Goal: Task Accomplishment & Management: Manage account settings

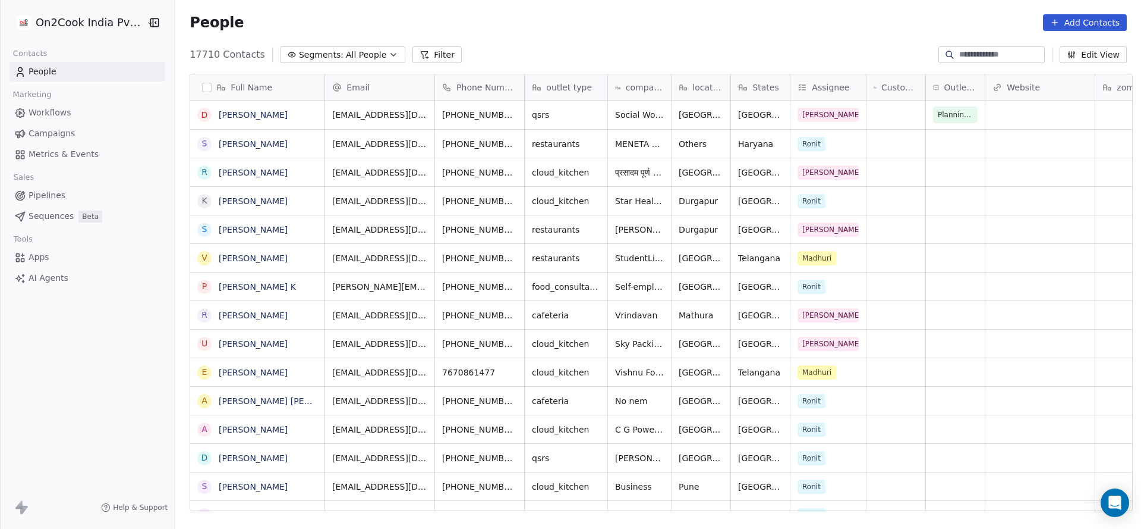
scroll to position [451, 958]
click at [426, 49] on button "Filter" at bounding box center [437, 54] width 49 height 17
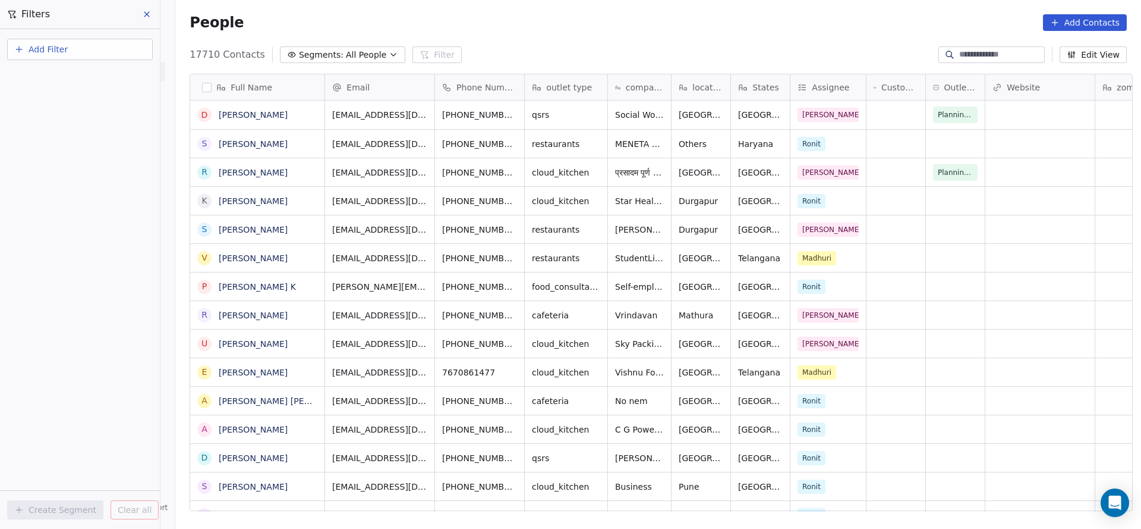
click at [85, 45] on button "Add Filter" at bounding box center [80, 49] width 146 height 21
click at [89, 78] on span "Contact properties" at bounding box center [58, 77] width 77 height 12
type input "***"
click at [85, 128] on div "Assignee" at bounding box center [79, 120] width 135 height 19
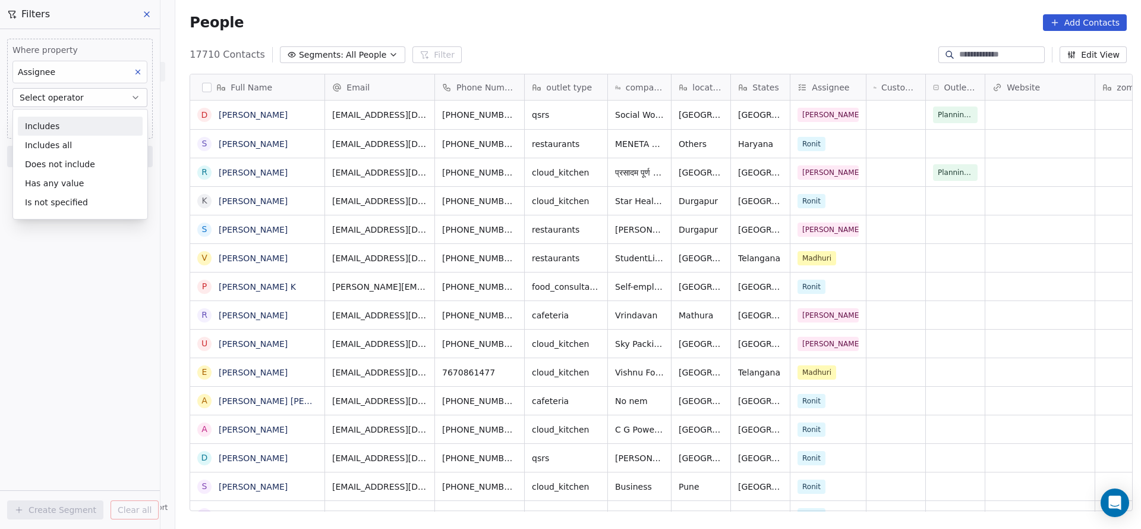
click at [84, 129] on div "Includes" at bounding box center [80, 126] width 125 height 19
click at [83, 121] on body "On2Cook India Pvt. Ltd. Contacts People Marketing Workflows Campaigns Metrics &…" at bounding box center [570, 264] width 1141 height 529
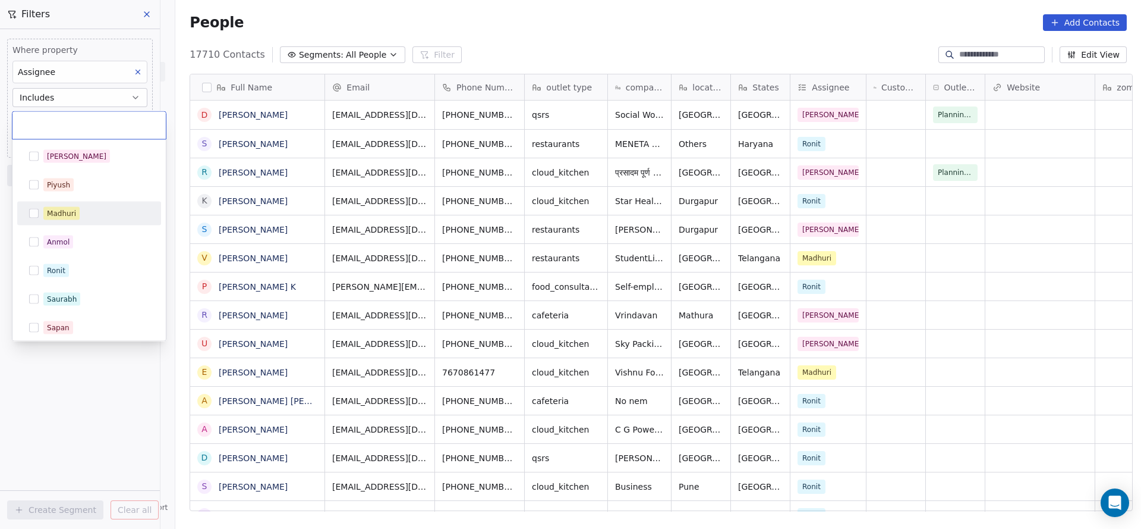
click at [87, 212] on div "Madhuri" at bounding box center [96, 213] width 106 height 13
click at [103, 457] on html "On2Cook India Pvt. Ltd. Contacts People Marketing Workflows Campaigns Metrics &…" at bounding box center [570, 264] width 1141 height 529
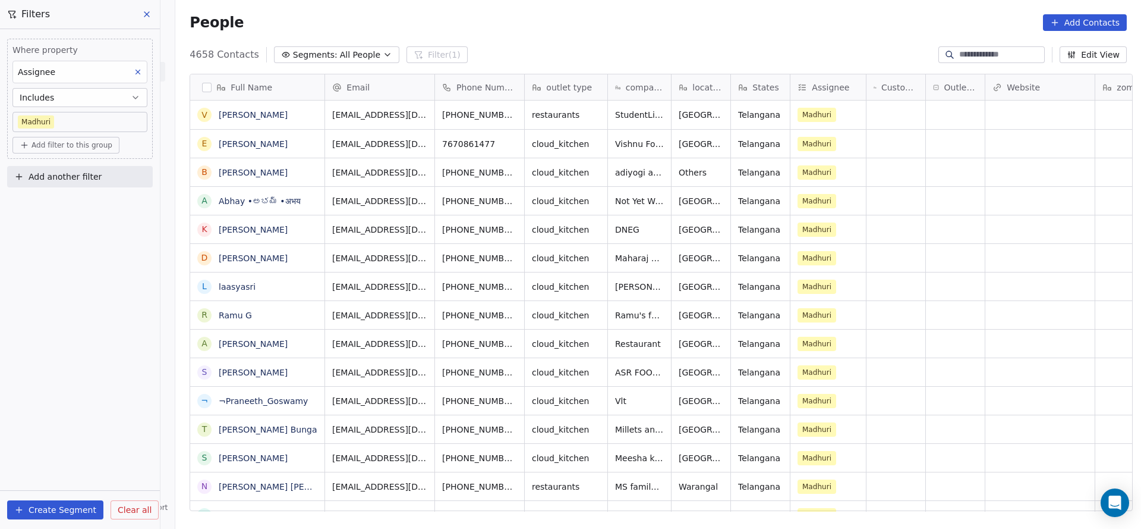
click at [93, 144] on span "Add filter to this group" at bounding box center [72, 145] width 81 height 10
click at [93, 172] on span "Contact properties" at bounding box center [63, 170] width 77 height 12
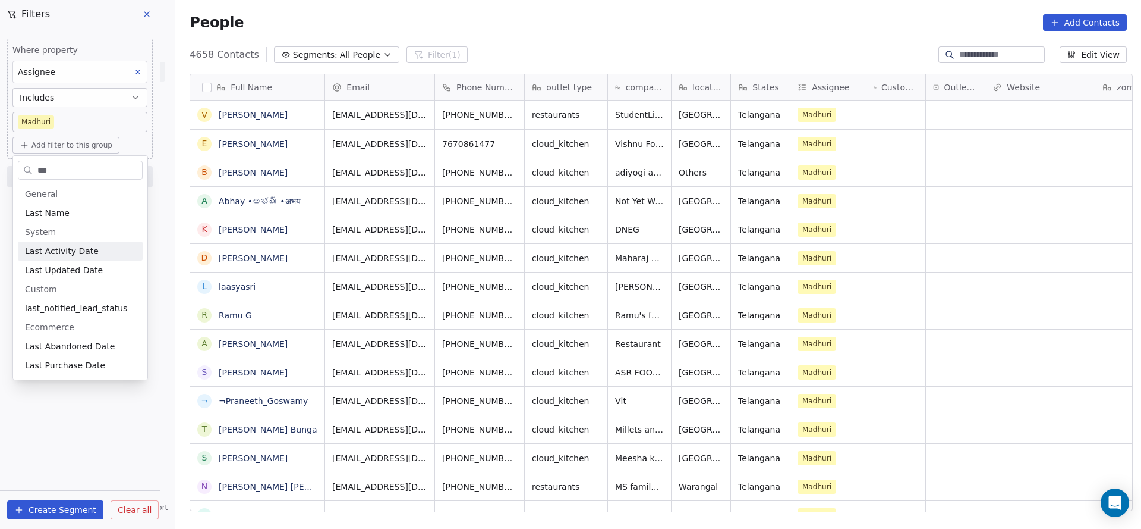
type input "***"
click at [80, 247] on span "Last Activity Date" at bounding box center [62, 251] width 74 height 12
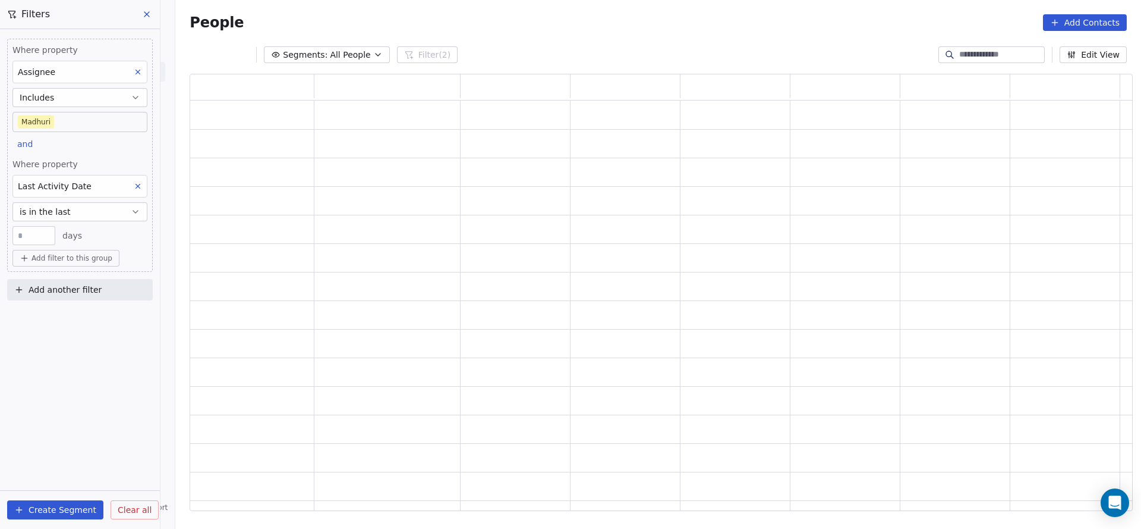
scroll to position [423, 929]
click at [95, 213] on button "is in the last" at bounding box center [79, 211] width 135 height 19
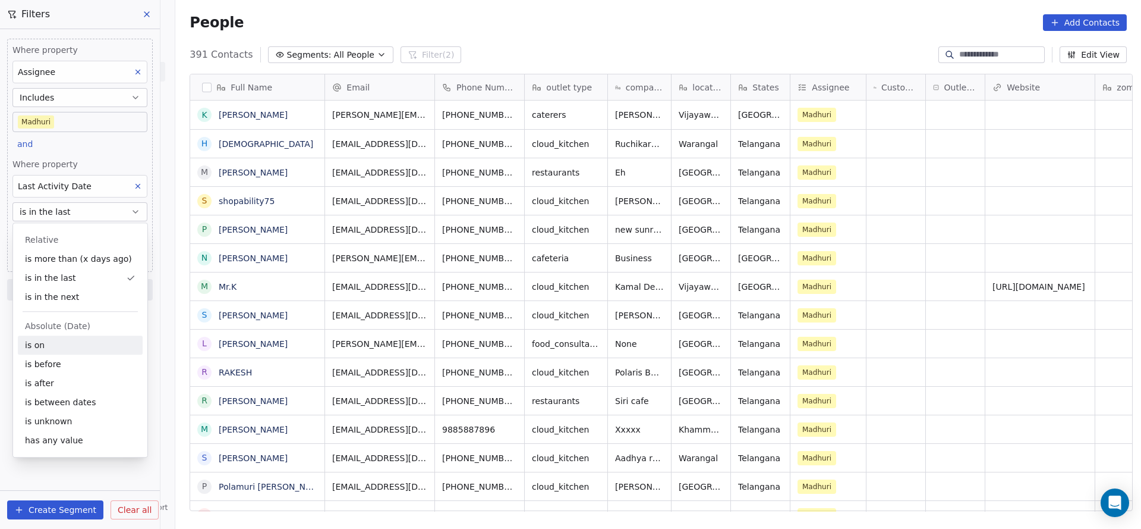
click at [73, 348] on div "is on" at bounding box center [80, 344] width 125 height 19
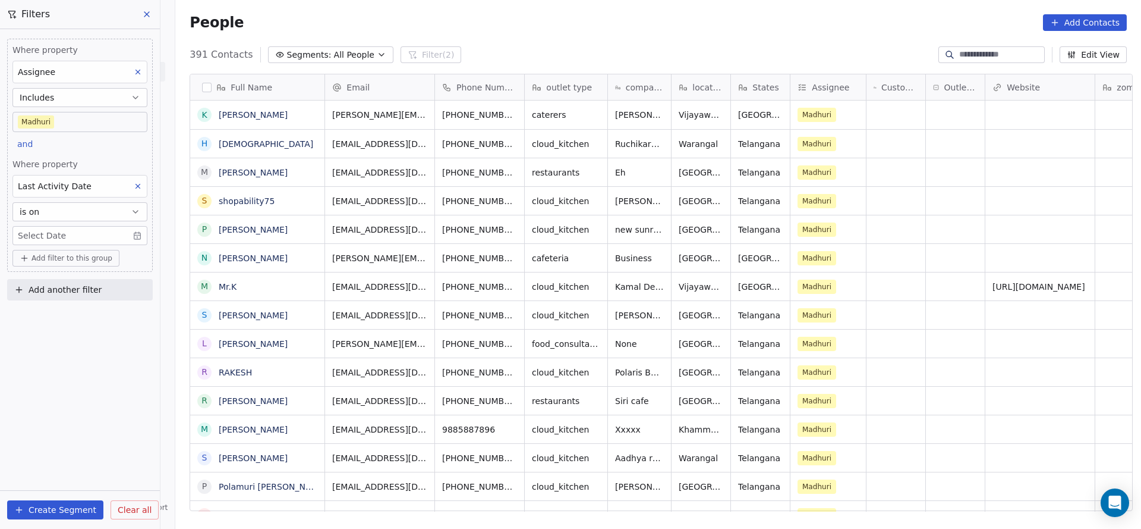
scroll to position [451, 958]
click at [89, 237] on body "On2Cook India Pvt. Ltd. Contacts People Marketing Workflows Campaigns Metrics &…" at bounding box center [570, 264] width 1141 height 529
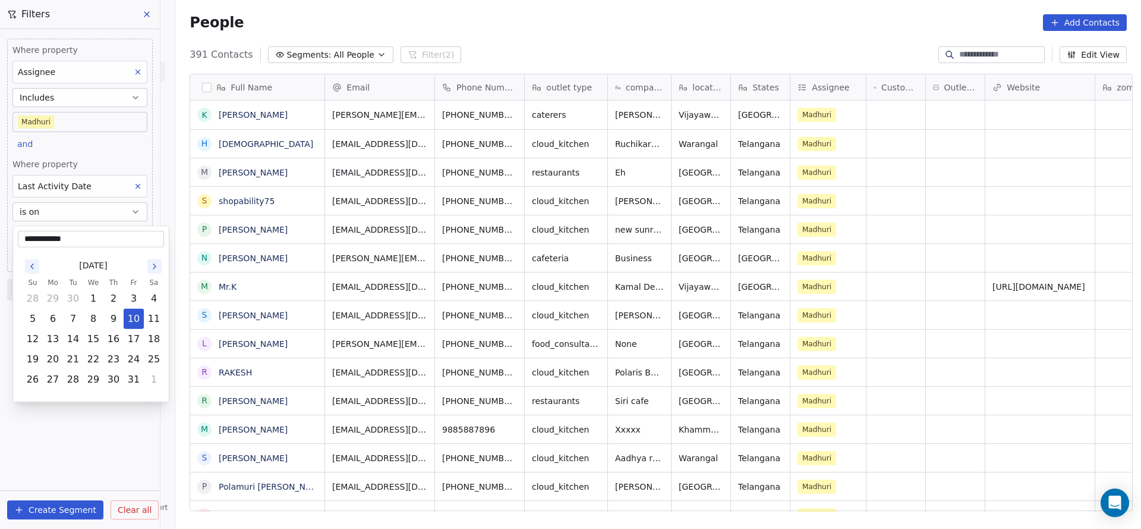
click at [133, 319] on button "10" at bounding box center [133, 318] width 19 height 19
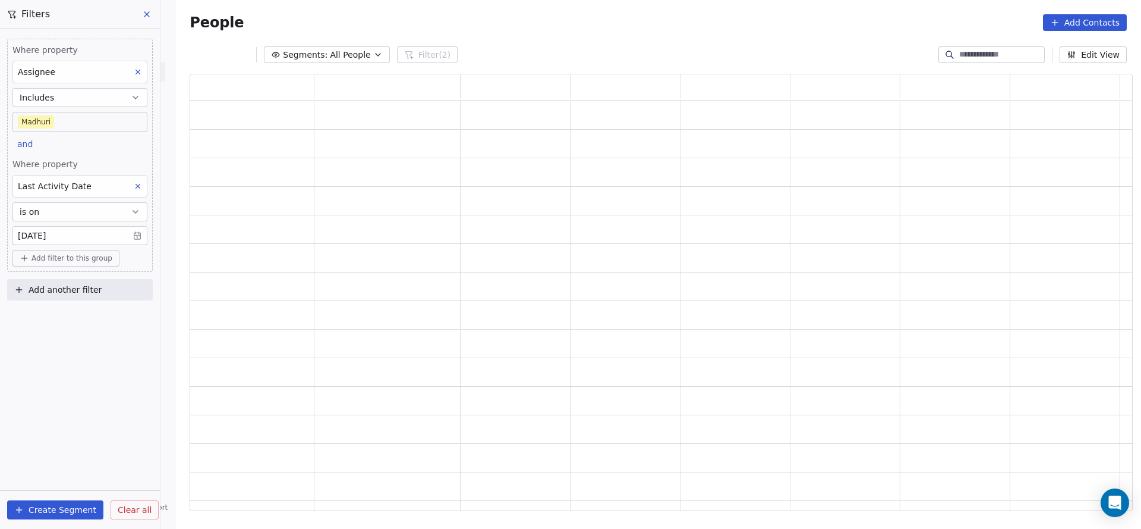
scroll to position [423, 929]
click at [123, 148] on div "Where property Assignee Includes [PERSON_NAME] and Where property Last Activity…" at bounding box center [80, 155] width 146 height 233
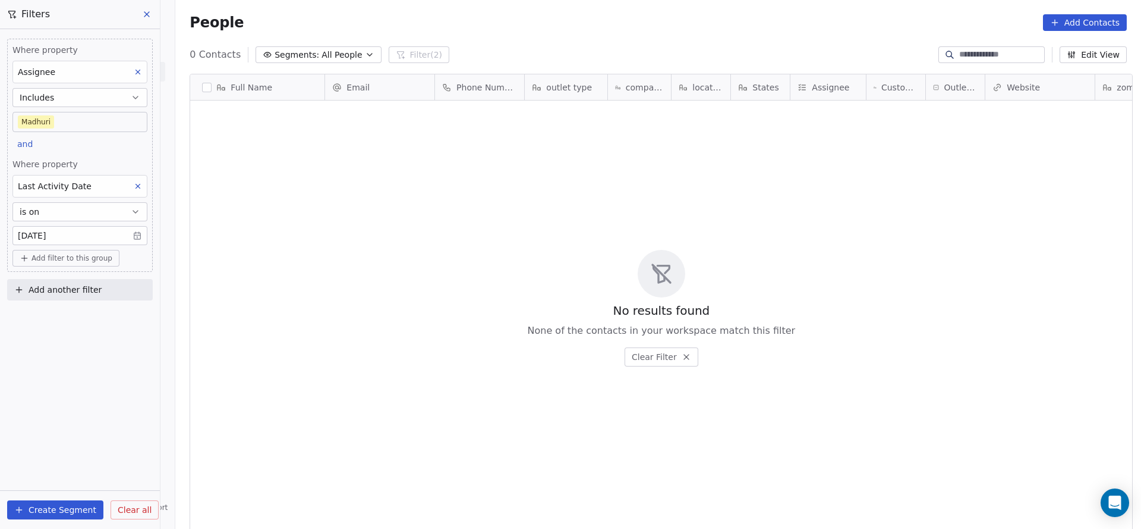
scroll to position [451, 958]
click at [101, 241] on body "On2Cook India Pvt. Ltd. Contacts People Marketing Workflows Campaigns Metrics &…" at bounding box center [570, 264] width 1141 height 529
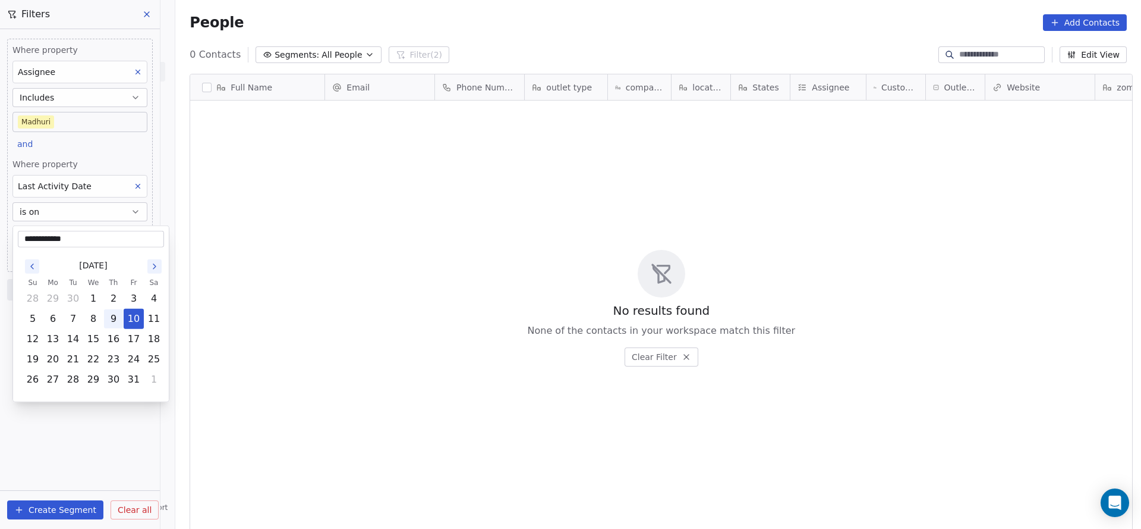
click at [118, 313] on button "9" at bounding box center [113, 318] width 19 height 19
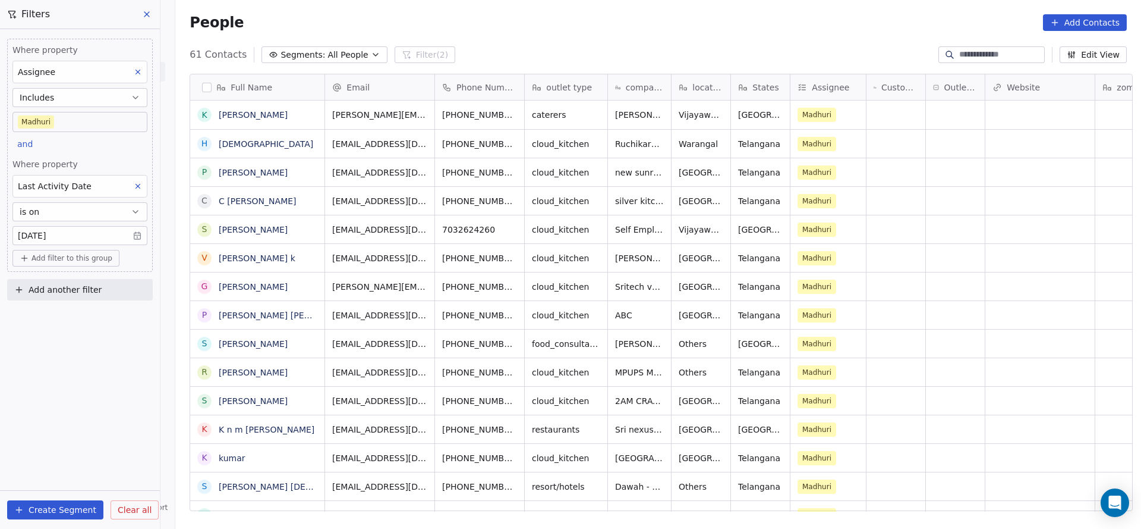
click at [136, 182] on icon at bounding box center [138, 186] width 8 height 8
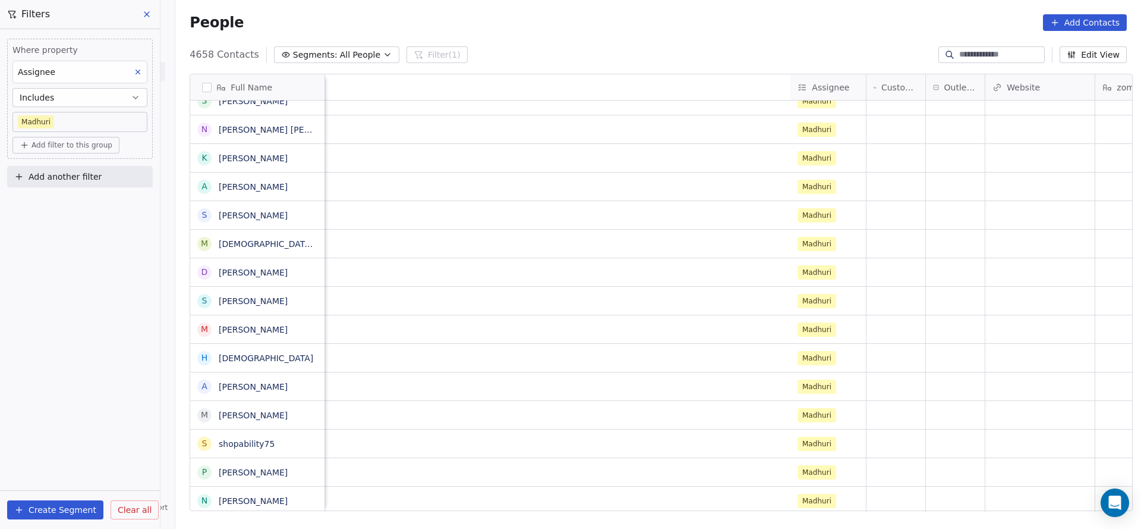
scroll to position [0, 675]
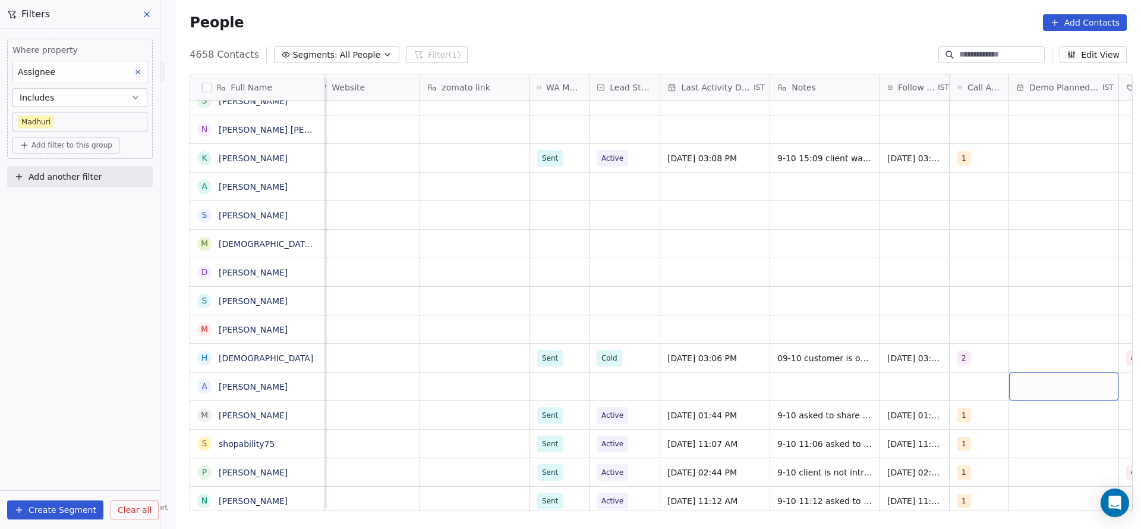
drag, startPoint x: 581, startPoint y: 282, endPoint x: 542, endPoint y: 394, distance: 119.0
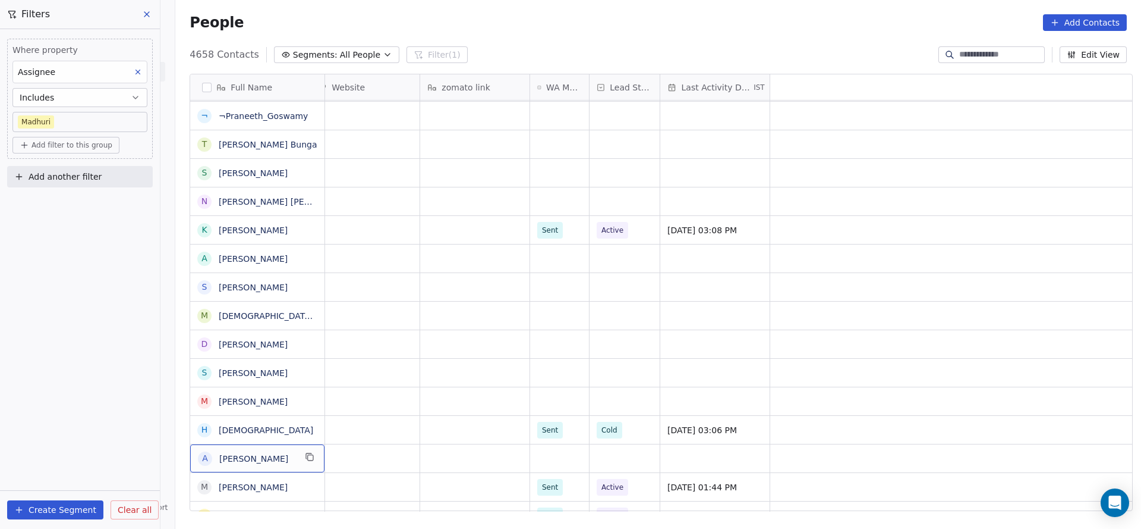
scroll to position [0, 0]
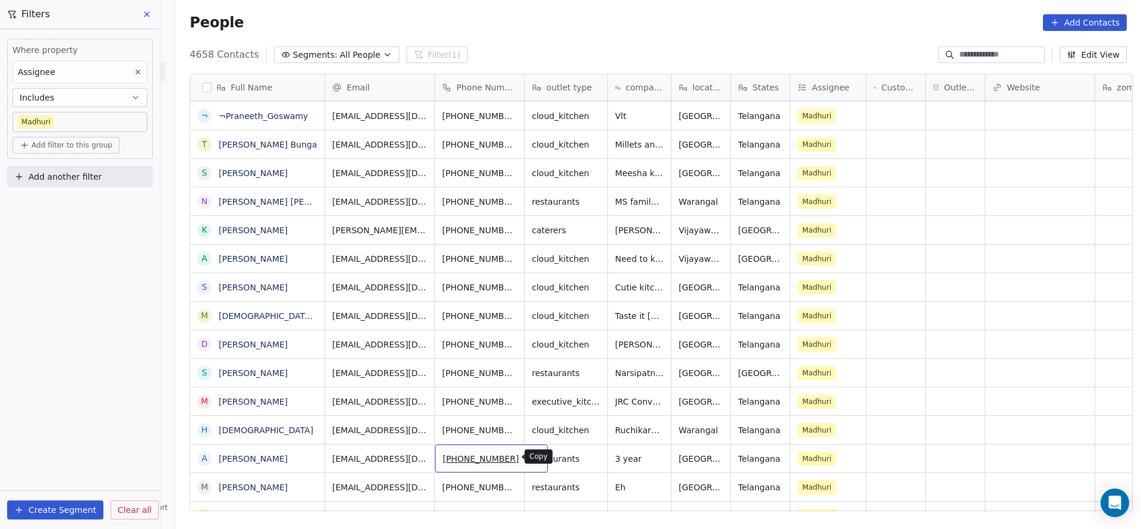
click at [527, 450] on button "grid" at bounding box center [534, 456] width 14 height 14
click at [529, 457] on icon "grid" at bounding box center [534, 457] width 10 height 10
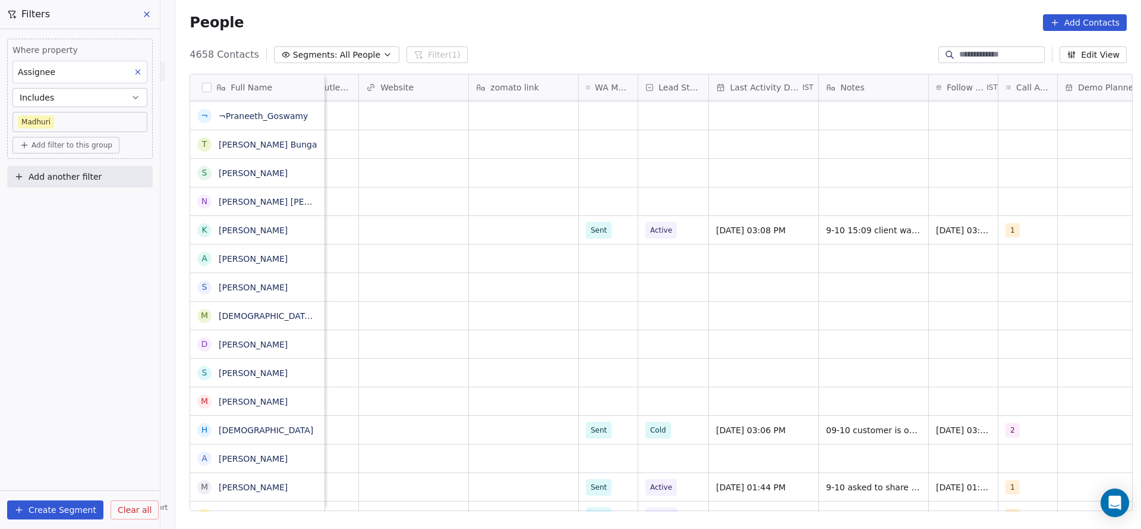
scroll to position [0, 731]
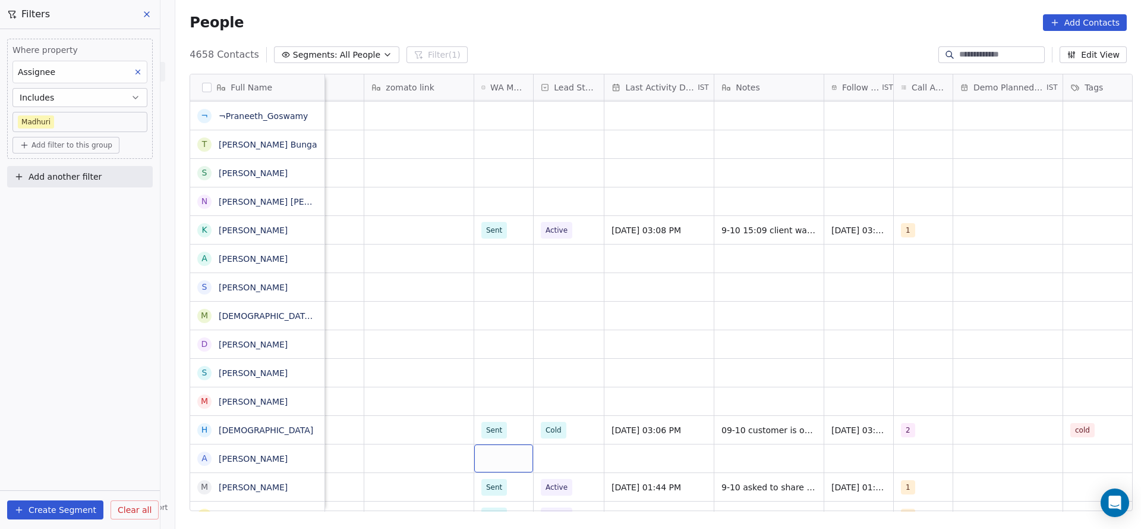
click at [501, 464] on div "grid" at bounding box center [503, 458] width 59 height 28
click at [496, 426] on div "Sent" at bounding box center [497, 427] width 16 height 11
click at [555, 460] on div "grid" at bounding box center [569, 458] width 70 height 28
click at [910, 455] on div "grid" at bounding box center [923, 458] width 59 height 28
click at [538, 439] on html "On2Cook India Pvt. Ltd. Contacts People Marketing Workflows Campaigns Metrics &…" at bounding box center [570, 264] width 1141 height 529
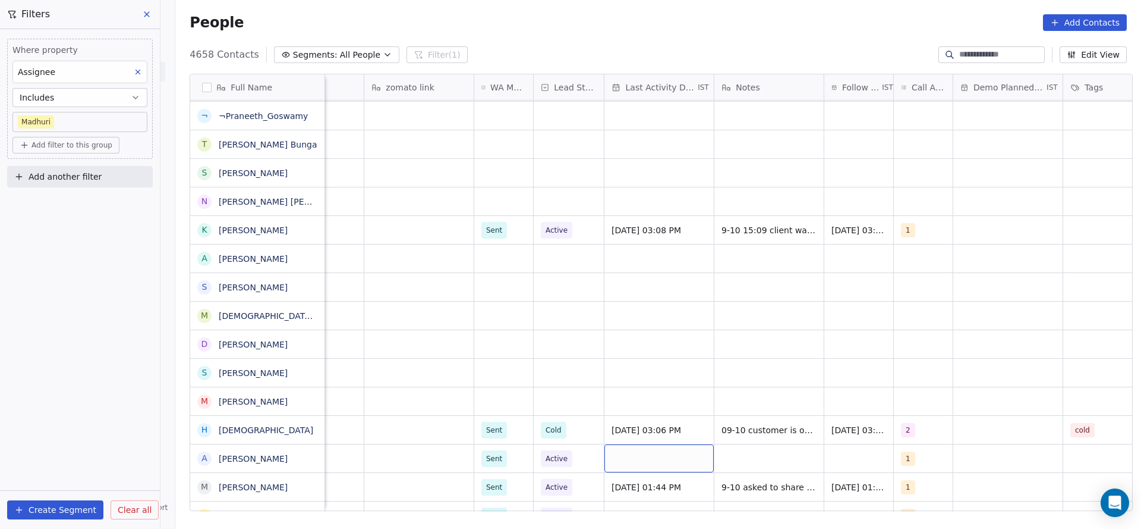
click at [661, 449] on div "grid" at bounding box center [659, 458] width 109 height 28
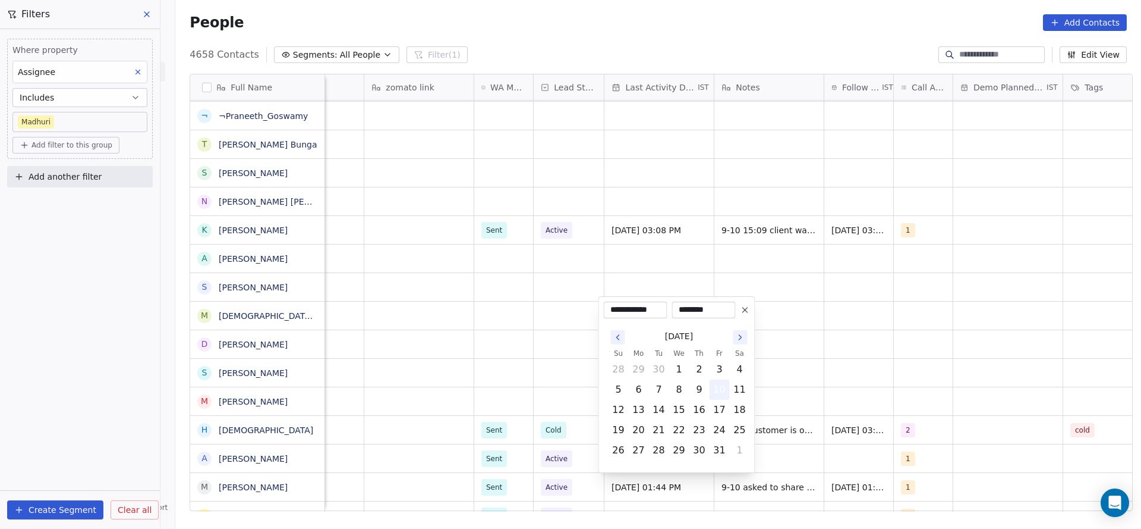
click at [716, 389] on button "10" at bounding box center [719, 389] width 19 height 19
click at [370, 414] on html "On2Cook India Pvt. Ltd. Contacts People Marketing Workflows Campaigns Metrics &…" at bounding box center [570, 264] width 1141 height 529
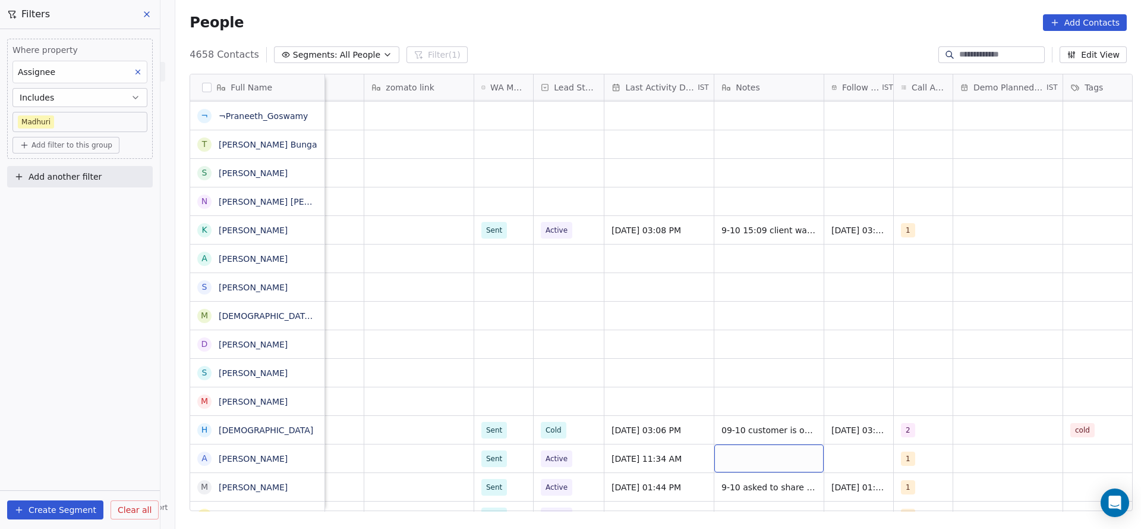
click at [782, 466] on div "grid" at bounding box center [769, 458] width 109 height 28
type textarea "**********"
click at [853, 336] on html "On2Cook India Pvt. Ltd. Contacts People Marketing Workflows Campaigns Metrics &…" at bounding box center [570, 264] width 1141 height 529
click at [844, 454] on div "grid" at bounding box center [859, 458] width 69 height 28
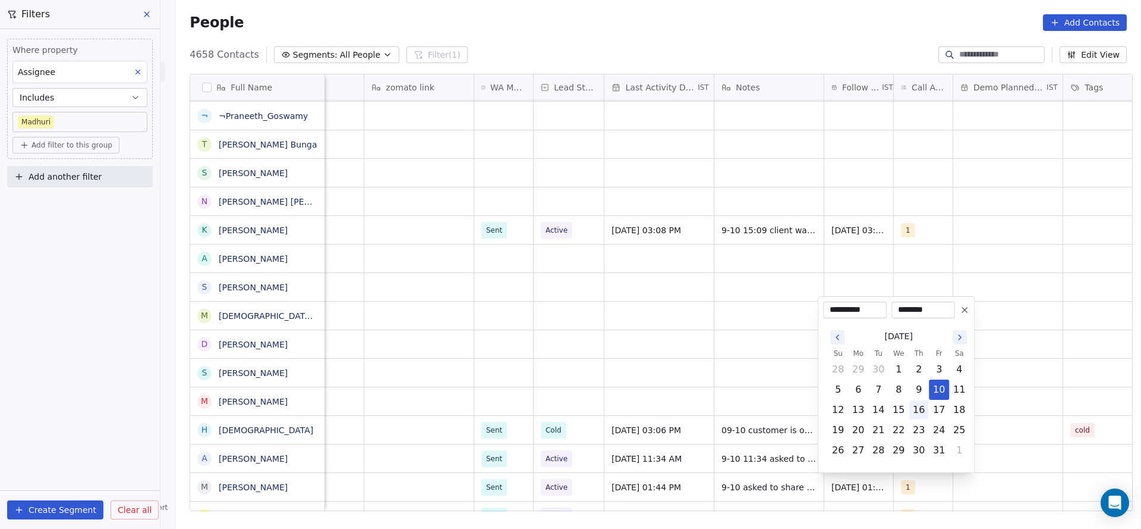
click at [917, 408] on button "16" at bounding box center [919, 409] width 19 height 19
type input "**********"
click at [625, 385] on html "On2Cook India Pvt. Ltd. Contacts People Marketing Workflows Campaigns Metrics &…" at bounding box center [570, 264] width 1141 height 529
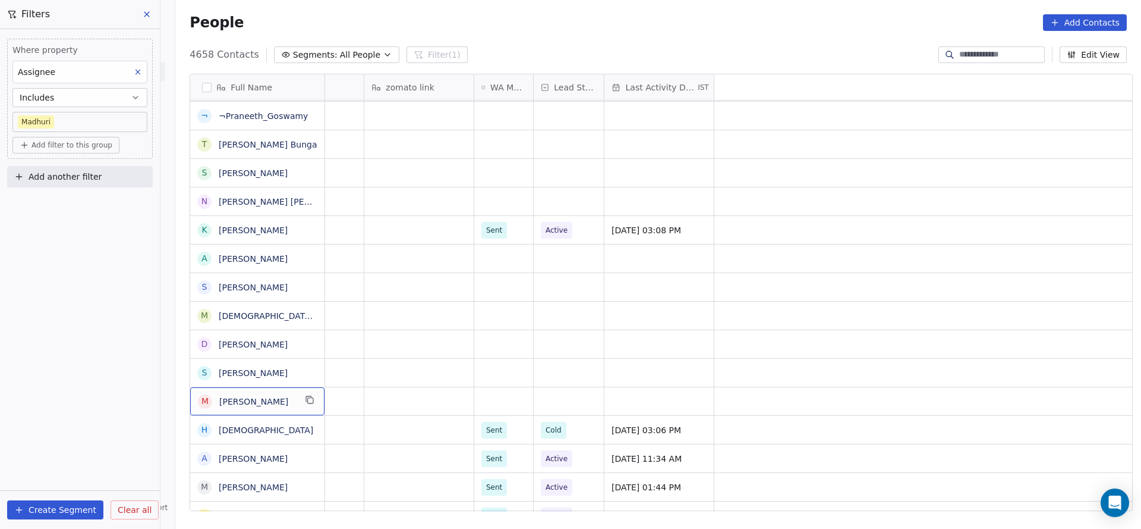
scroll to position [0, 0]
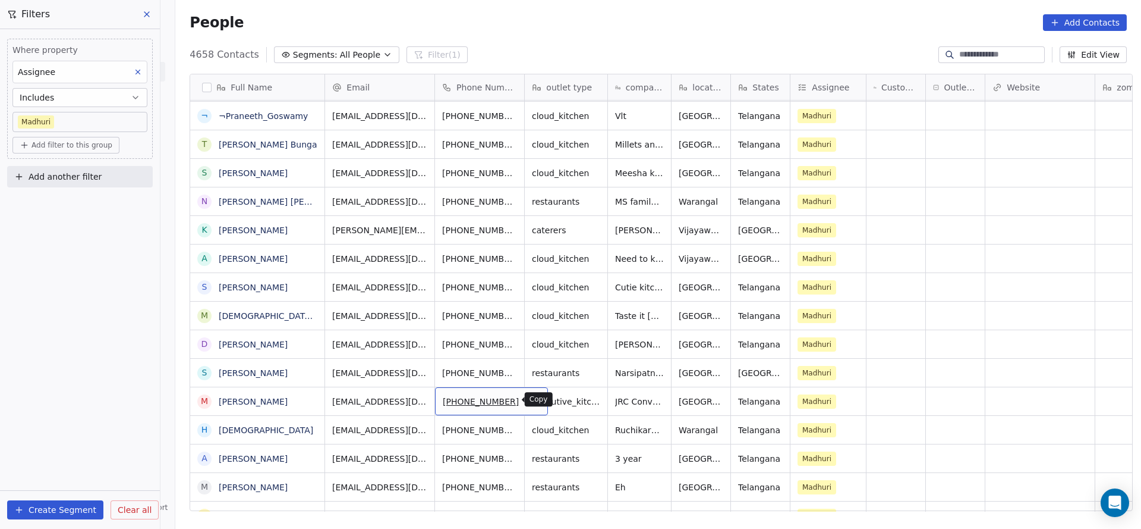
click at [530, 396] on icon "grid" at bounding box center [532, 398] width 5 height 5
drag, startPoint x: 556, startPoint y: 512, endPoint x: 608, endPoint y: 513, distance: 51.7
click at [608, 513] on div "Full Name V [PERSON_NAME] E [PERSON_NAME] [PERSON_NAME] A Abhay •అభయ్ •अभय K Kr…" at bounding box center [658, 296] width 966 height 465
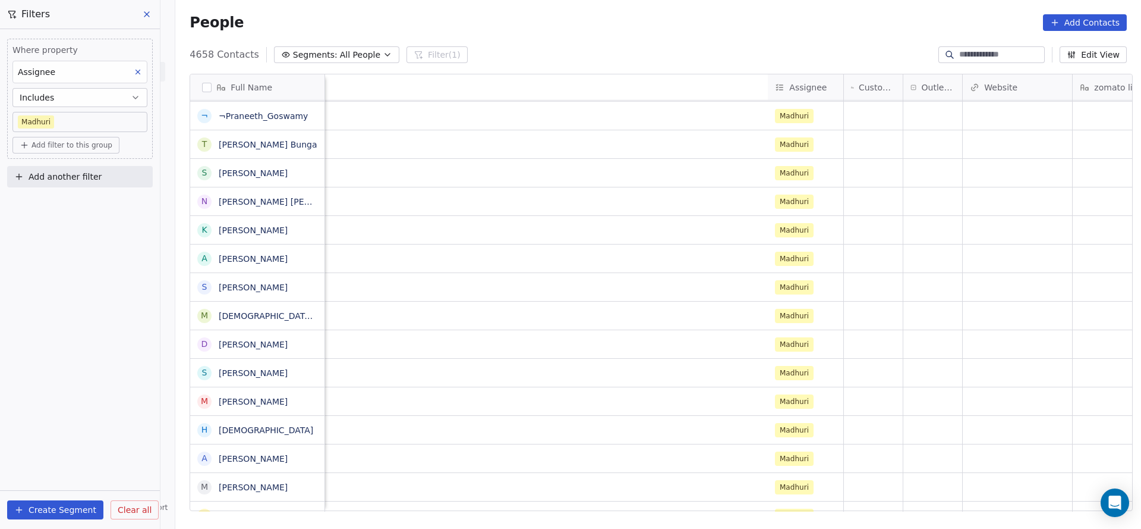
scroll to position [0, 707]
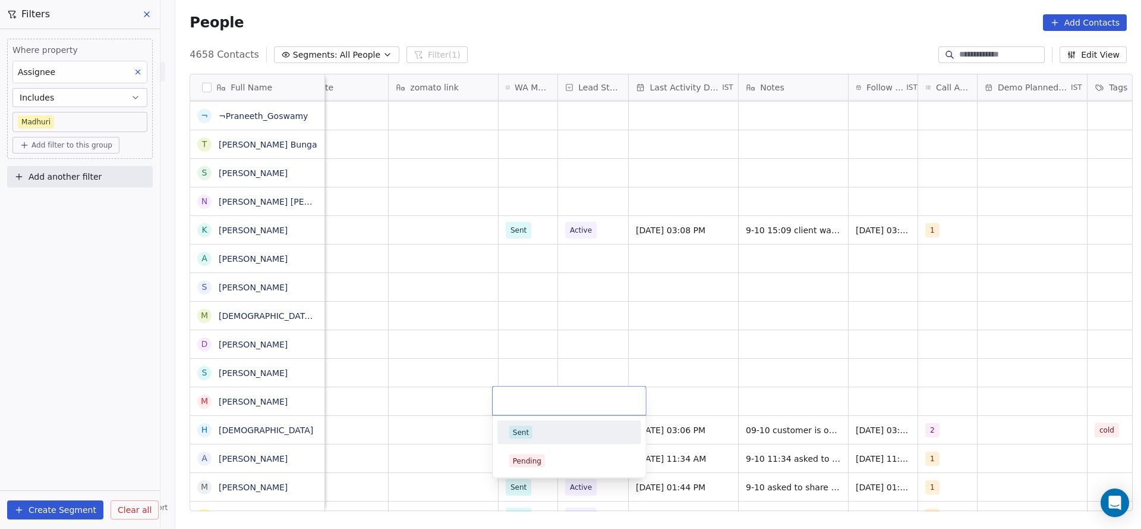
click at [523, 430] on div "Sent" at bounding box center [521, 432] width 16 height 11
click at [581, 401] on div "grid" at bounding box center [593, 401] width 70 height 28
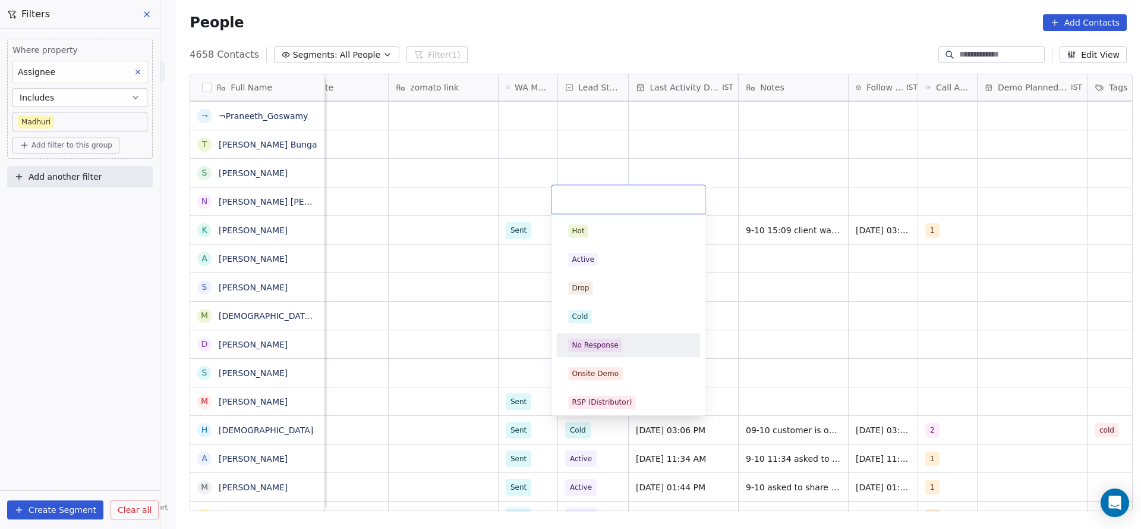
scroll to position [178, 0]
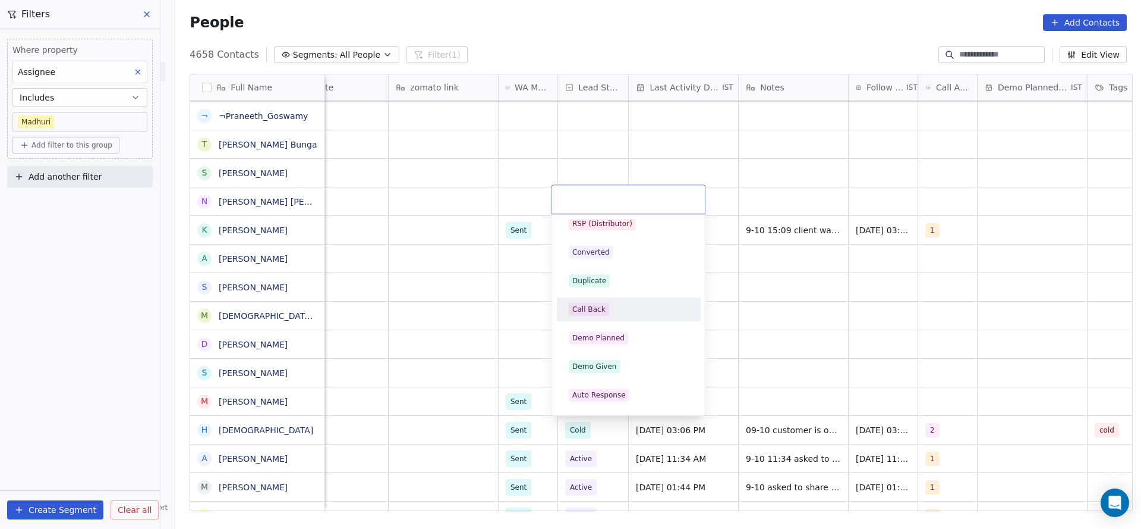
click at [595, 312] on div "Call Back" at bounding box center [589, 309] width 33 height 11
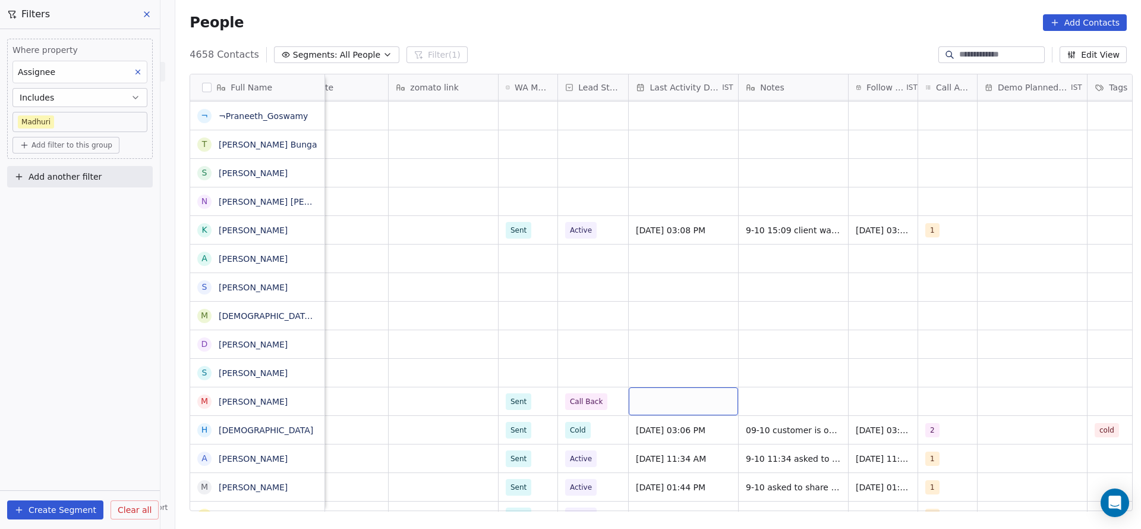
click at [691, 395] on div "grid" at bounding box center [683, 401] width 109 height 28
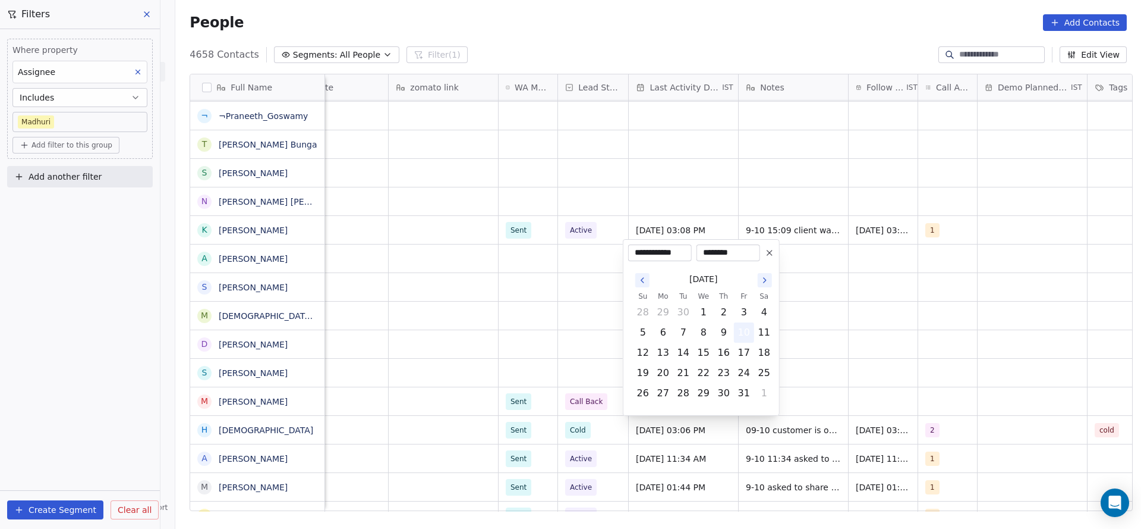
click at [743, 336] on button "10" at bounding box center [744, 332] width 19 height 19
click at [951, 384] on html "On2Cook India Pvt. Ltd. Contacts People Marketing Workflows Campaigns Metrics &…" at bounding box center [570, 264] width 1141 height 529
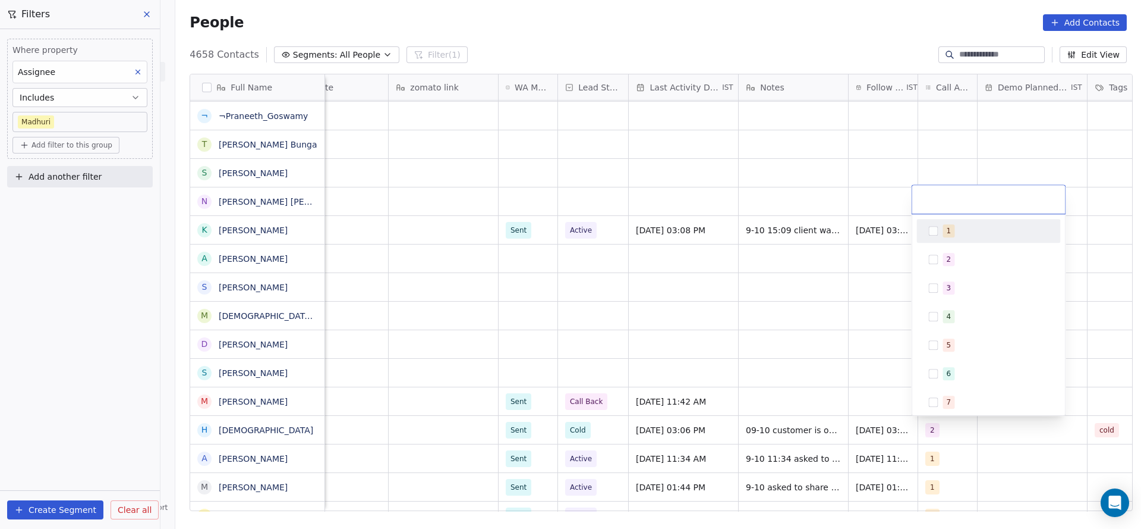
click at [949, 235] on div "1" at bounding box center [949, 230] width 5 height 11
click at [747, 354] on html "On2Cook India Pvt. Ltd. Contacts People Marketing Workflows Campaigns Metrics &…" at bounding box center [570, 264] width 1141 height 529
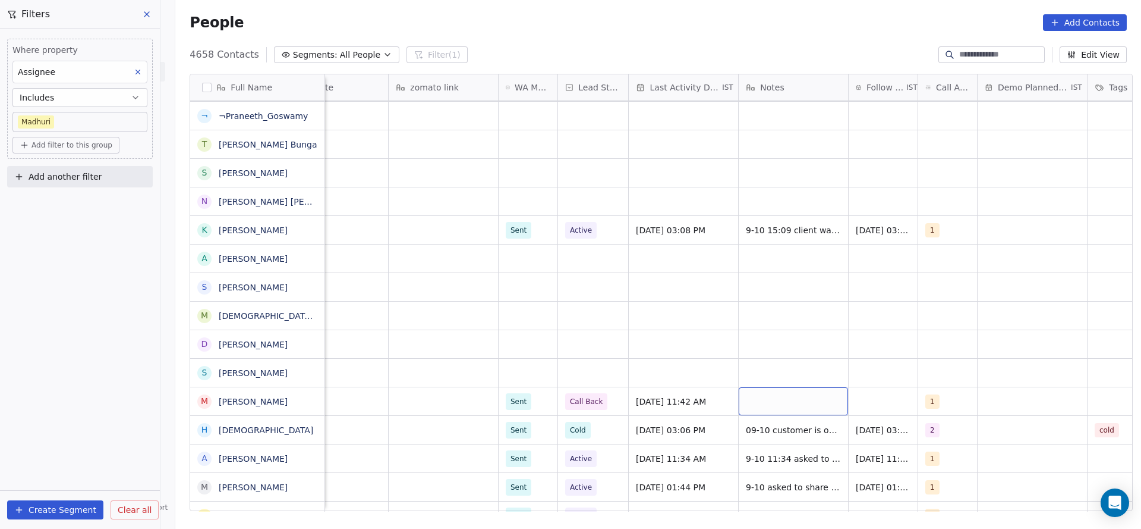
click at [765, 403] on div "grid" at bounding box center [793, 401] width 109 height 28
type textarea "**********"
click at [809, 280] on html "On2Cook India Pvt. Ltd. Contacts People Marketing Workflows Campaigns Metrics &…" at bounding box center [570, 264] width 1141 height 529
click at [865, 403] on div "grid" at bounding box center [883, 401] width 69 height 28
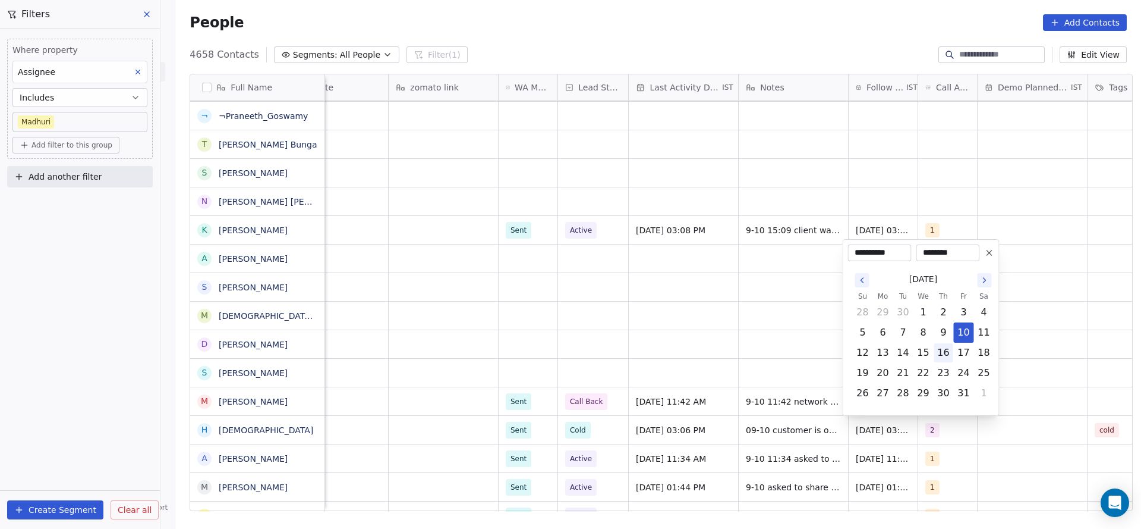
click at [950, 348] on button "16" at bounding box center [944, 352] width 19 height 19
type input "**********"
click at [950, 348] on button "16" at bounding box center [944, 352] width 19 height 19
click at [494, 383] on html "On2Cook India Pvt. Ltd. Contacts People Marketing Workflows Campaigns Metrics &…" at bounding box center [570, 264] width 1141 height 529
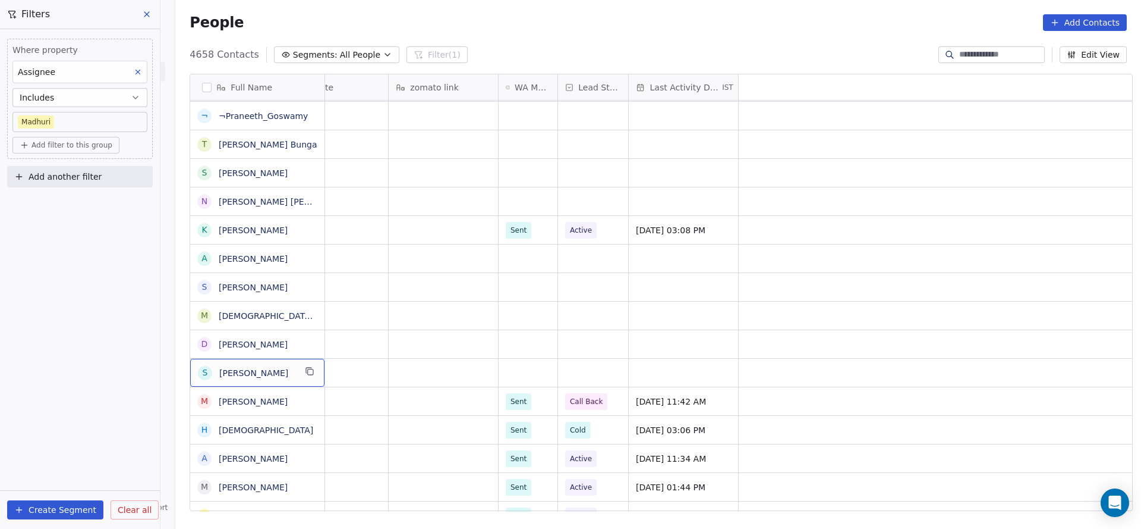
scroll to position [0, 0]
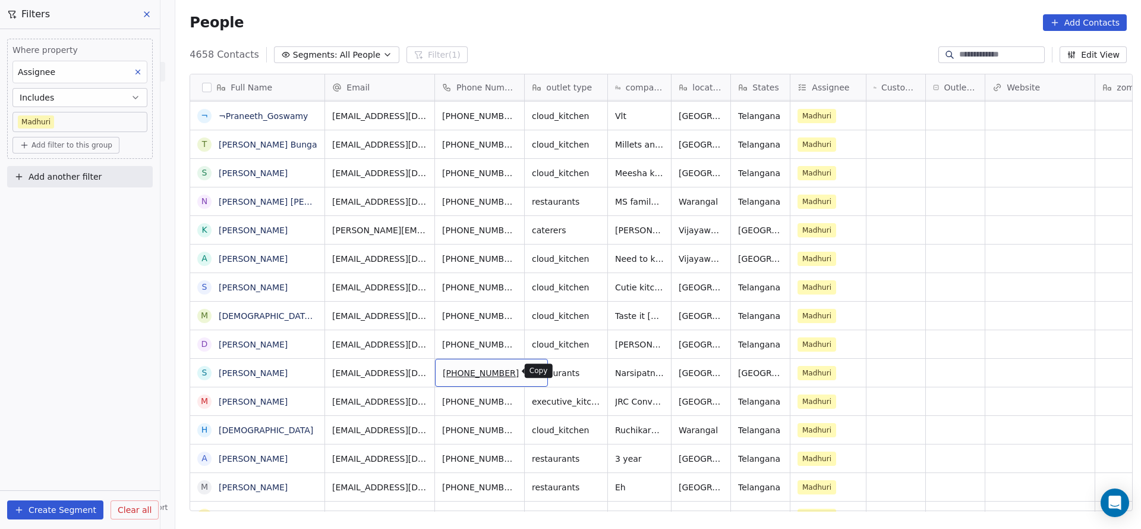
click at [527, 367] on button "grid" at bounding box center [534, 371] width 14 height 14
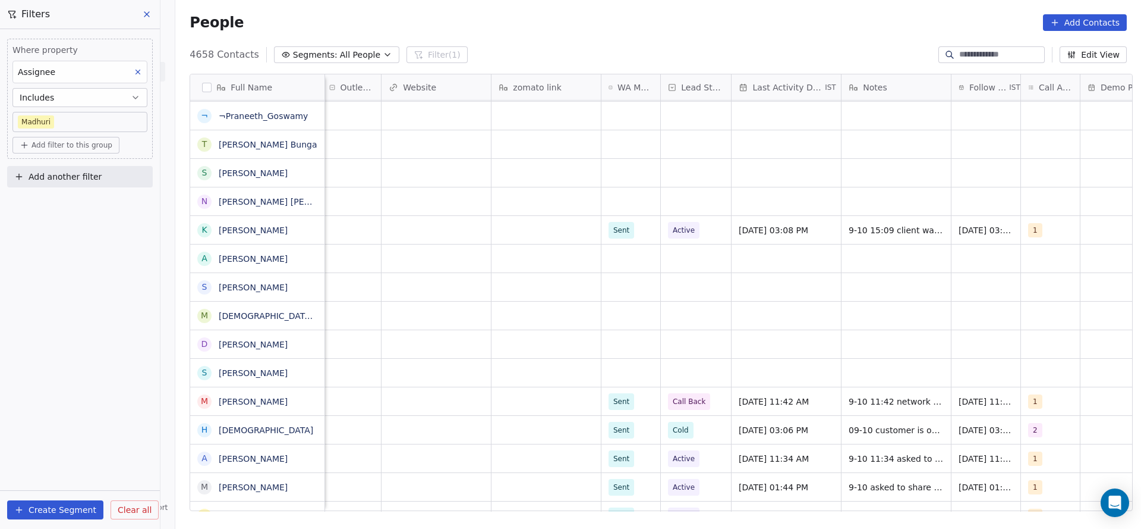
scroll to position [0, 753]
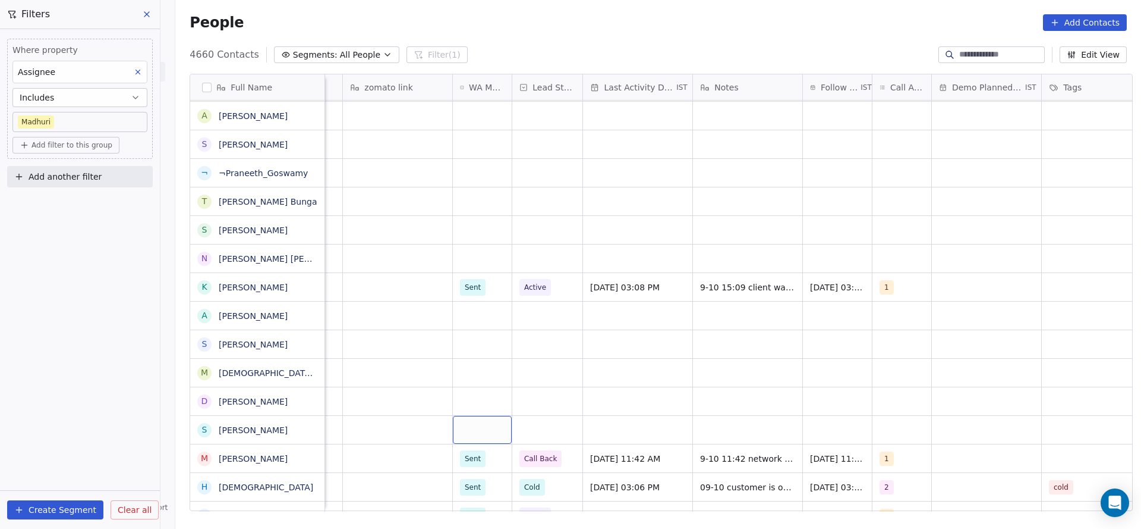
click at [469, 424] on div "grid" at bounding box center [482, 430] width 59 height 28
click at [490, 466] on div "Sent" at bounding box center [524, 460] width 120 height 13
click at [539, 425] on div "grid" at bounding box center [547, 430] width 70 height 28
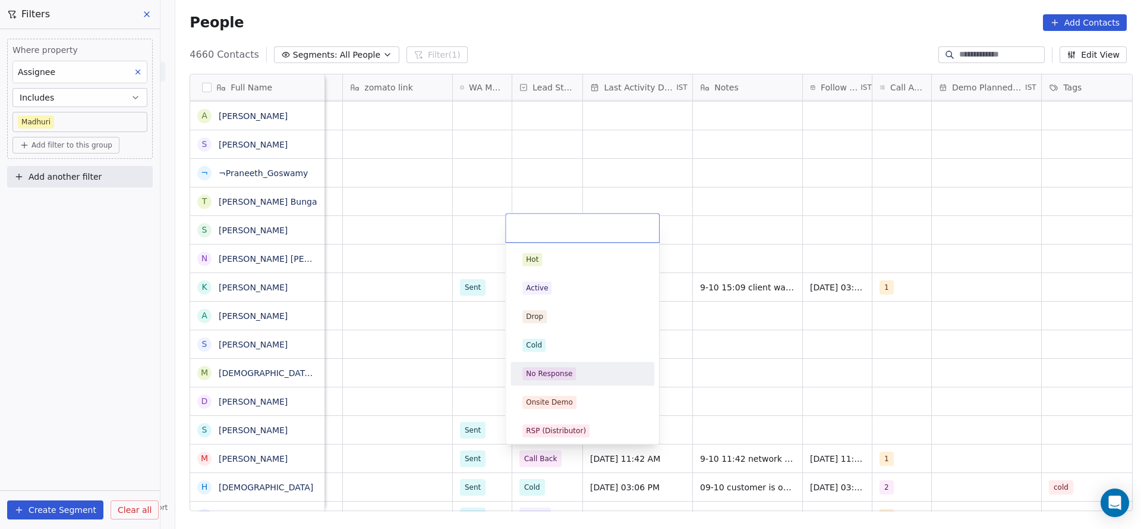
click at [563, 378] on div "No Response" at bounding box center [549, 373] width 46 height 11
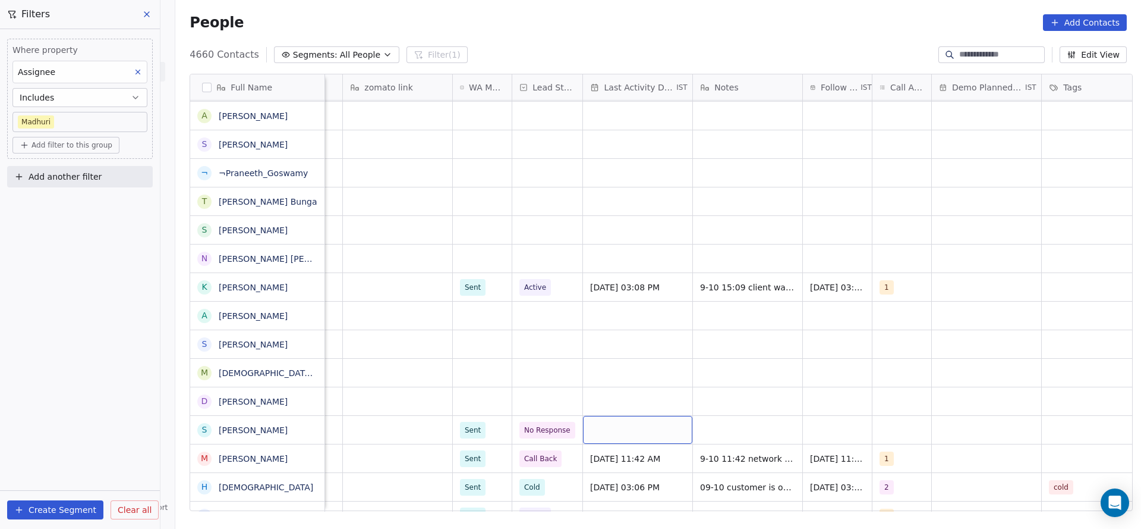
click at [663, 436] on div "grid" at bounding box center [637, 430] width 109 height 28
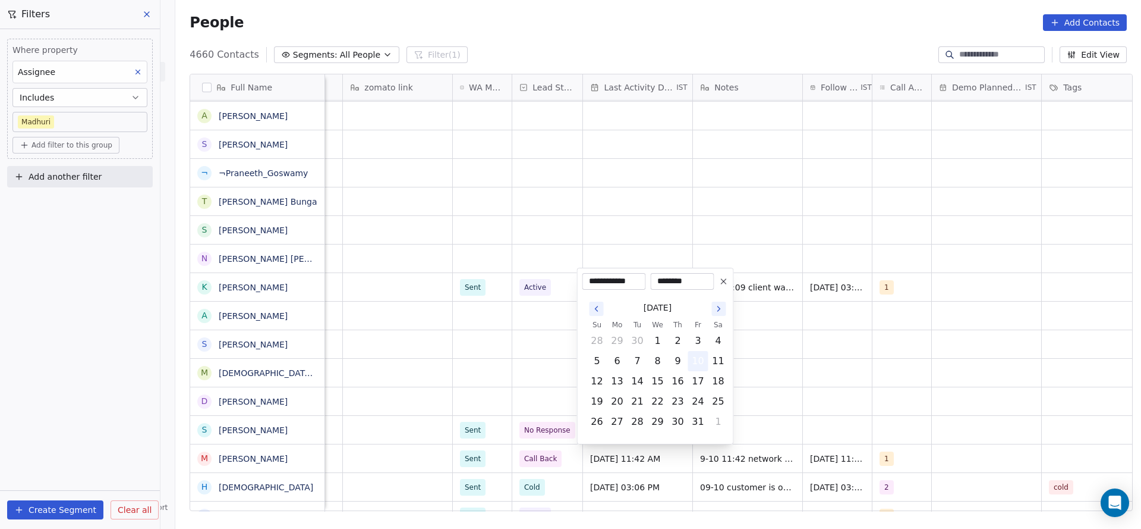
click at [706, 364] on button "10" at bounding box center [698, 360] width 19 height 19
click at [458, 375] on html "On2Cook India Pvt. Ltd. Contacts People Marketing Workflows Campaigns Metrics &…" at bounding box center [570, 264] width 1141 height 529
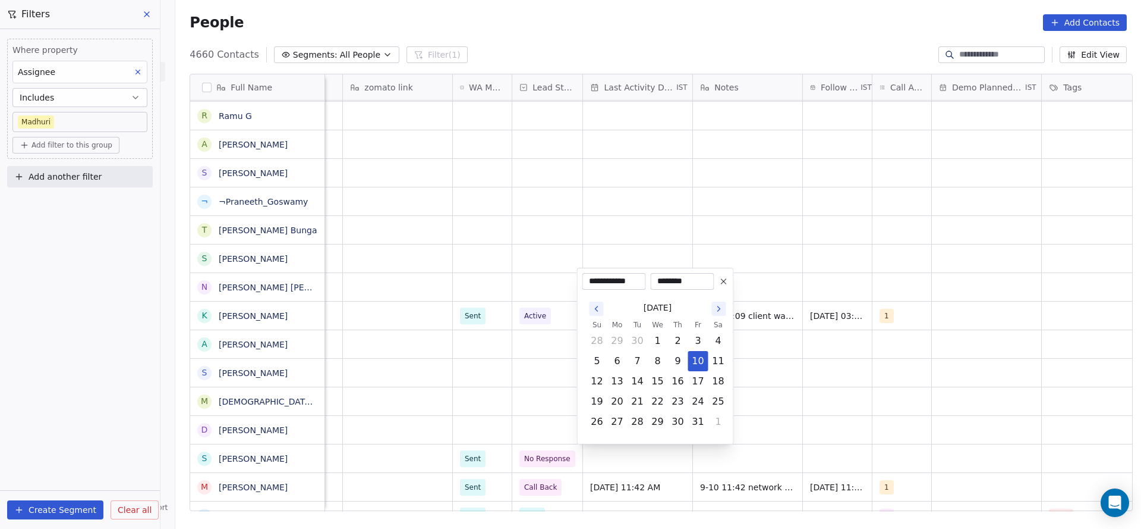
click at [614, 453] on html "On2Cook India Pvt. Ltd. Contacts People Marketing Workflows Campaigns Metrics &…" at bounding box center [570, 264] width 1141 height 529
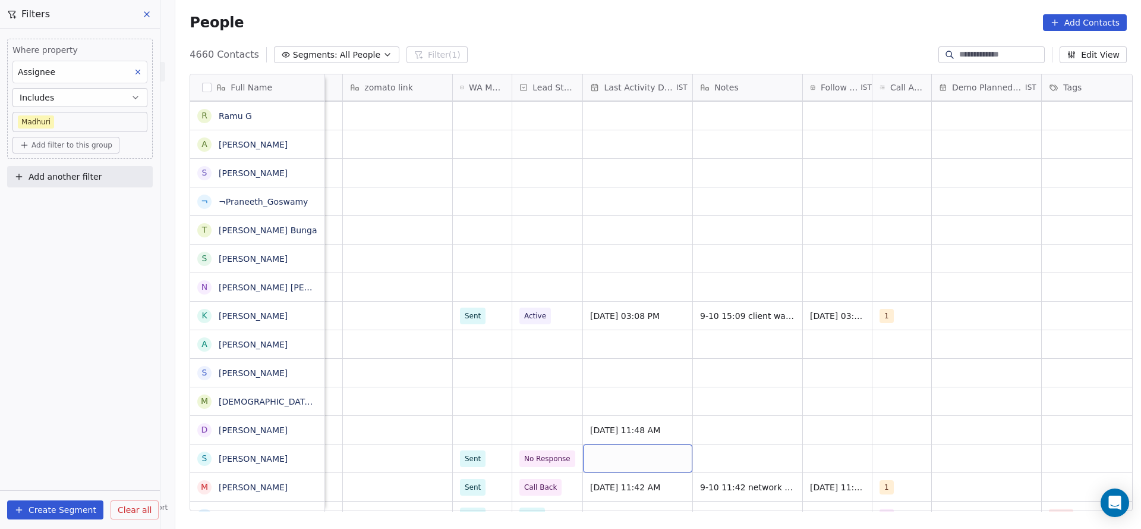
click at [614, 453] on div "grid" at bounding box center [637, 458] width 109 height 28
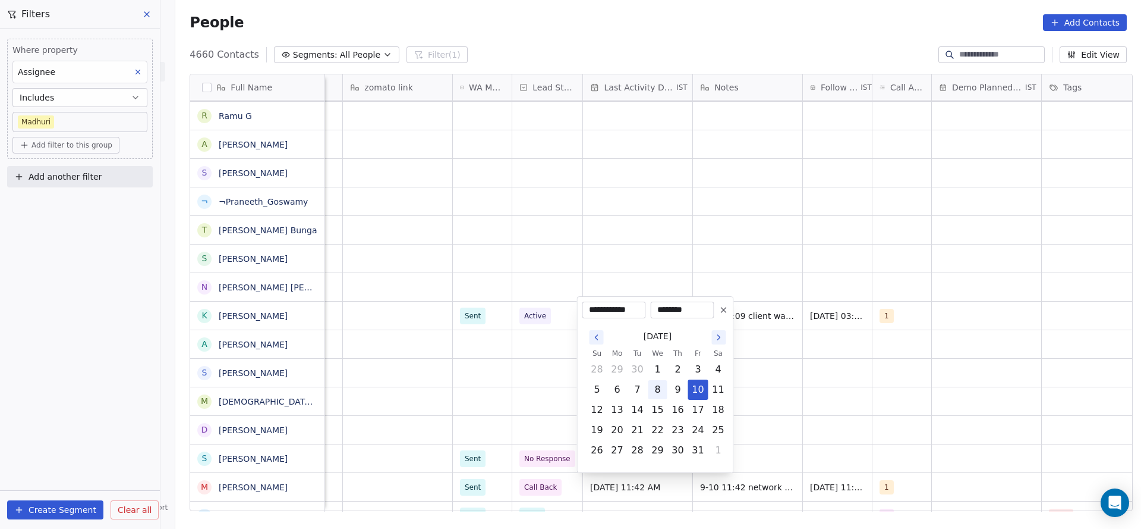
click at [693, 389] on button "10" at bounding box center [698, 389] width 19 height 19
click at [538, 422] on html "On2Cook India Pvt. Ltd. Contacts People Marketing Workflows Campaigns Metrics &…" at bounding box center [570, 264] width 1141 height 529
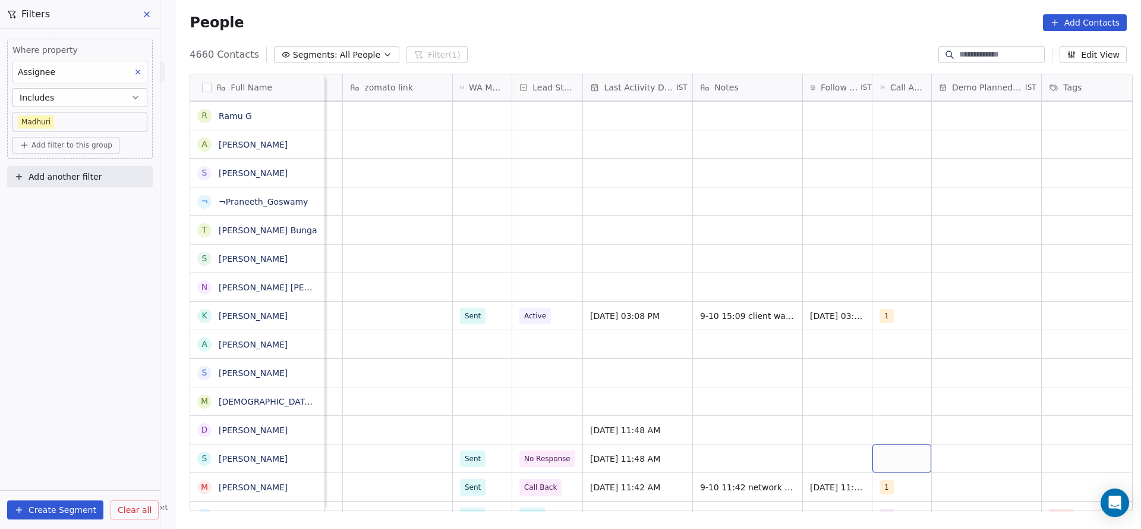
click at [879, 455] on div "grid" at bounding box center [902, 458] width 59 height 28
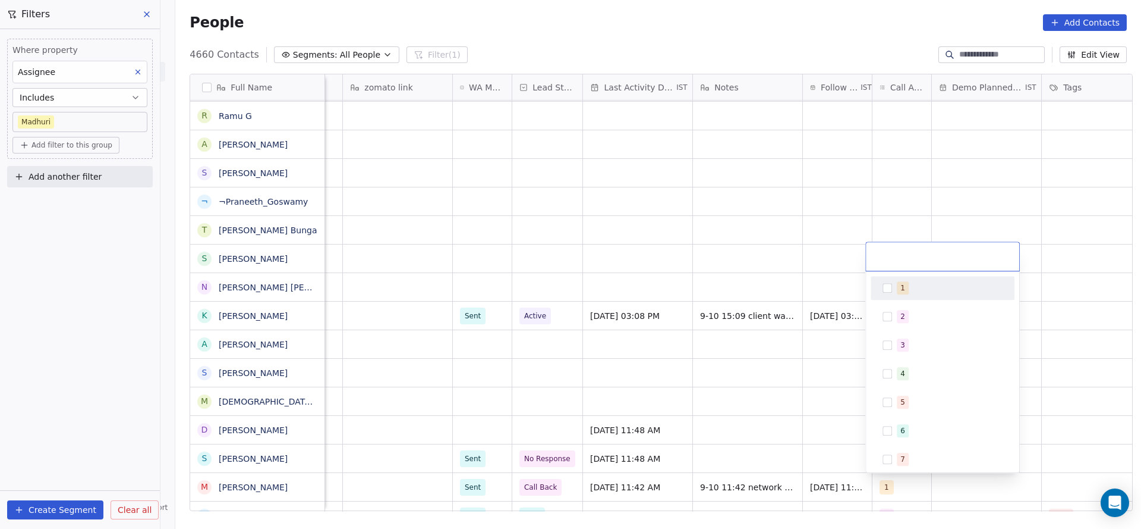
click at [894, 293] on div "1" at bounding box center [943, 287] width 134 height 19
click at [772, 482] on html "On2Cook India Pvt. Ltd. Contacts People Marketing Workflows Campaigns Metrics &…" at bounding box center [570, 264] width 1141 height 529
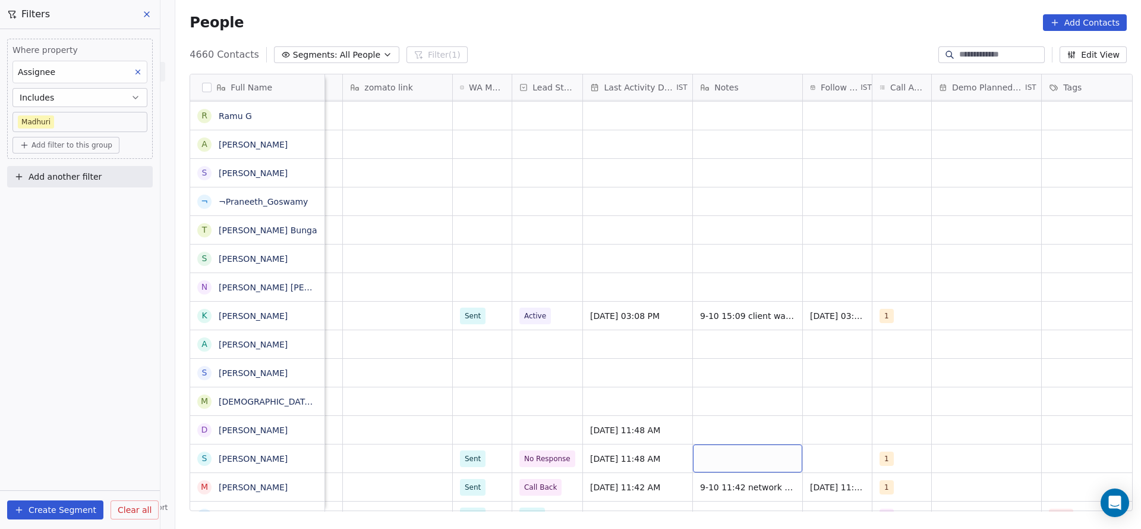
click at [721, 455] on div "grid" at bounding box center [747, 458] width 109 height 28
type textarea "**********"
click at [719, 458] on textarea "**********" at bounding box center [741, 462] width 108 height 37
click at [772, 429] on html "On2Cook India Pvt. Ltd. Contacts People Marketing Workflows Campaigns Metrics &…" at bounding box center [570, 264] width 1141 height 529
click at [818, 467] on div "grid" at bounding box center [837, 458] width 69 height 28
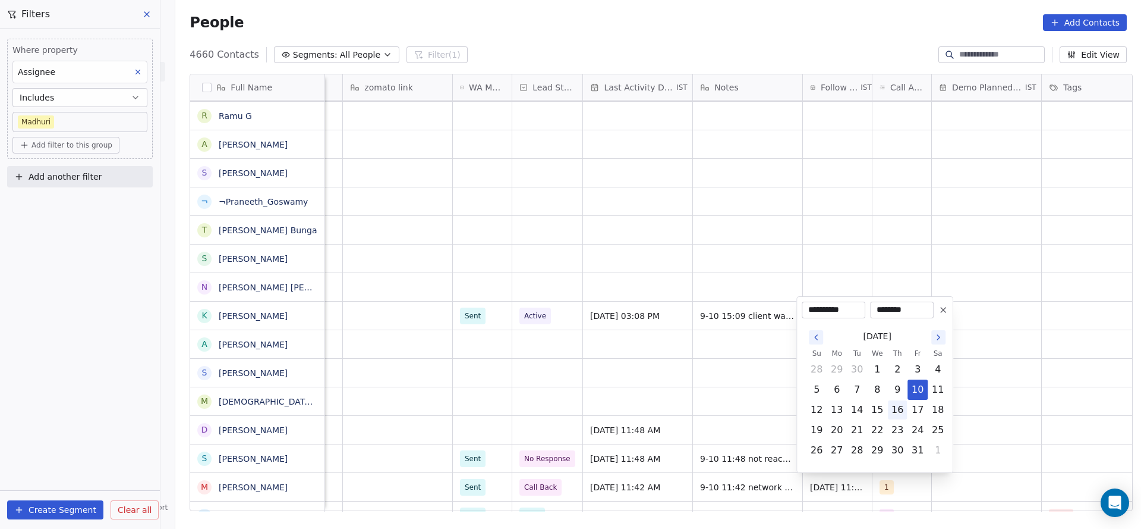
click at [897, 404] on button "16" at bounding box center [897, 409] width 19 height 19
type input "**********"
click at [528, 423] on html "On2Cook India Pvt. Ltd. Contacts People Marketing Workflows Campaigns Metrics &…" at bounding box center [570, 264] width 1141 height 529
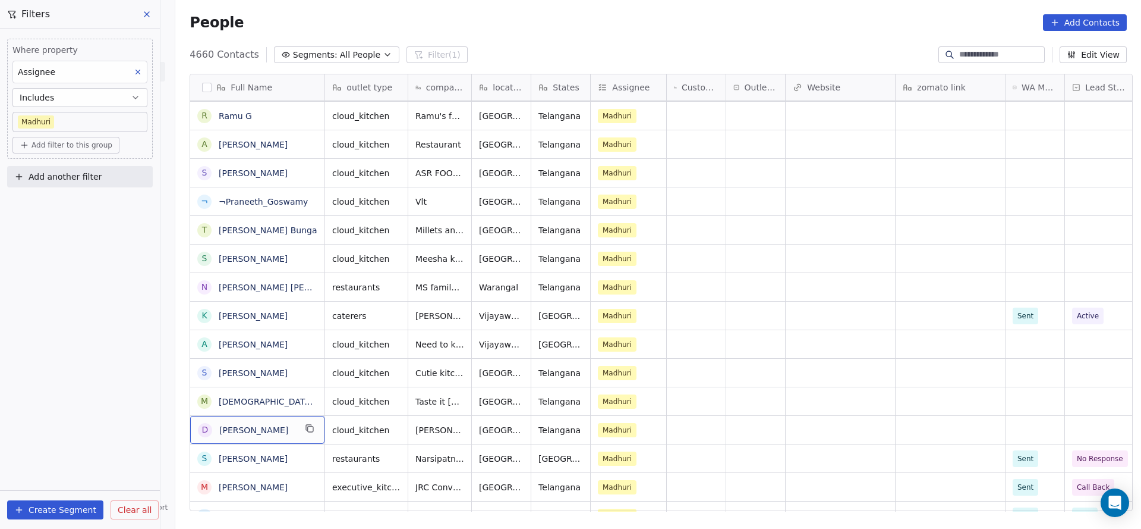
scroll to position [0, 0]
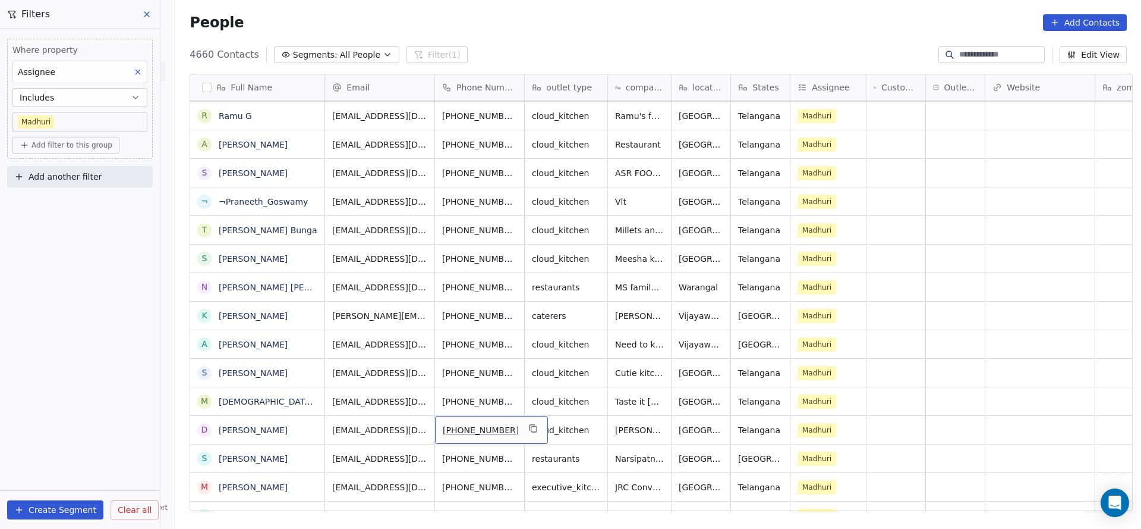
click at [527, 424] on button "grid" at bounding box center [534, 428] width 14 height 14
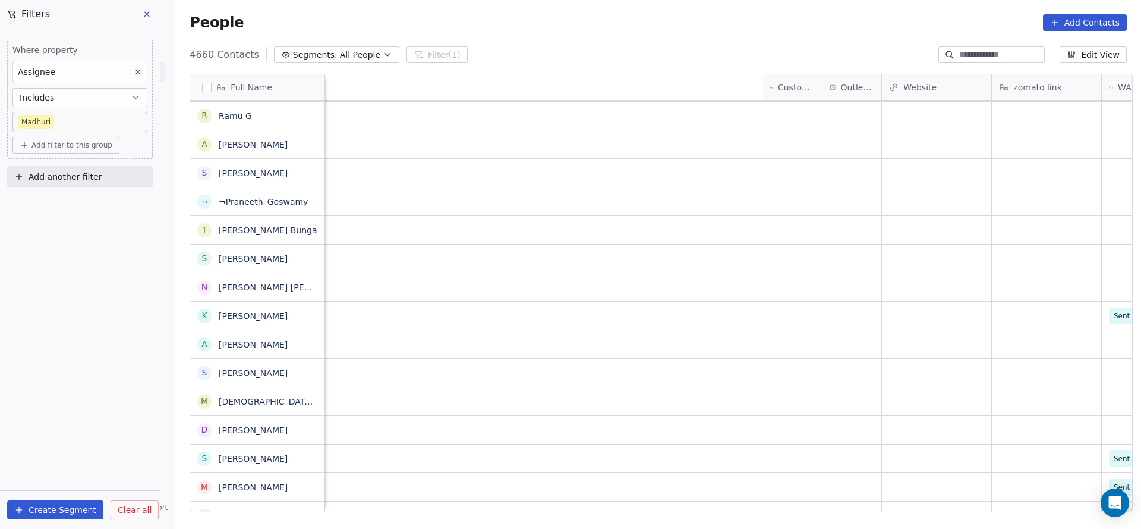
scroll to position [0, 770]
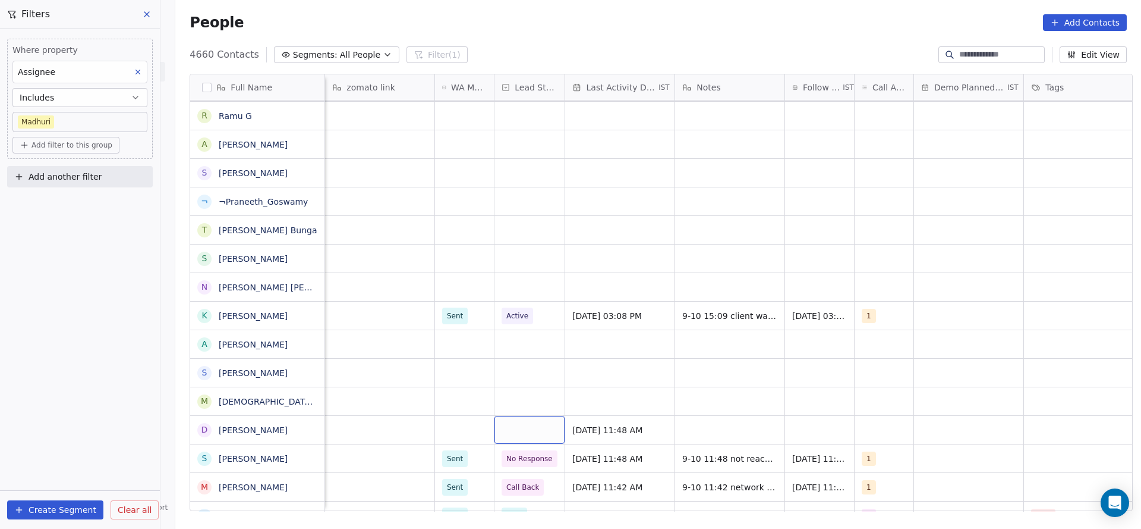
click at [521, 431] on div "grid" at bounding box center [530, 430] width 70 height 28
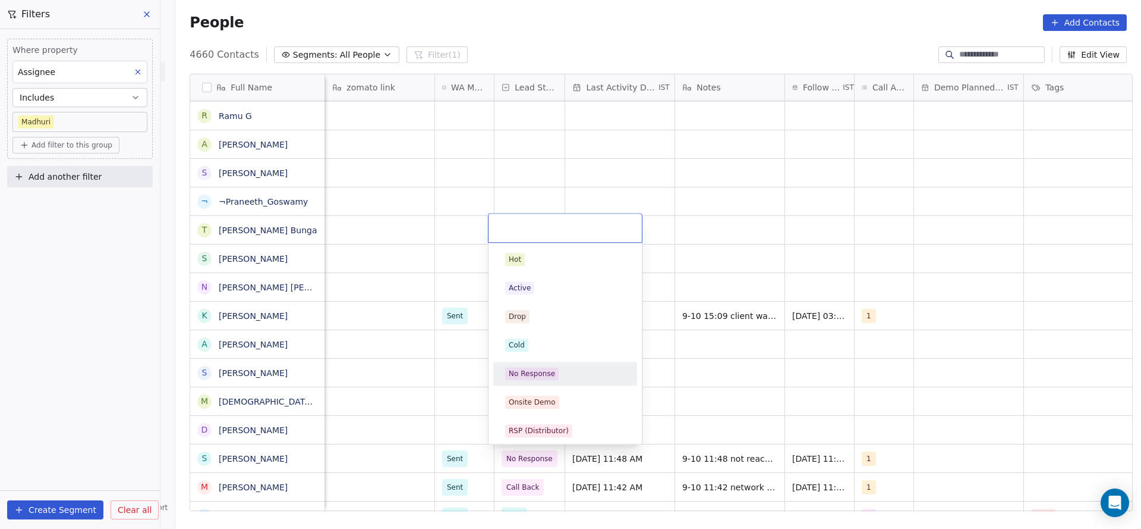
click at [531, 380] on div "No Response" at bounding box center [565, 373] width 134 height 19
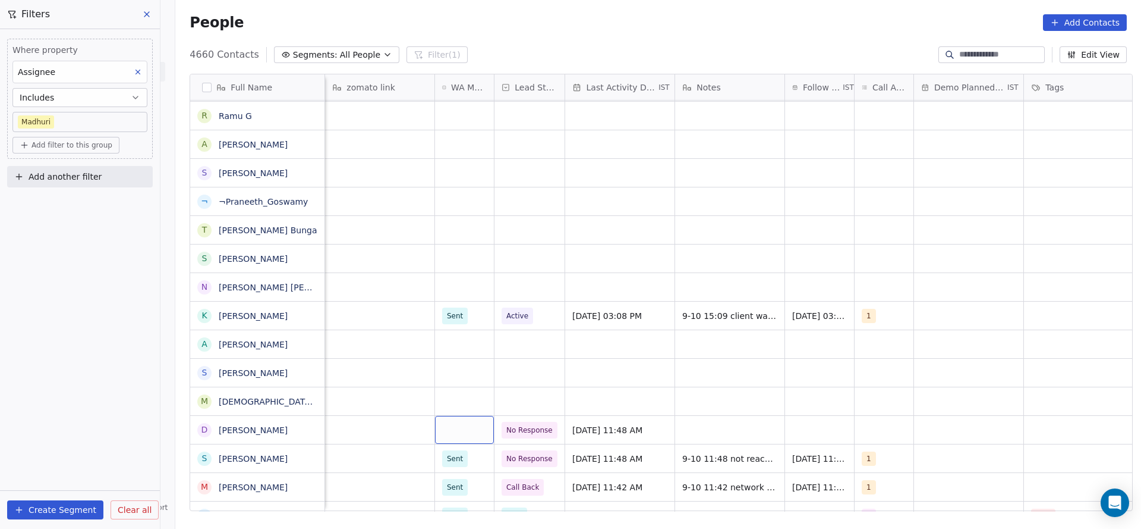
click at [441, 428] on div "grid" at bounding box center [464, 430] width 59 height 28
click at [461, 464] on div "Sent" at bounding box center [457, 460] width 16 height 11
click at [860, 433] on div "grid" at bounding box center [884, 430] width 59 height 28
click at [883, 263] on div "1" at bounding box center [885, 259] width 5 height 11
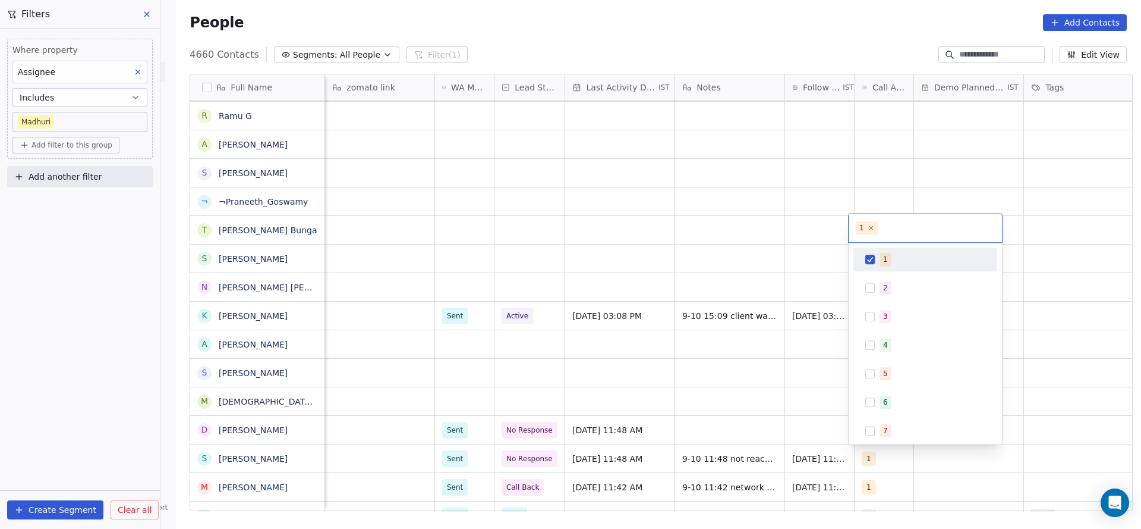
click at [734, 390] on html "On2Cook India Pvt. Ltd. Contacts People Marketing Workflows Campaigns Metrics &…" at bounding box center [570, 264] width 1141 height 529
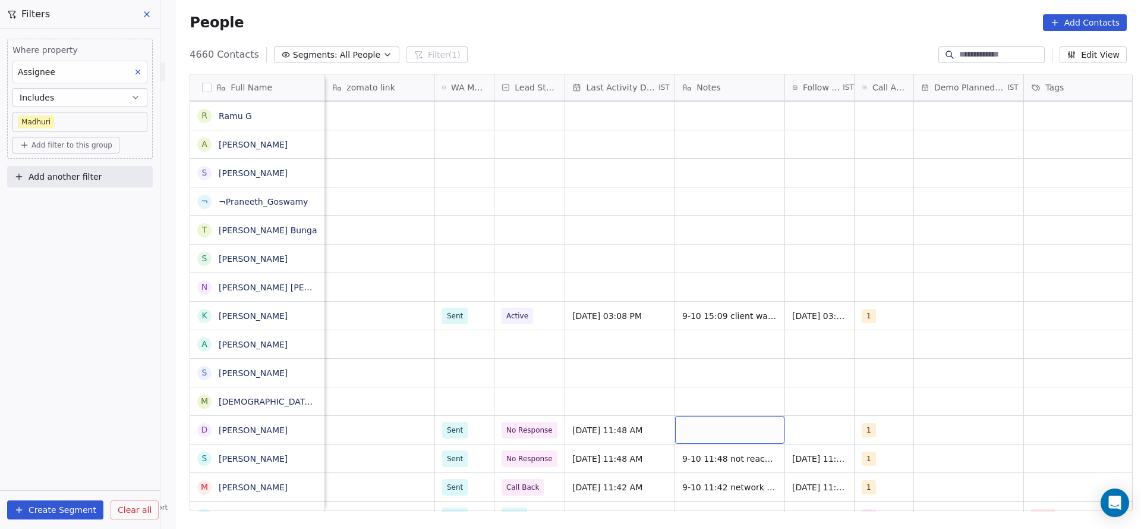
click at [723, 430] on div "grid" at bounding box center [729, 430] width 109 height 28
type textarea "**********"
click at [785, 367] on html "On2Cook India Pvt. Ltd. Contacts People Marketing Workflows Campaigns Metrics &…" at bounding box center [570, 264] width 1141 height 529
click at [819, 425] on div "grid" at bounding box center [819, 430] width 69 height 28
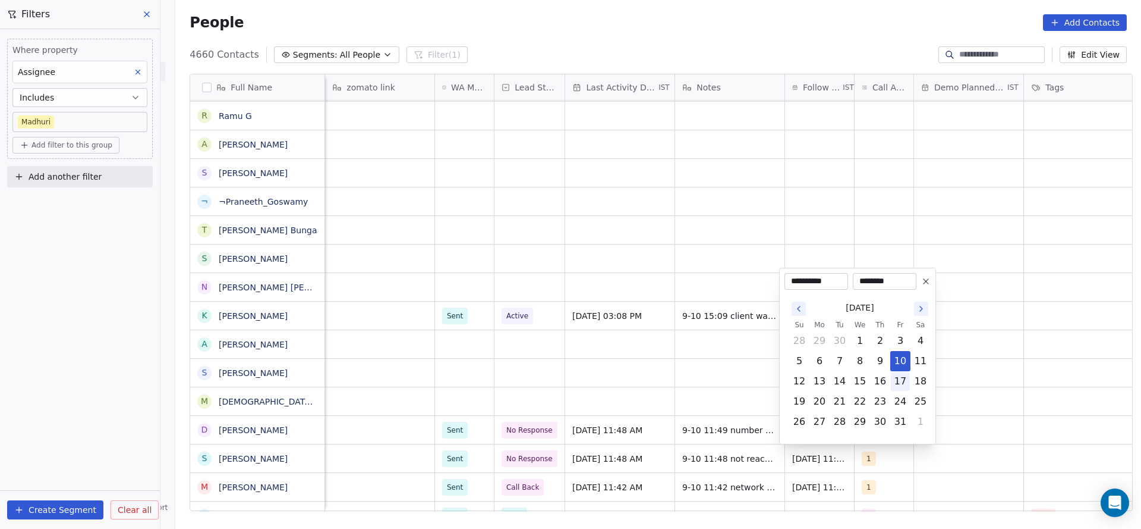
click at [899, 383] on button "17" at bounding box center [900, 381] width 19 height 19
type input "**********"
click at [680, 396] on html "On2Cook India Pvt. Ltd. Contacts People Marketing Workflows Campaigns Metrics &…" at bounding box center [570, 264] width 1141 height 529
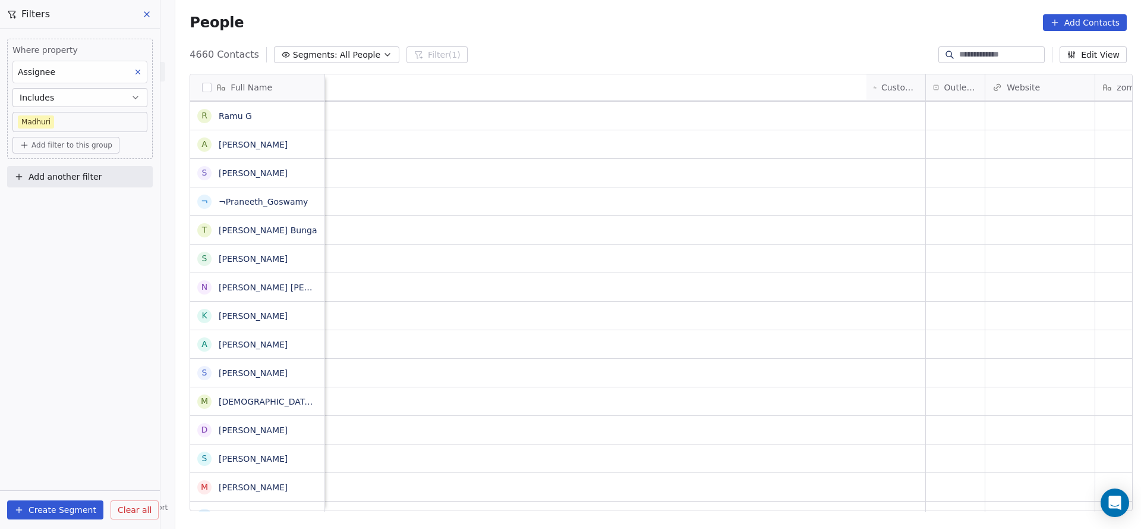
scroll to position [0, 802]
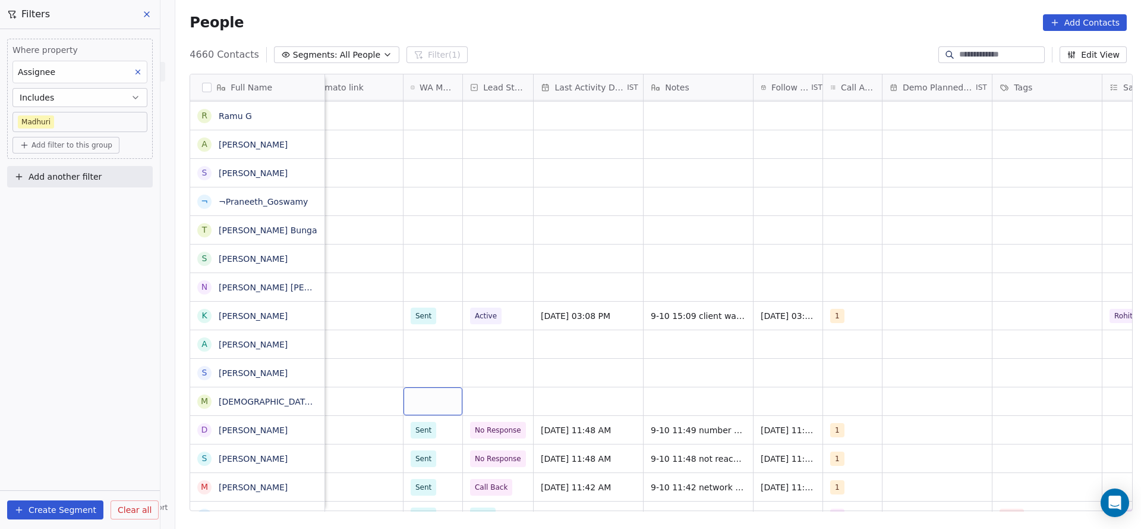
click at [417, 403] on div "grid" at bounding box center [433, 401] width 59 height 28
click at [422, 431] on div "Sent" at bounding box center [426, 432] width 16 height 11
click at [571, 397] on div "grid" at bounding box center [588, 401] width 109 height 28
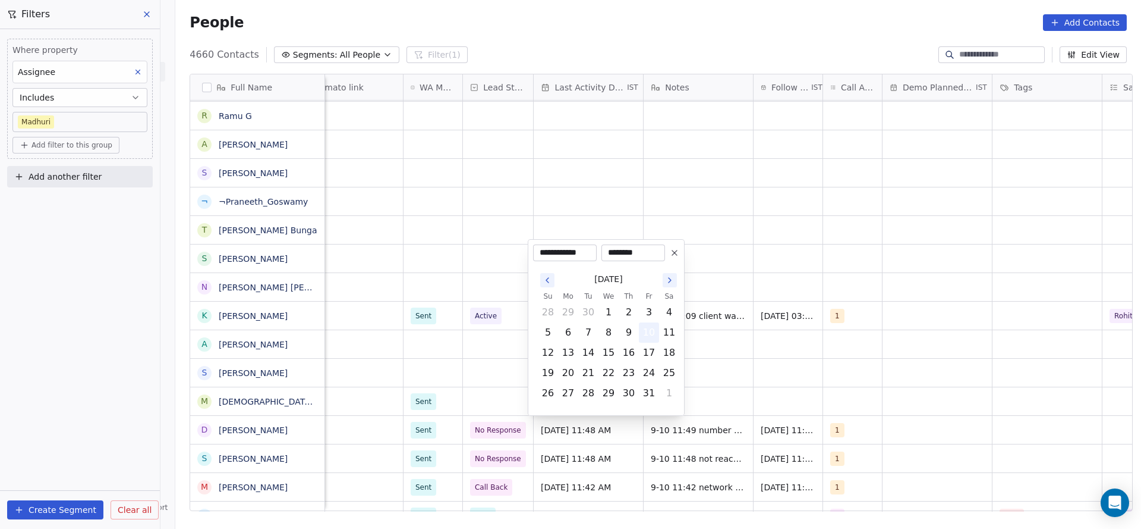
click at [647, 328] on button "10" at bounding box center [649, 332] width 19 height 19
click at [848, 372] on html "On2Cook India Pvt. Ltd. Contacts People Marketing Workflows Campaigns Metrics &…" at bounding box center [570, 264] width 1141 height 529
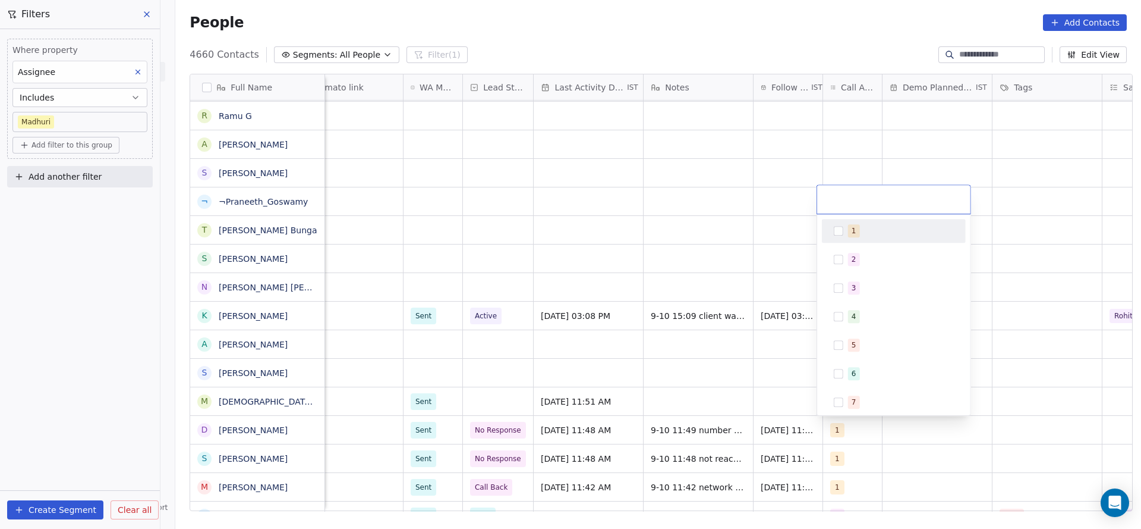
click at [848, 227] on span "1" at bounding box center [854, 230] width 12 height 13
click at [705, 397] on html "On2Cook India Pvt. Ltd. Contacts People Marketing Workflows Campaigns Metrics &…" at bounding box center [570, 264] width 1141 height 529
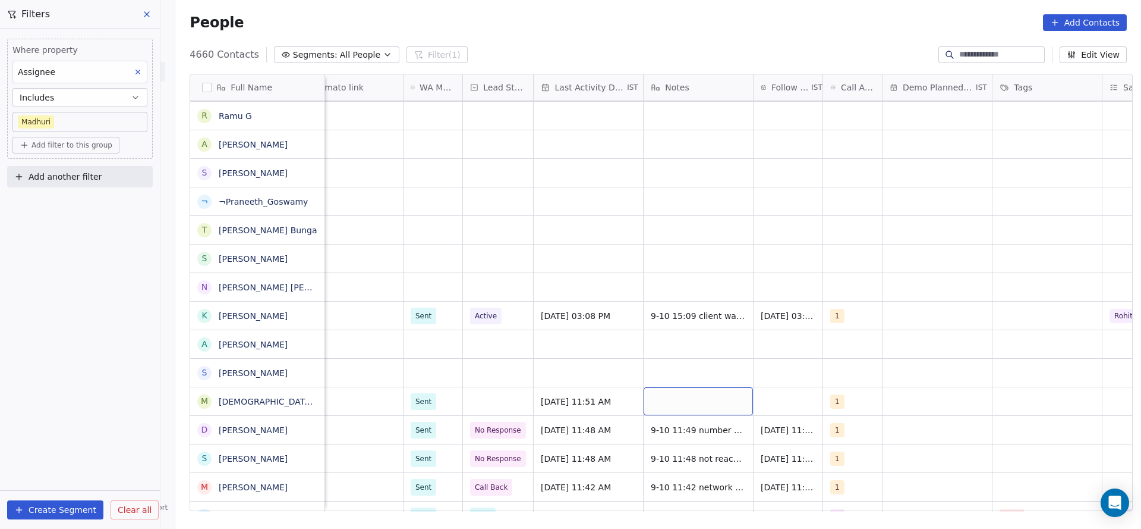
click at [669, 399] on div "grid" at bounding box center [698, 401] width 109 height 28
type textarea "**********"
click at [540, 402] on html "On2Cook India Pvt. Ltd. Contacts People Marketing Workflows Campaigns Metrics &…" at bounding box center [570, 264] width 1141 height 529
click at [480, 401] on div "grid" at bounding box center [498, 401] width 70 height 28
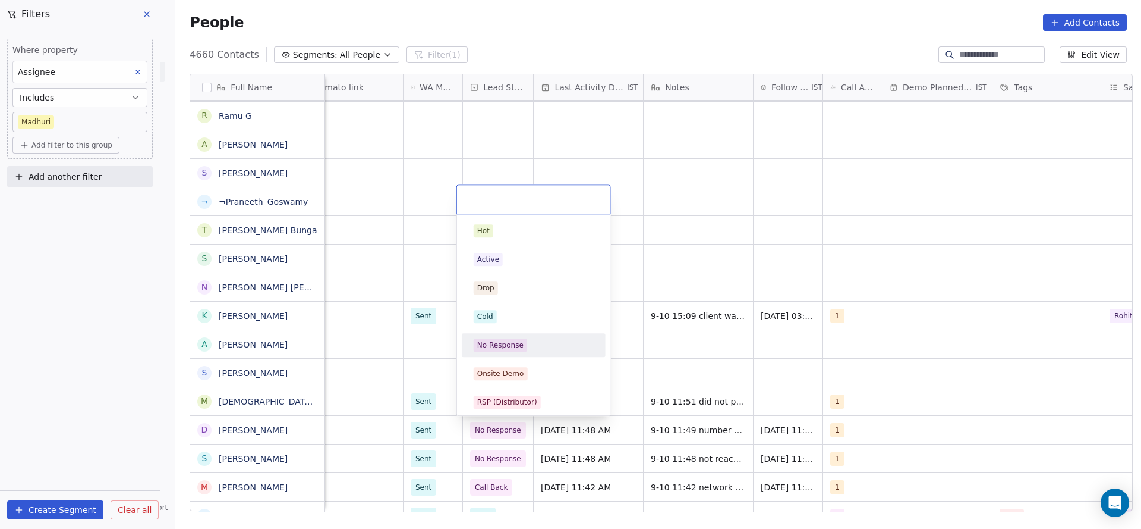
click at [488, 342] on div "No Response" at bounding box center [500, 344] width 46 height 11
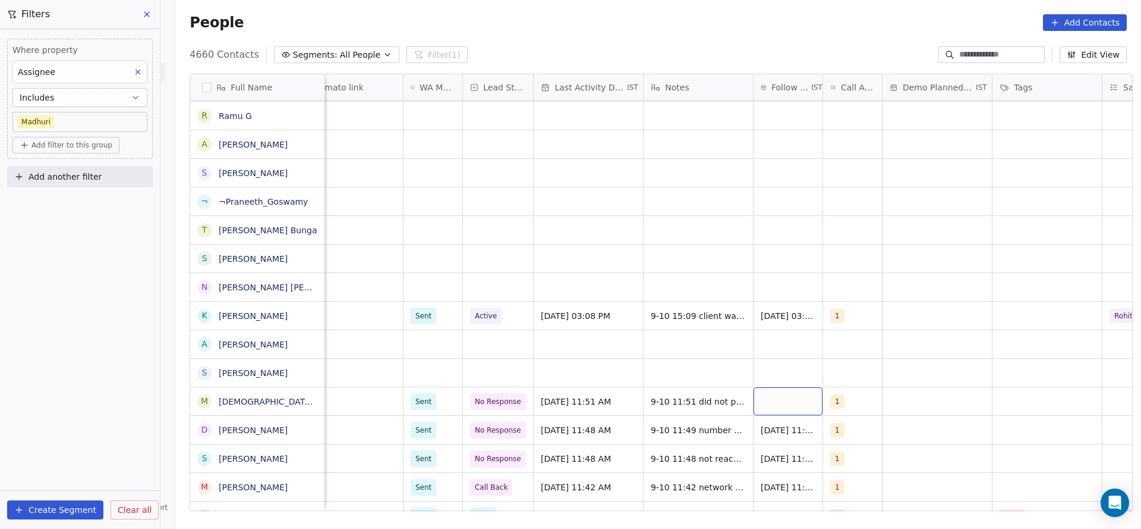
click at [784, 407] on div "grid" at bounding box center [788, 401] width 69 height 28
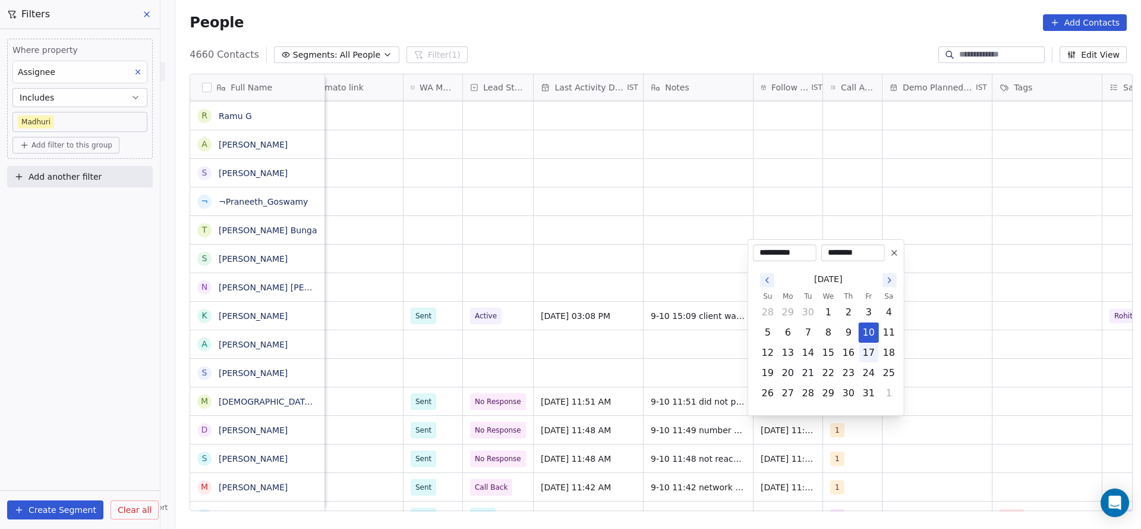
click at [865, 348] on button "17" at bounding box center [869, 352] width 19 height 19
type input "**********"
click at [554, 383] on html "On2Cook India Pvt. Ltd. Contacts People Marketing Workflows Campaigns Metrics &…" at bounding box center [570, 264] width 1141 height 529
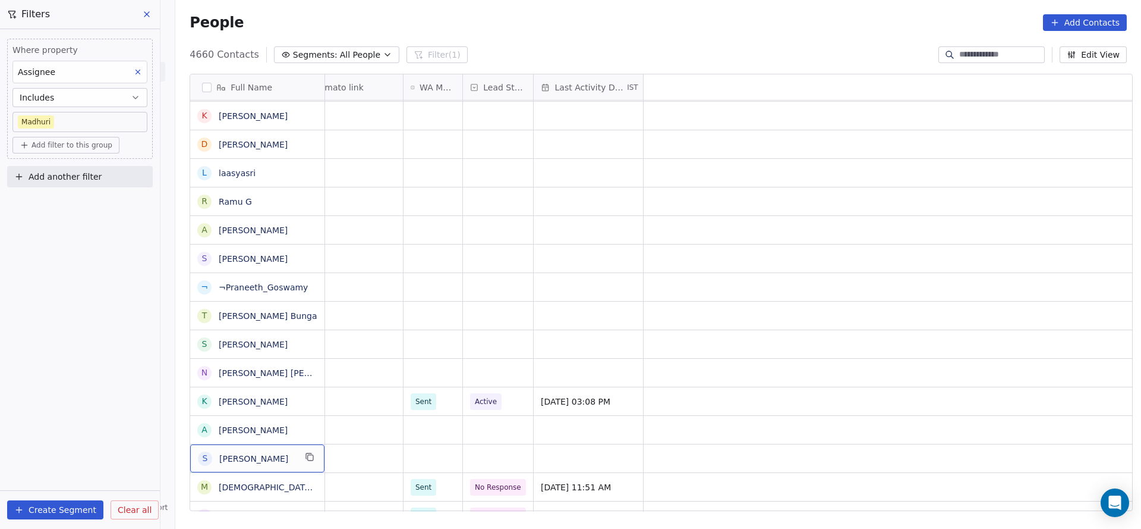
scroll to position [0, 0]
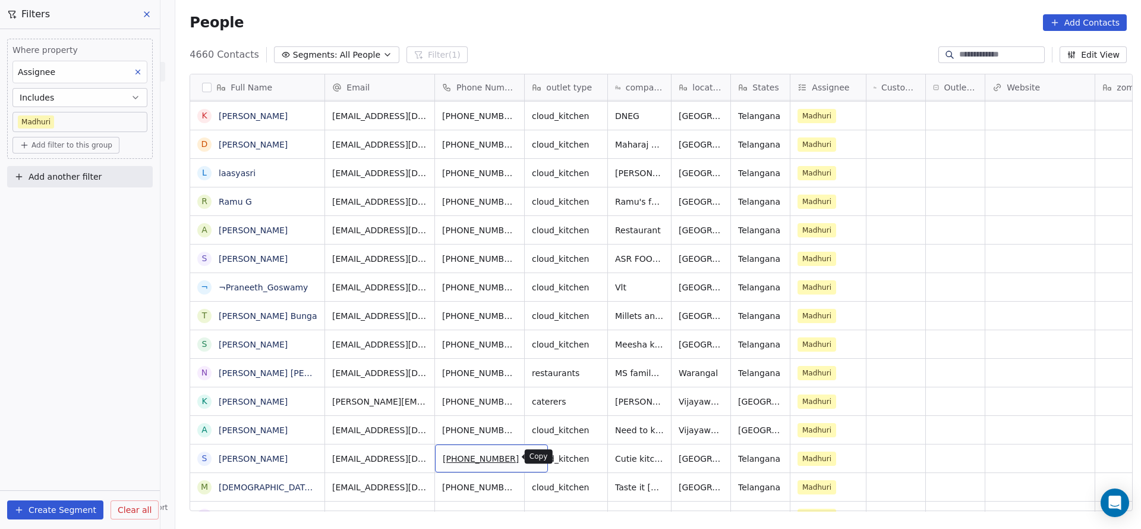
click at [529, 455] on icon "grid" at bounding box center [534, 457] width 10 height 10
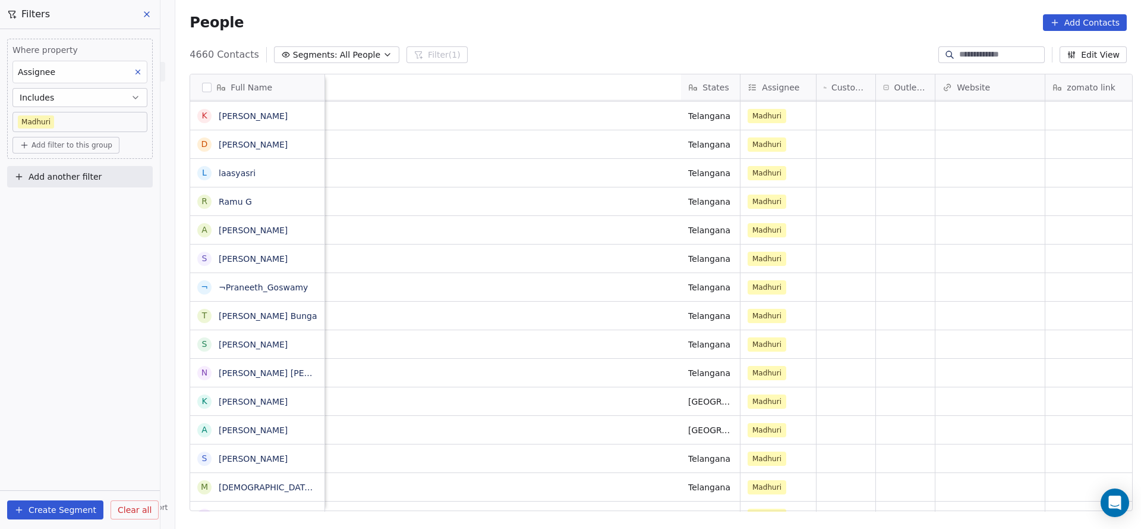
scroll to position [0, 678]
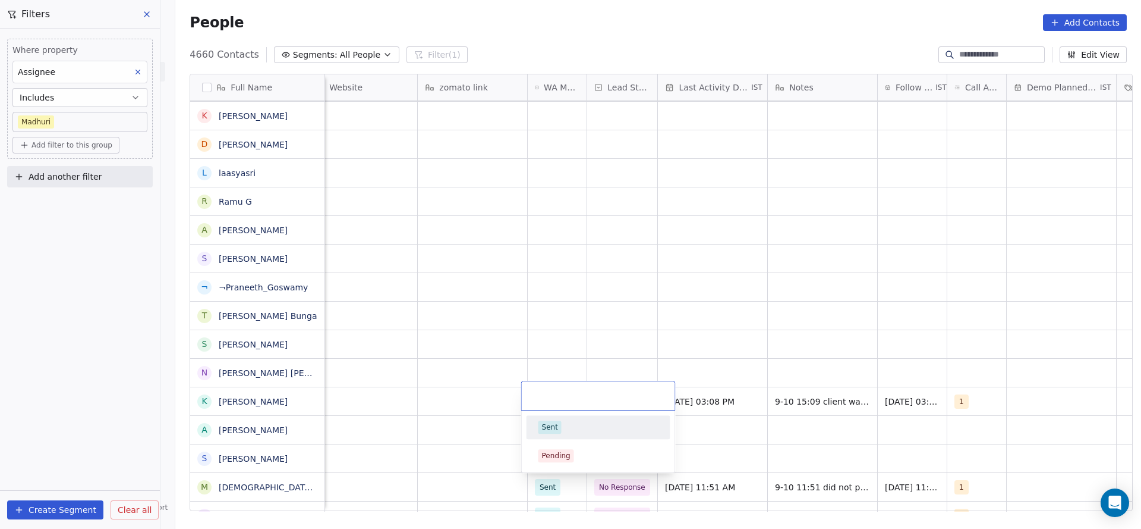
click at [548, 432] on div "Sent" at bounding box center [550, 427] width 16 height 11
click at [614, 467] on div "grid" at bounding box center [622, 458] width 70 height 28
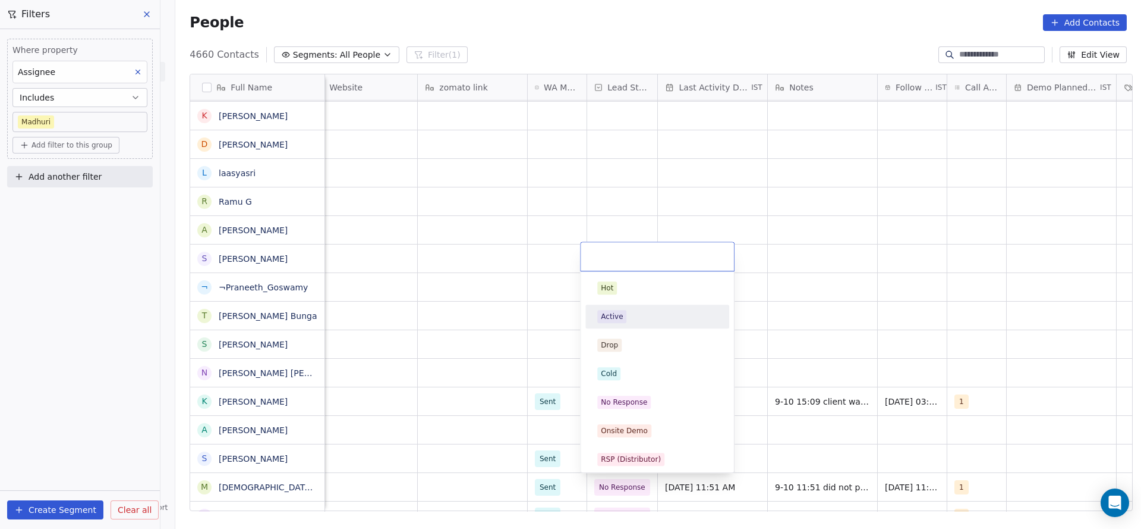
click at [628, 317] on div "Active" at bounding box center [657, 316] width 120 height 13
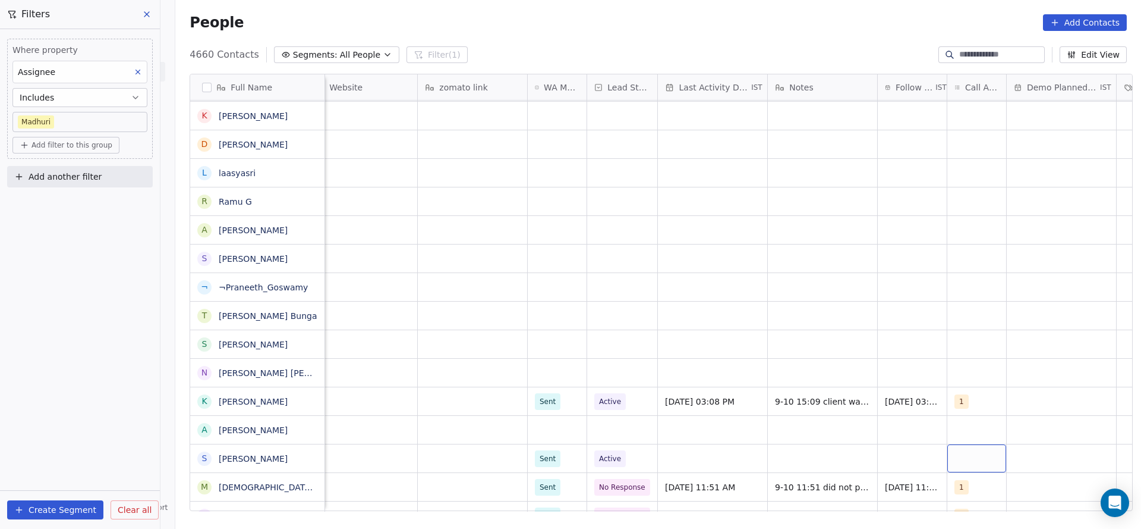
click at [966, 468] on div "grid" at bounding box center [977, 458] width 59 height 28
drag, startPoint x: 968, startPoint y: 287, endPoint x: 823, endPoint y: 404, distance: 185.6
click at [951, 293] on div "1" at bounding box center [1018, 287] width 134 height 19
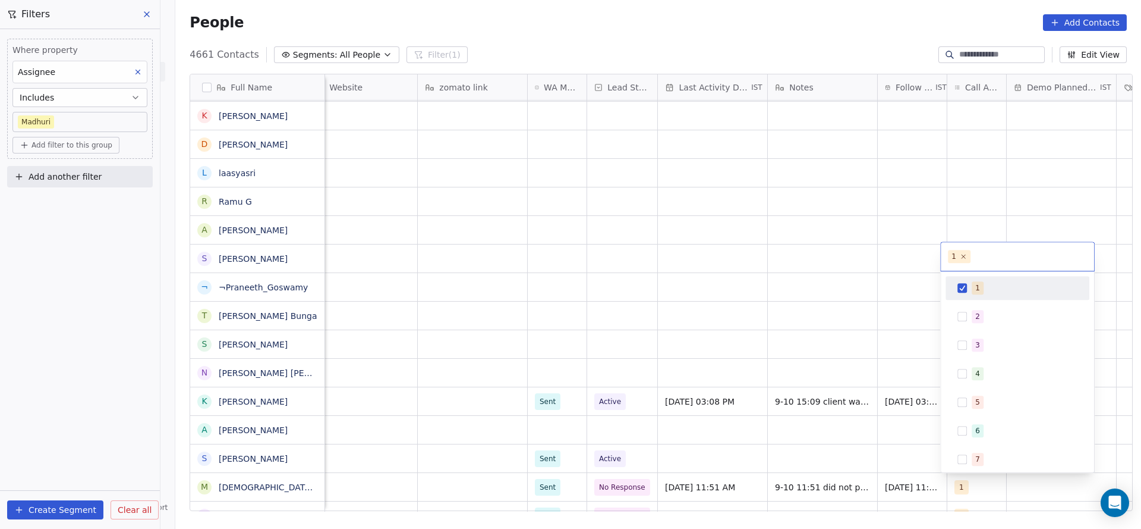
click at [705, 453] on html "On2Cook India Pvt. Ltd. Contacts People Marketing Workflows Campaigns Metrics &…" at bounding box center [570, 264] width 1141 height 529
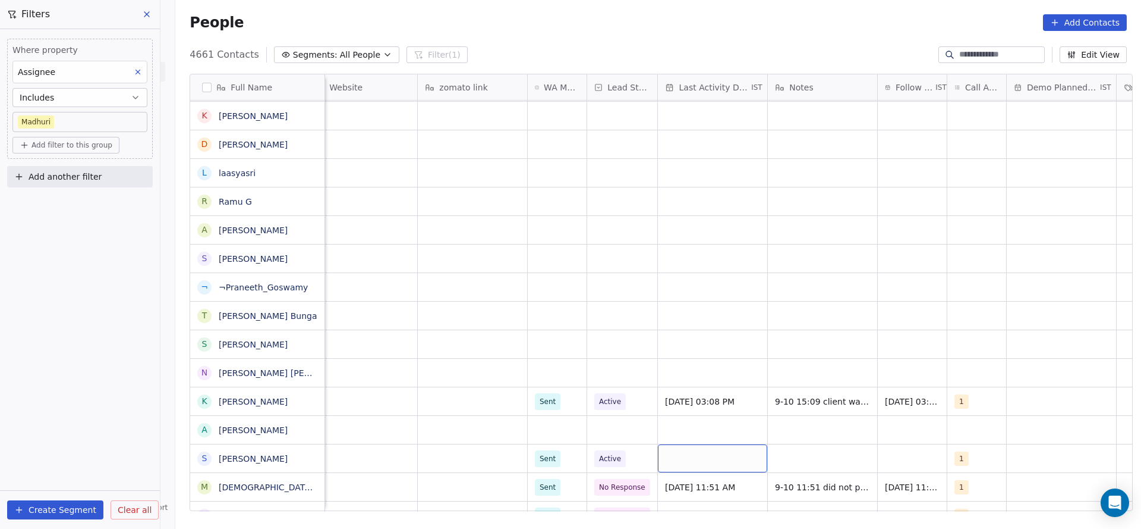
click at [705, 453] on div "grid" at bounding box center [712, 458] width 109 height 28
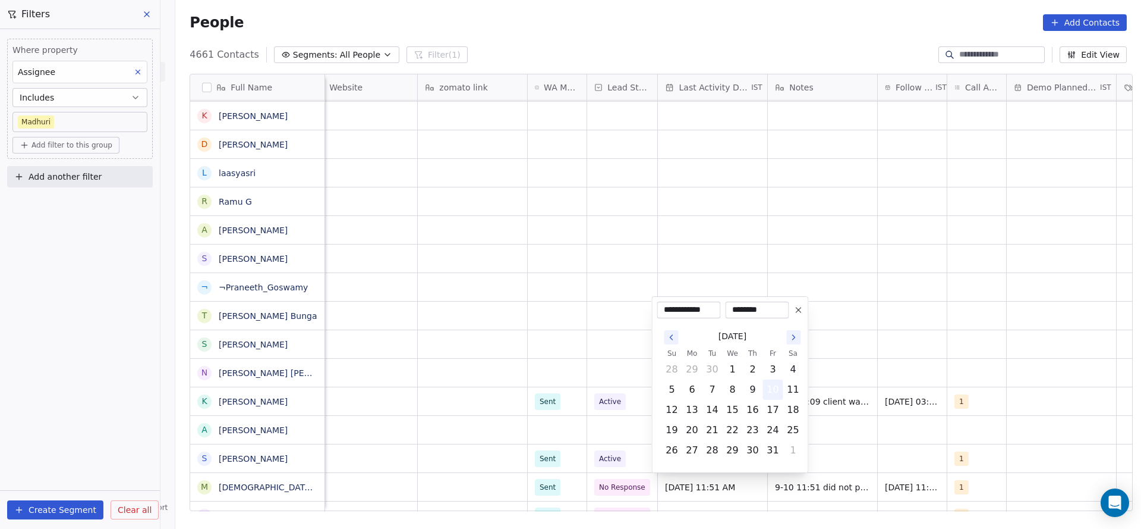
click at [769, 382] on button "10" at bounding box center [773, 389] width 19 height 19
click at [557, 442] on html "On2Cook India Pvt. Ltd. Contacts People Marketing Workflows Campaigns Metrics &…" at bounding box center [570, 264] width 1141 height 529
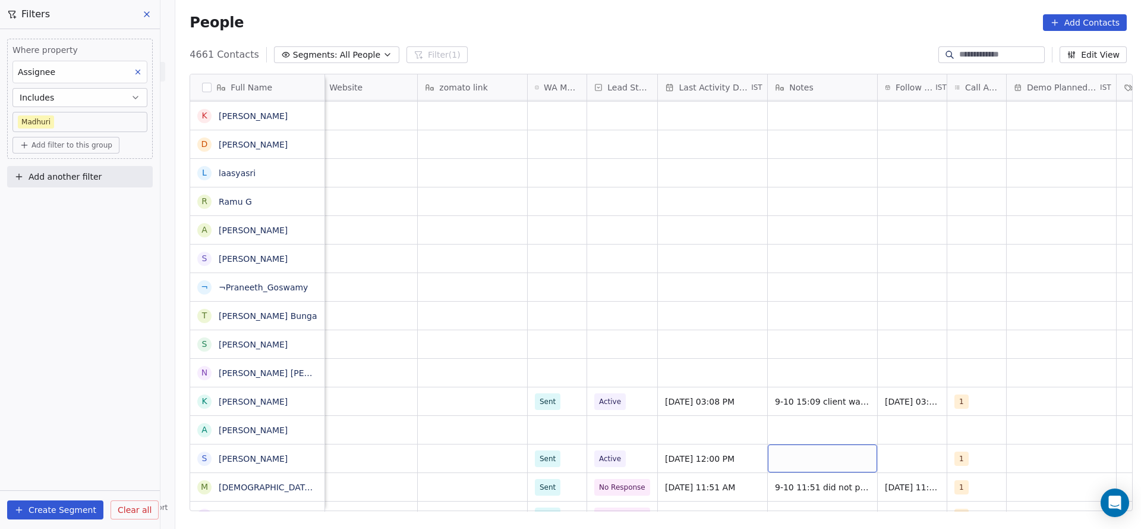
click at [812, 464] on div "grid" at bounding box center [822, 458] width 109 height 28
type textarea "**********"
click at [906, 439] on html "On2Cook India Pvt. Ltd. Contacts People Marketing Workflows Campaigns Metrics &…" at bounding box center [570, 264] width 1141 height 529
click at [891, 465] on div "grid" at bounding box center [912, 458] width 69 height 28
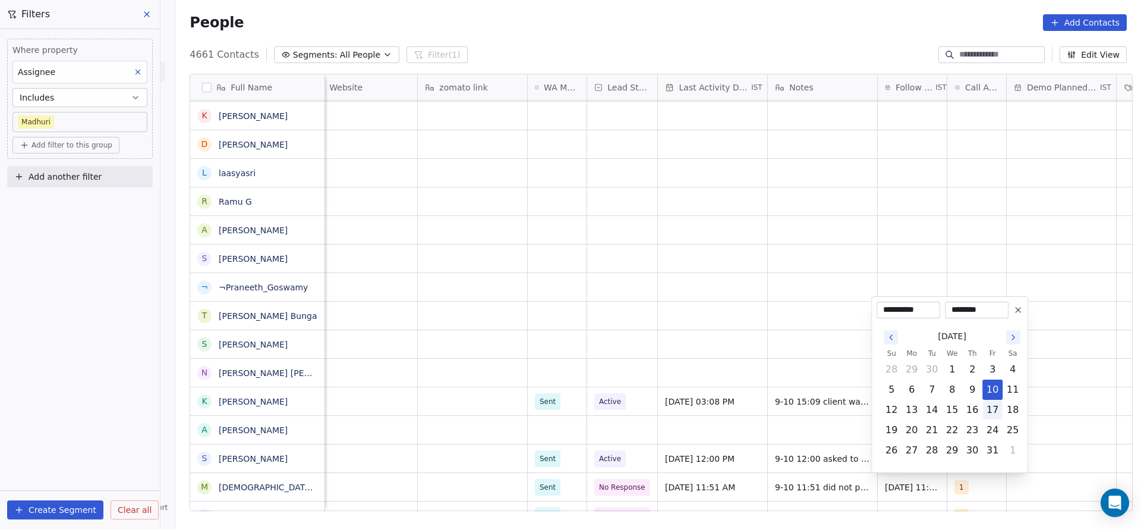
click at [997, 410] on button "17" at bounding box center [992, 409] width 19 height 19
type input "**********"
click at [670, 444] on html "On2Cook India Pvt. Ltd. Contacts People Marketing Workflows Campaigns Metrics &…" at bounding box center [570, 264] width 1141 height 529
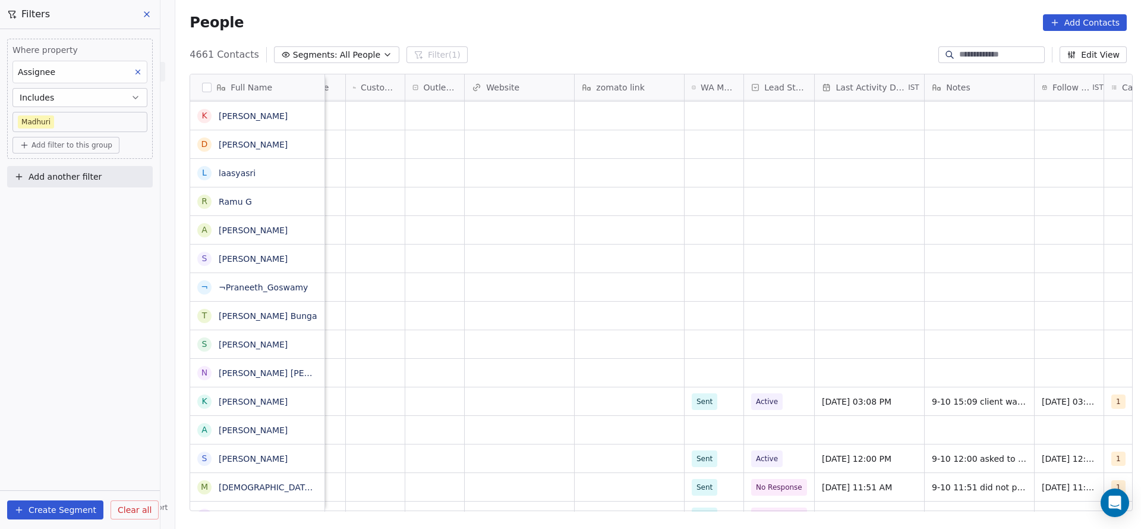
scroll to position [0, 531]
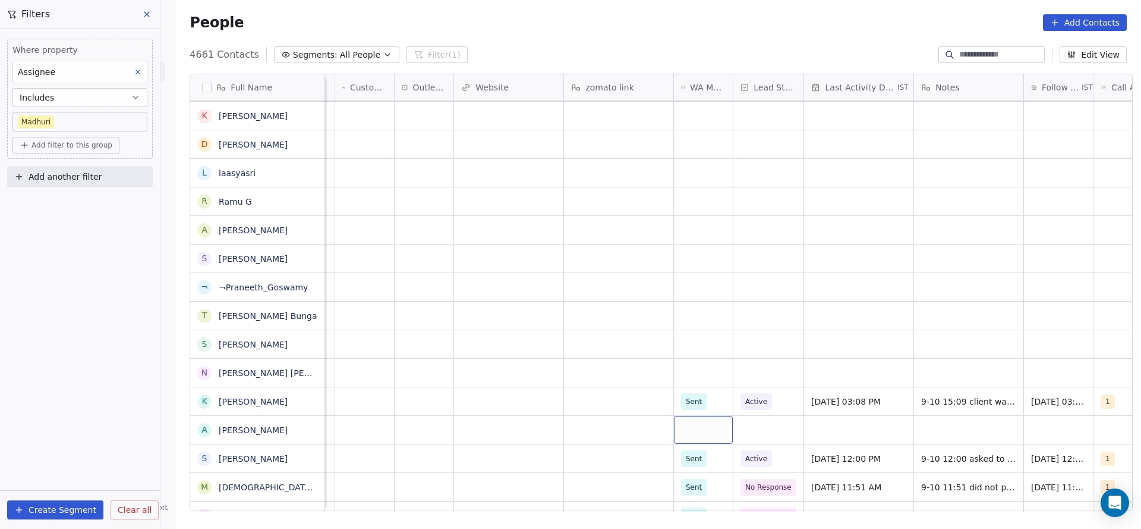
click at [696, 426] on div "grid" at bounding box center [703, 430] width 59 height 28
click at [685, 454] on span "Sent" at bounding box center [696, 460] width 23 height 13
click at [751, 419] on div "grid" at bounding box center [769, 430] width 70 height 28
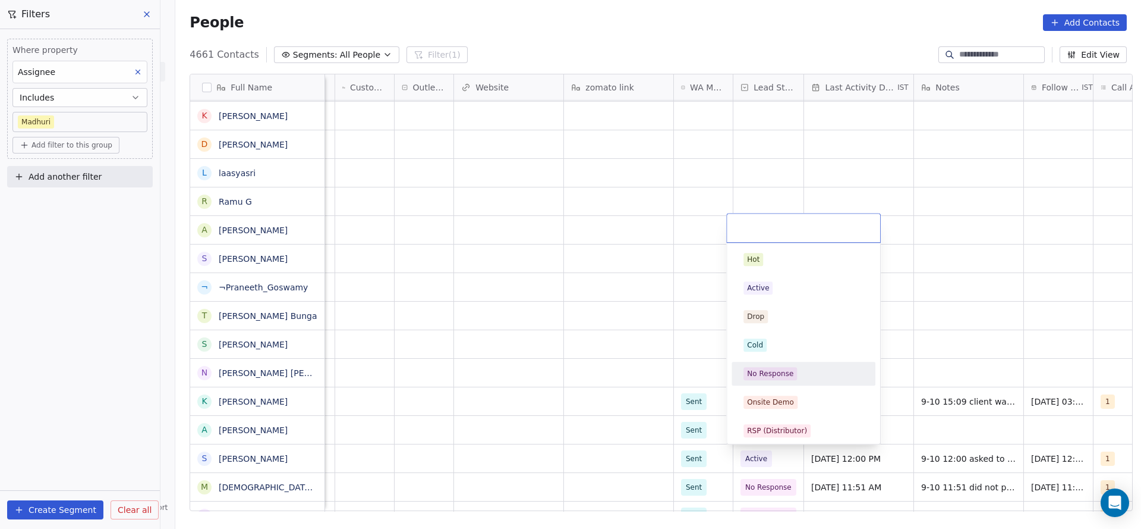
click at [770, 373] on div "No Response" at bounding box center [770, 373] width 46 height 11
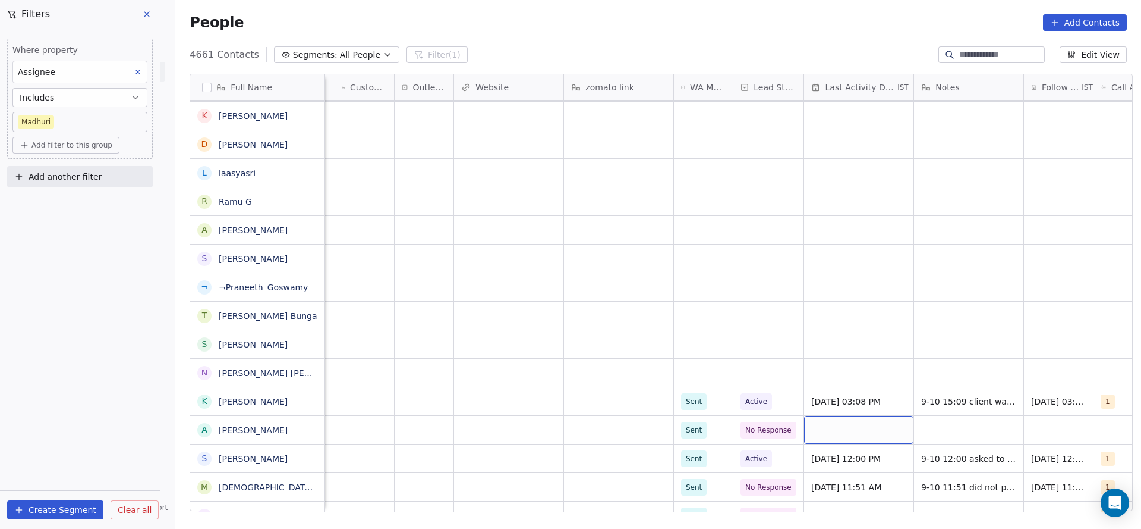
click at [878, 429] on div "grid" at bounding box center [858, 430] width 109 height 28
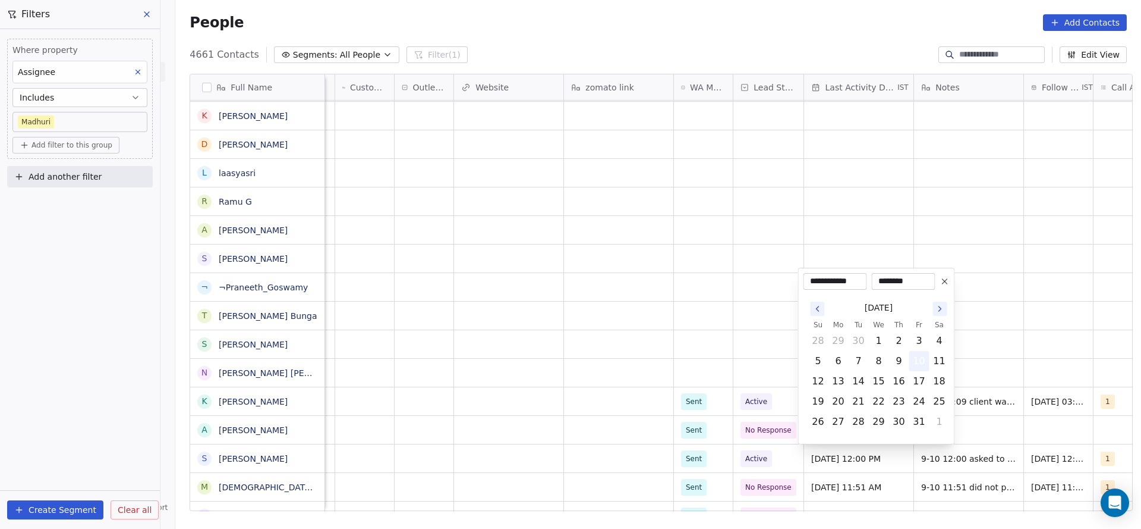
click at [915, 359] on button "10" at bounding box center [919, 360] width 19 height 19
click at [704, 422] on html "On2Cook India Pvt. Ltd. Contacts People Marketing Workflows Campaigns Metrics &…" at bounding box center [570, 264] width 1141 height 529
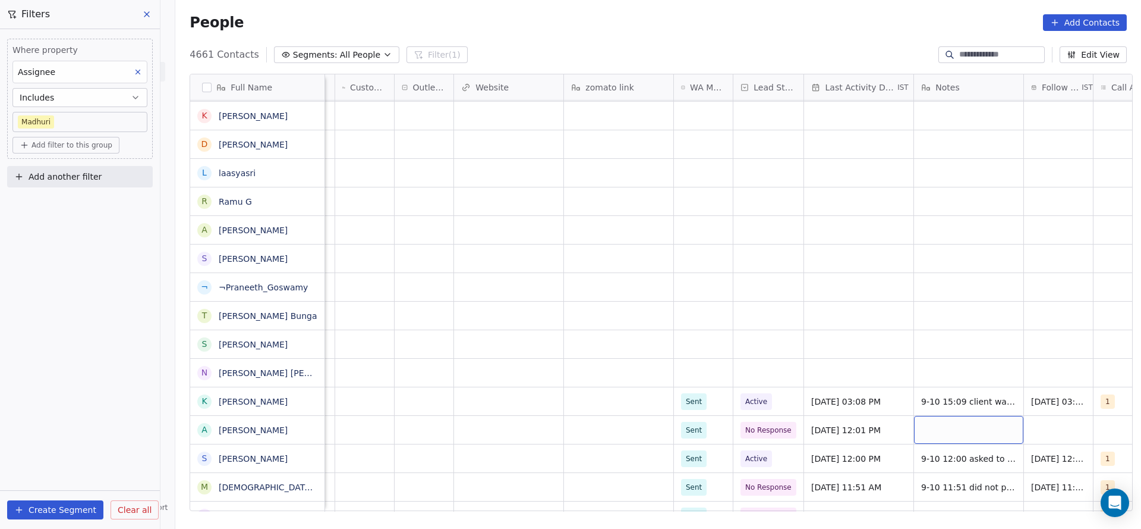
click at [968, 419] on div "grid" at bounding box center [968, 430] width 109 height 28
type textarea "**********"
click at [1048, 428] on html "On2Cook India Pvt. Ltd. Contacts People Marketing Workflows Campaigns Metrics &…" at bounding box center [570, 264] width 1141 height 529
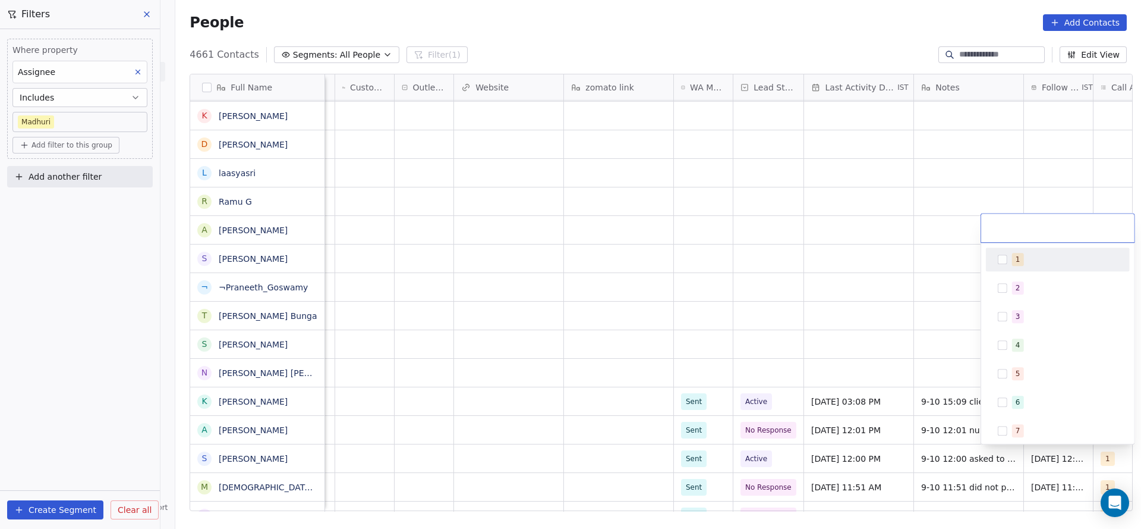
scroll to position [0, 565]
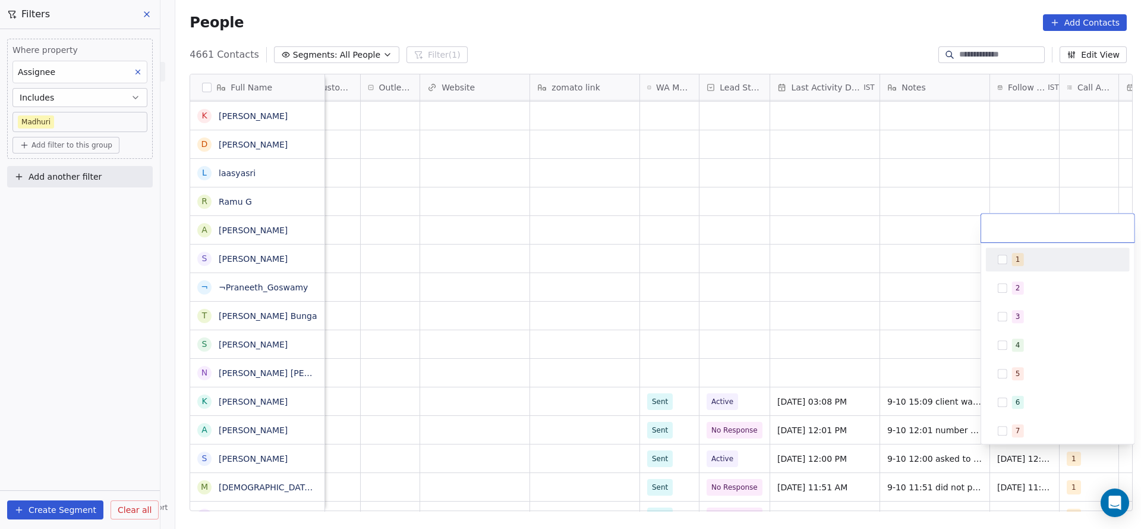
click at [998, 260] on button "Suggestions" at bounding box center [1003, 259] width 10 height 10
click at [779, 324] on html "On2Cook India Pvt. Ltd. Contacts People Marketing Workflows Campaigns Metrics &…" at bounding box center [570, 264] width 1141 height 529
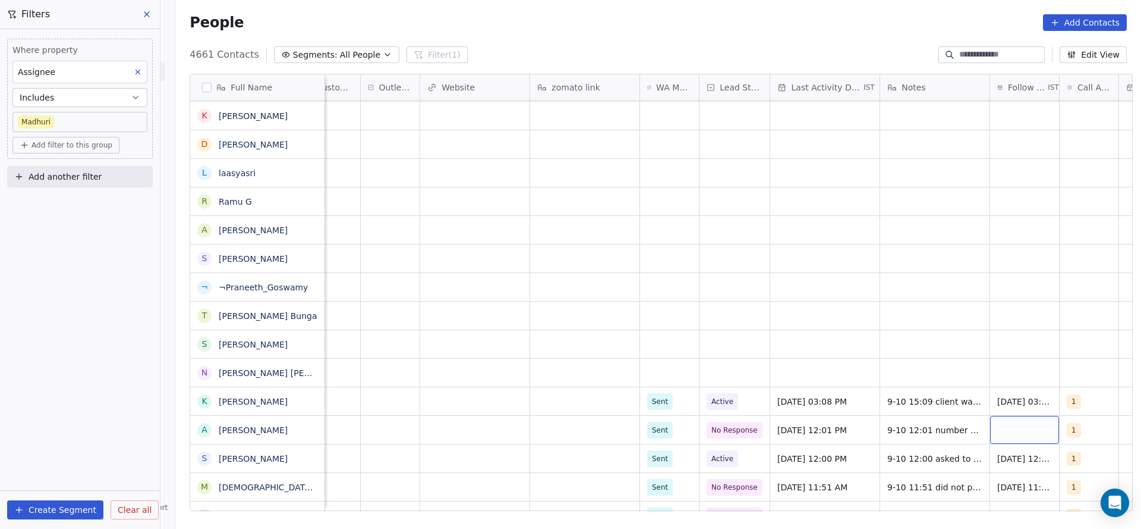
click at [1024, 427] on div "grid" at bounding box center [1024, 430] width 69 height 28
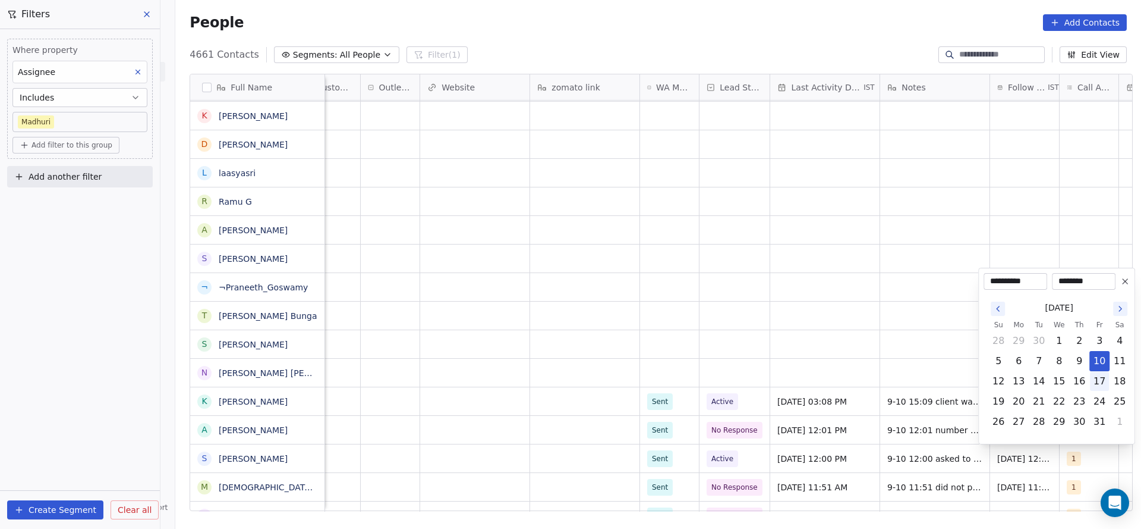
click at [1097, 379] on button "17" at bounding box center [1099, 381] width 19 height 19
type input "**********"
click at [642, 307] on html "On2Cook India Pvt. Ltd. Contacts People Marketing Workflows Campaigns Metrics &…" at bounding box center [570, 264] width 1141 height 529
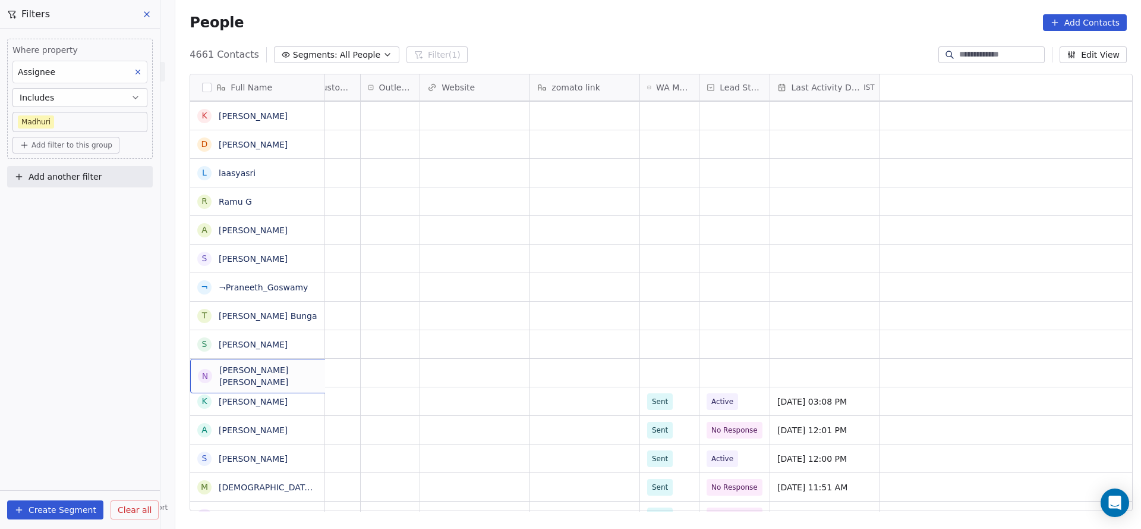
scroll to position [0, 0]
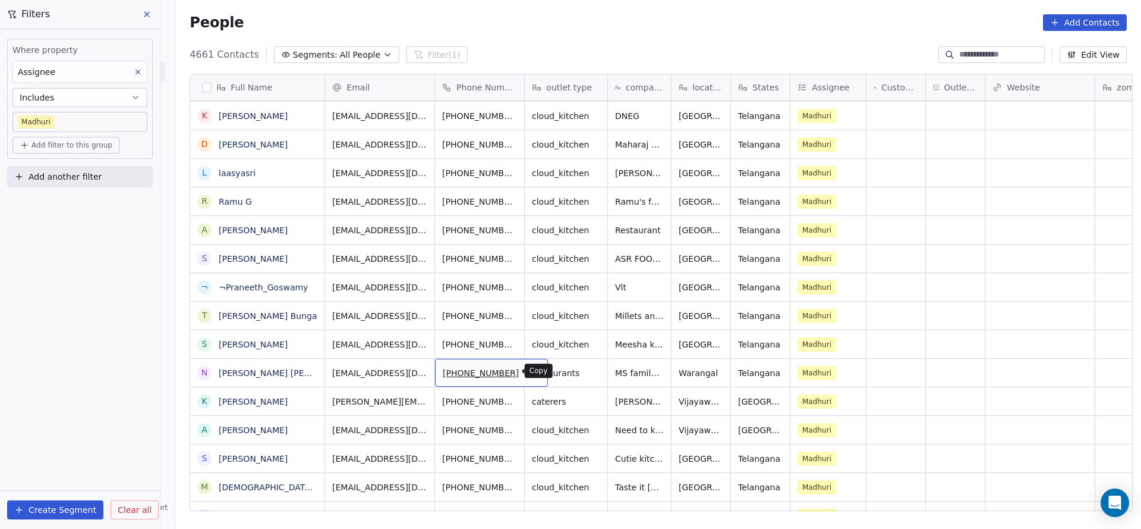
click at [527, 370] on button "grid" at bounding box center [534, 371] width 14 height 14
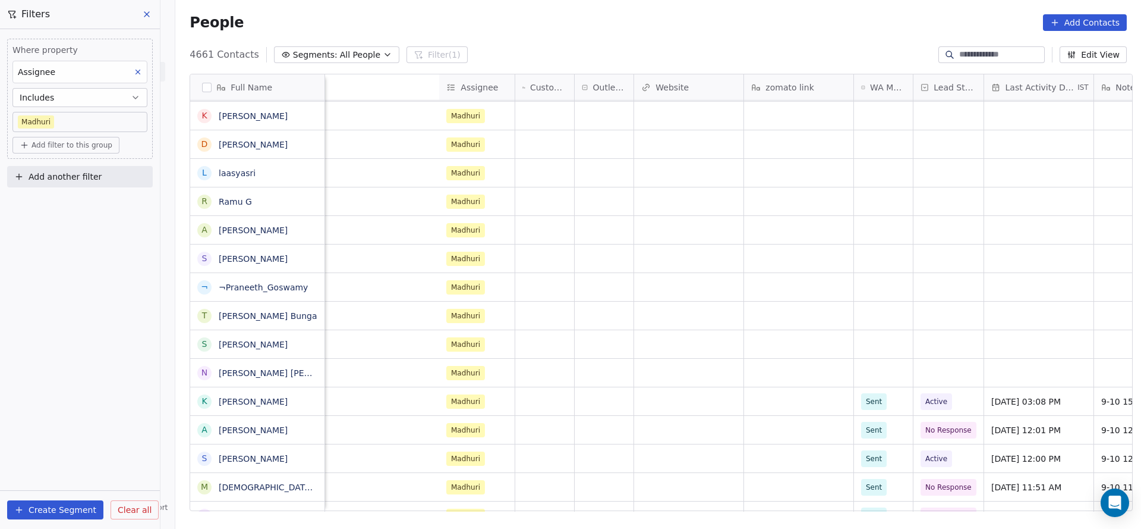
scroll to position [0, 759]
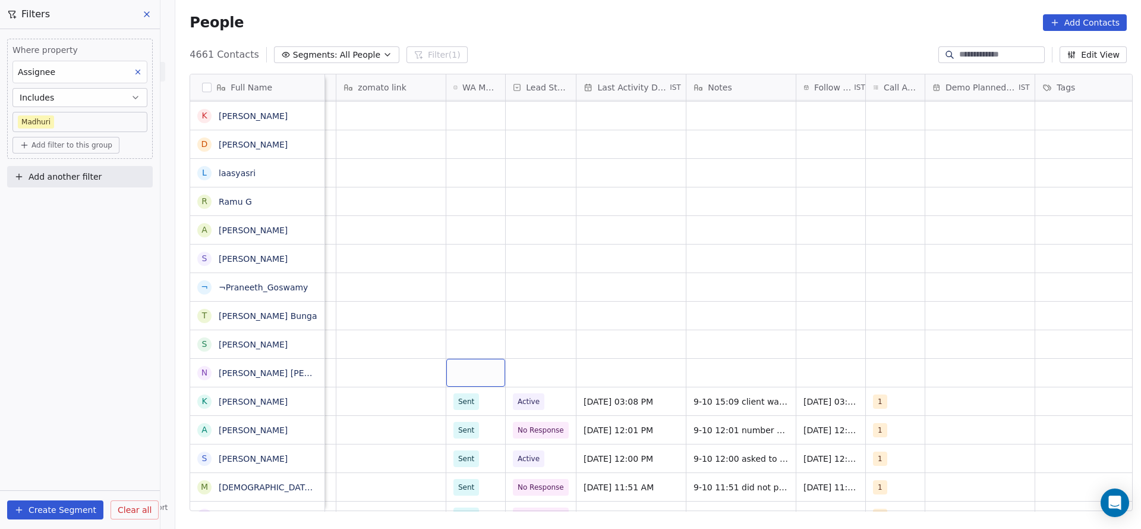
click at [452, 375] on div "grid" at bounding box center [475, 372] width 59 height 28
click at [463, 405] on div "Sent" at bounding box center [469, 403] width 16 height 11
click at [527, 369] on div "grid" at bounding box center [541, 372] width 70 height 28
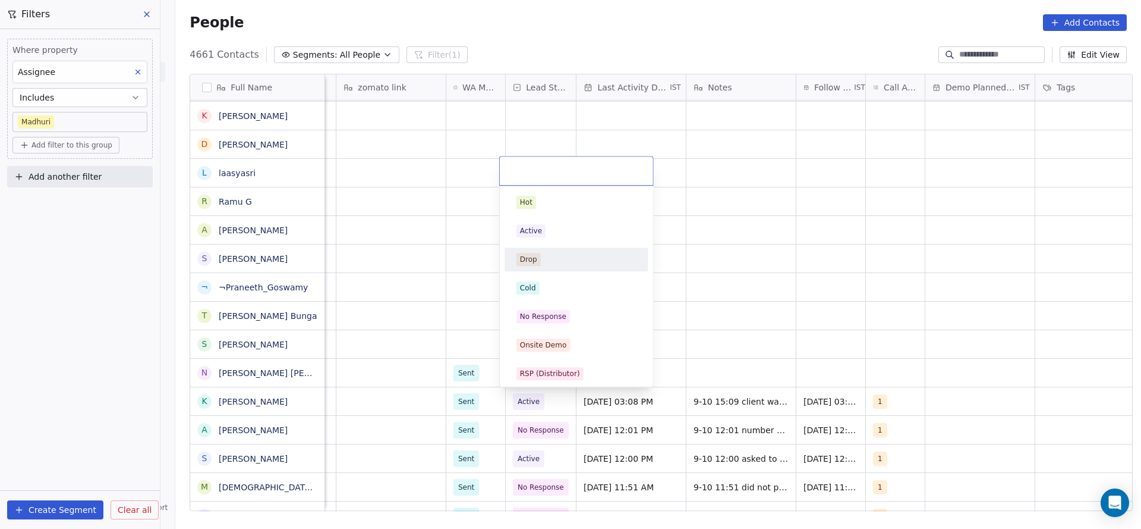
click at [562, 329] on div "Hot Active Drop Cold No Response Onsite Demo RSP (Distributor) Converted Duplic…" at bounding box center [577, 458] width 144 height 537
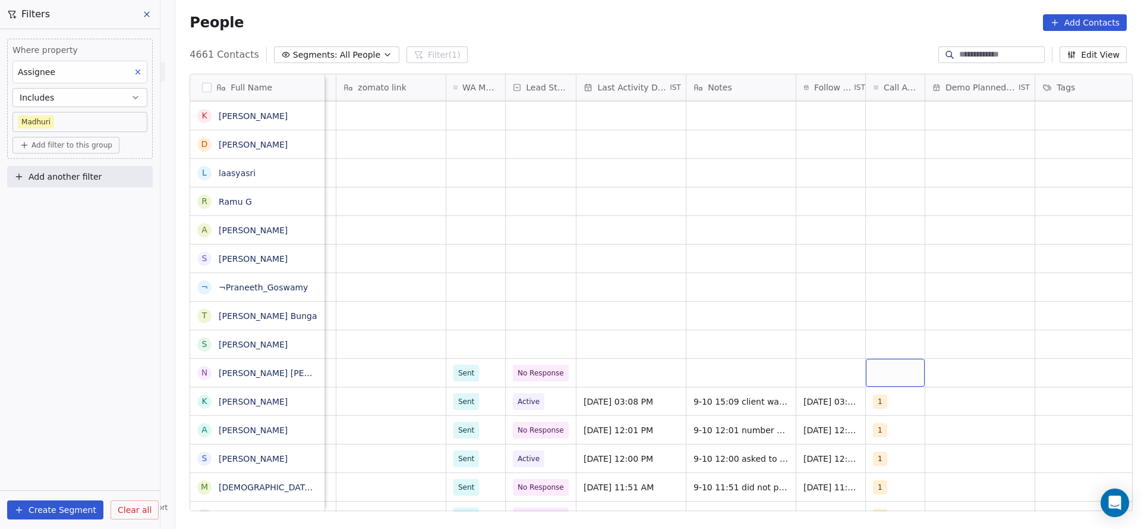
click at [906, 376] on div "grid" at bounding box center [895, 372] width 59 height 28
click at [897, 199] on div "1" at bounding box center [897, 202] width 5 height 11
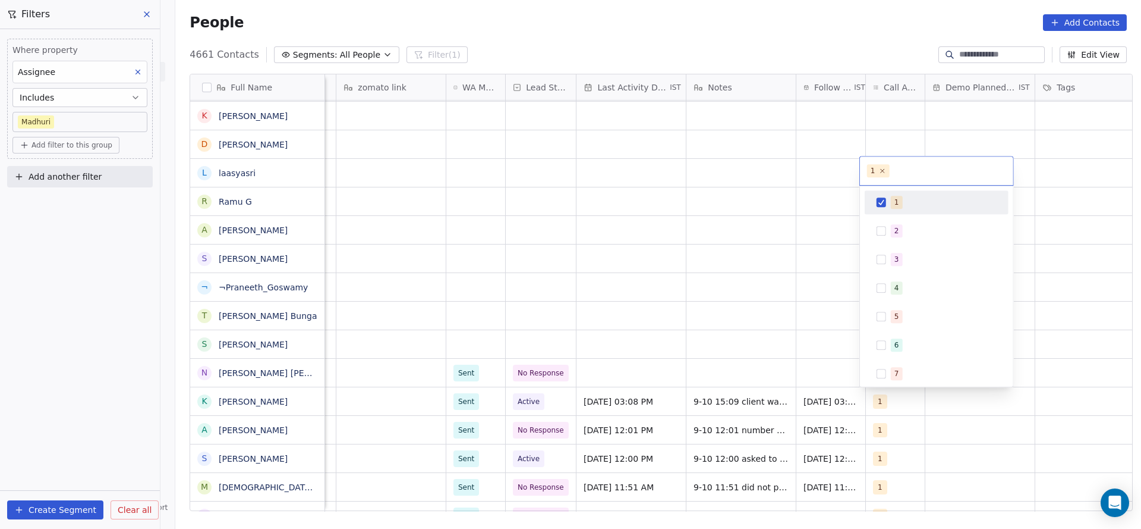
click at [779, 307] on html "On2Cook India Pvt. Ltd. Contacts People Marketing Workflows Campaigns Metrics &…" at bounding box center [570, 264] width 1141 height 529
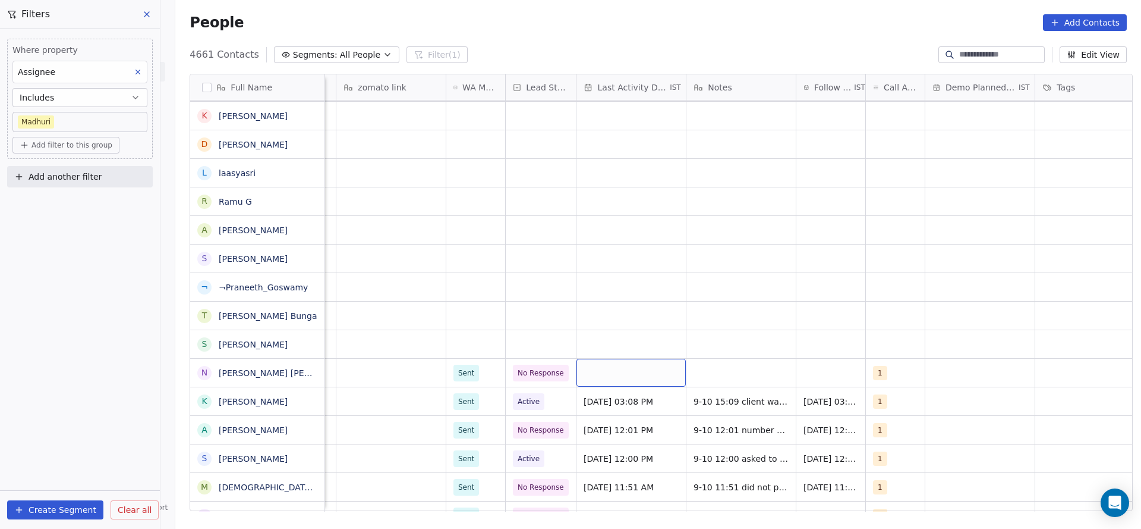
click at [640, 373] on div "grid" at bounding box center [631, 372] width 109 height 28
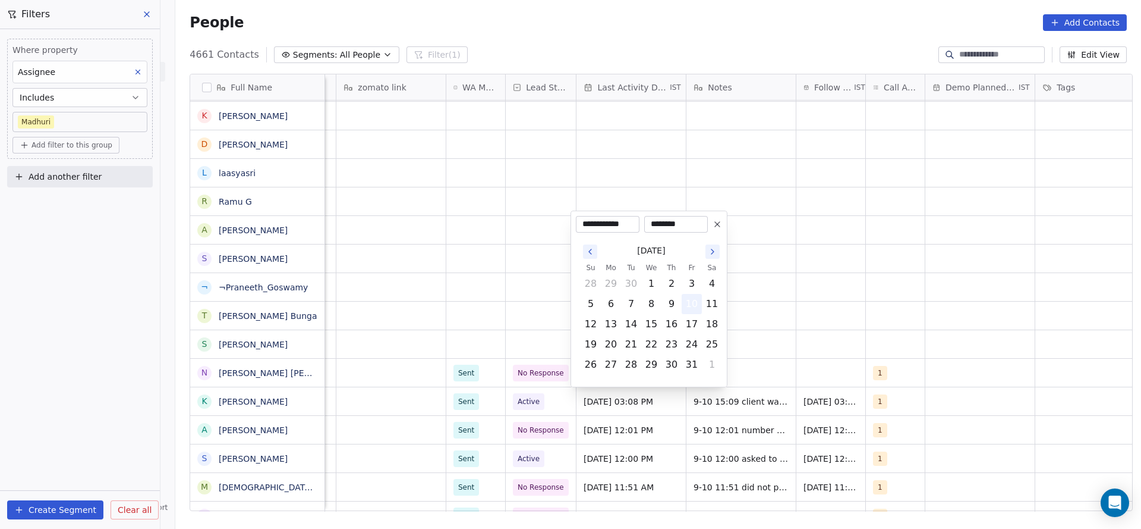
click at [696, 306] on button "10" at bounding box center [692, 303] width 19 height 19
click at [776, 328] on html "On2Cook India Pvt. Ltd. Contacts People Marketing Workflows Campaigns Metrics &…" at bounding box center [570, 264] width 1141 height 529
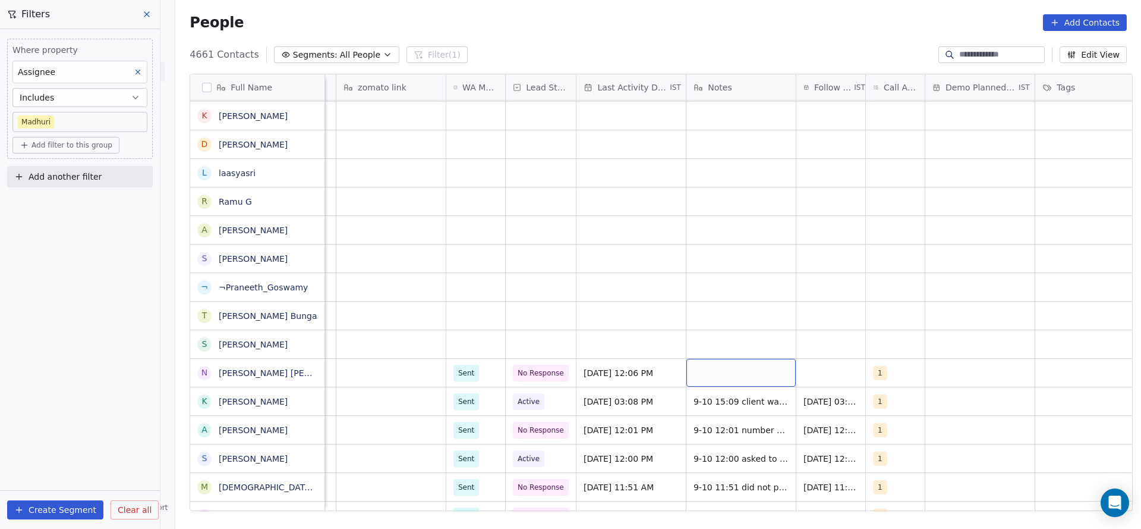
click at [705, 372] on div "grid" at bounding box center [741, 372] width 109 height 28
type textarea "**********"
click at [838, 362] on html "On2Cook India Pvt. Ltd. Contacts People Marketing Workflows Campaigns Metrics &…" at bounding box center [570, 264] width 1141 height 529
click at [818, 372] on div "grid" at bounding box center [831, 372] width 69 height 28
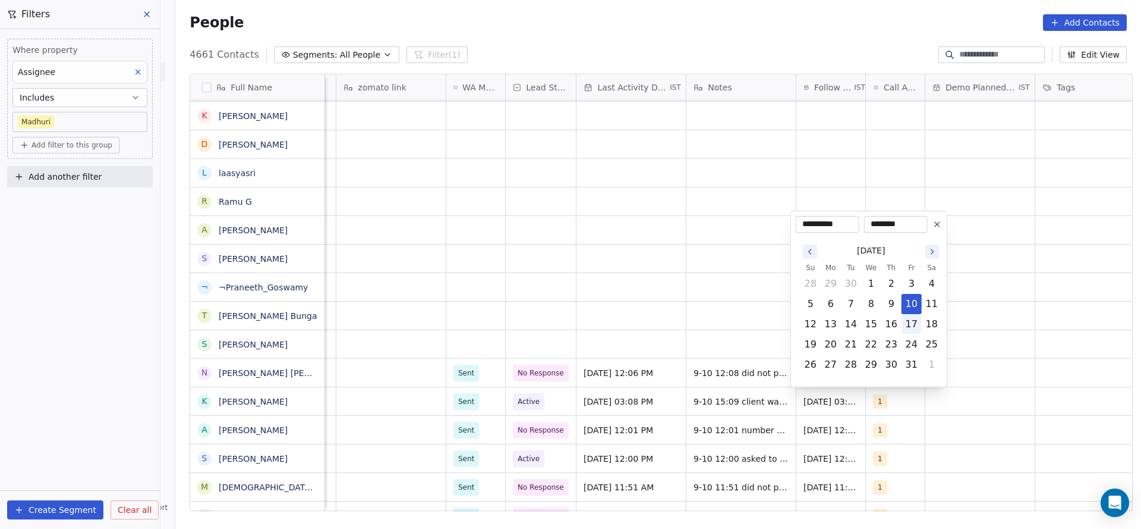
click at [914, 322] on button "17" at bounding box center [911, 323] width 19 height 19
type input "**********"
click at [658, 373] on html "On2Cook India Pvt. Ltd. Contacts People Marketing Workflows Campaigns Metrics &…" at bounding box center [570, 264] width 1141 height 529
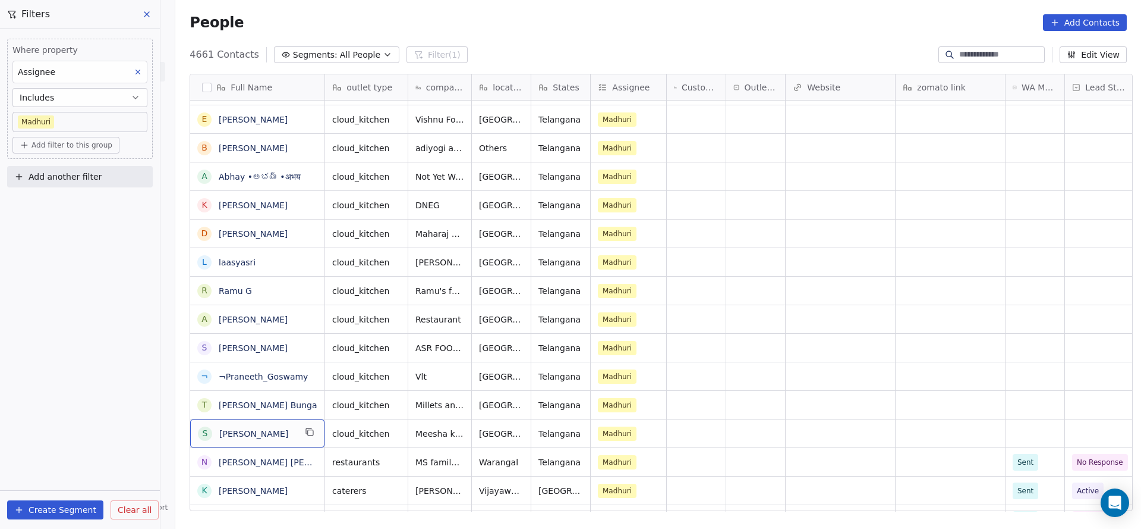
scroll to position [0, 0]
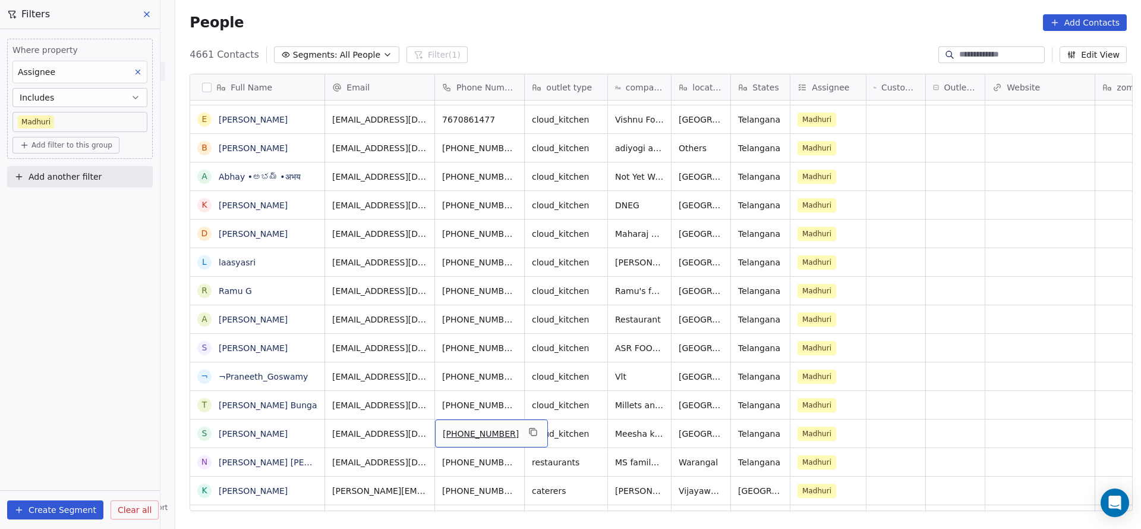
click at [521, 430] on div "[PHONE_NUMBER]" at bounding box center [491, 433] width 113 height 28
click at [529, 432] on icon "grid" at bounding box center [534, 432] width 10 height 10
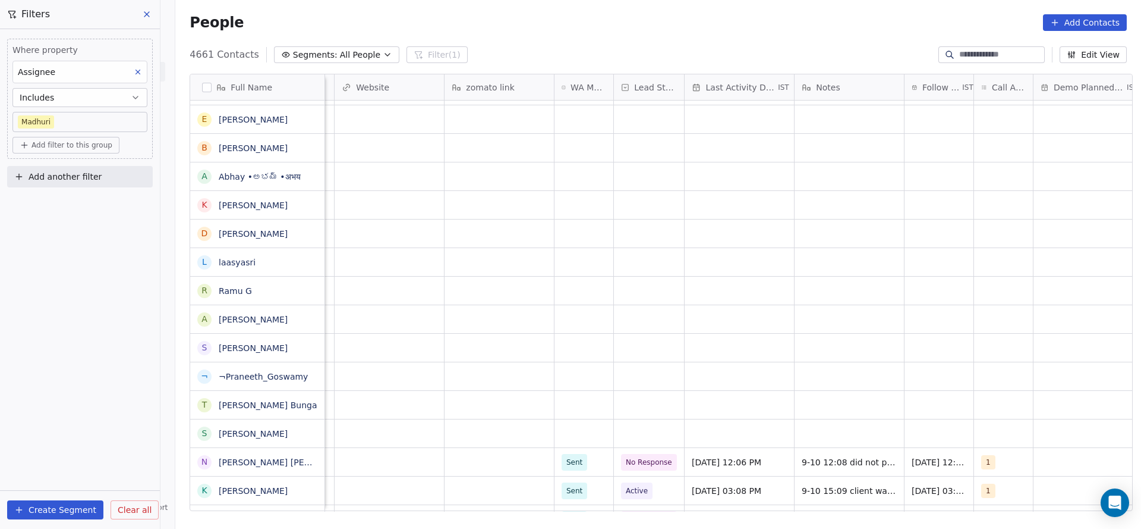
scroll to position [0, 719]
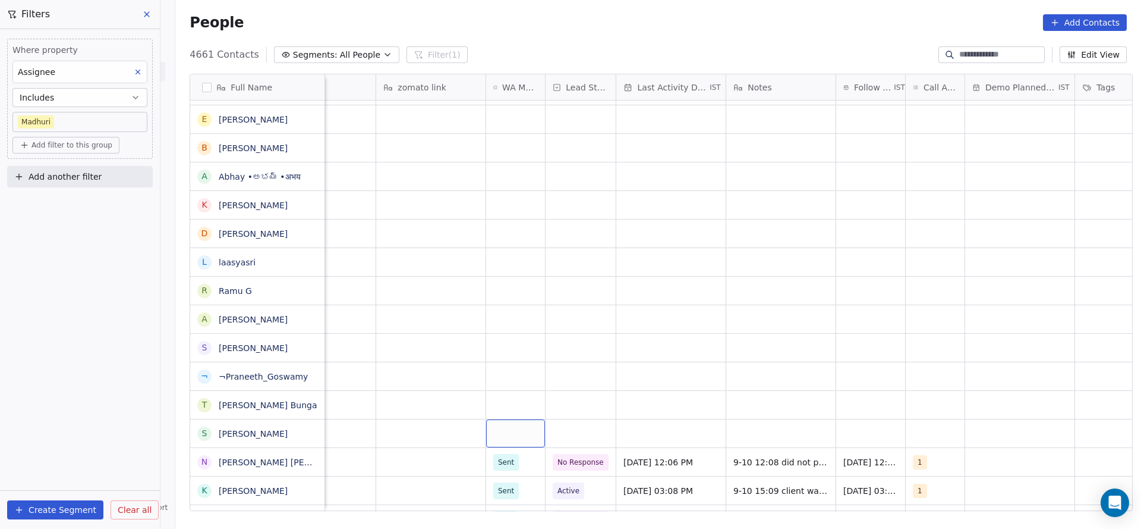
click at [504, 437] on div "grid" at bounding box center [515, 433] width 59 height 28
click at [520, 460] on div "Sent" at bounding box center [557, 464] width 120 height 13
click at [583, 433] on div "grid" at bounding box center [581, 433] width 70 height 28
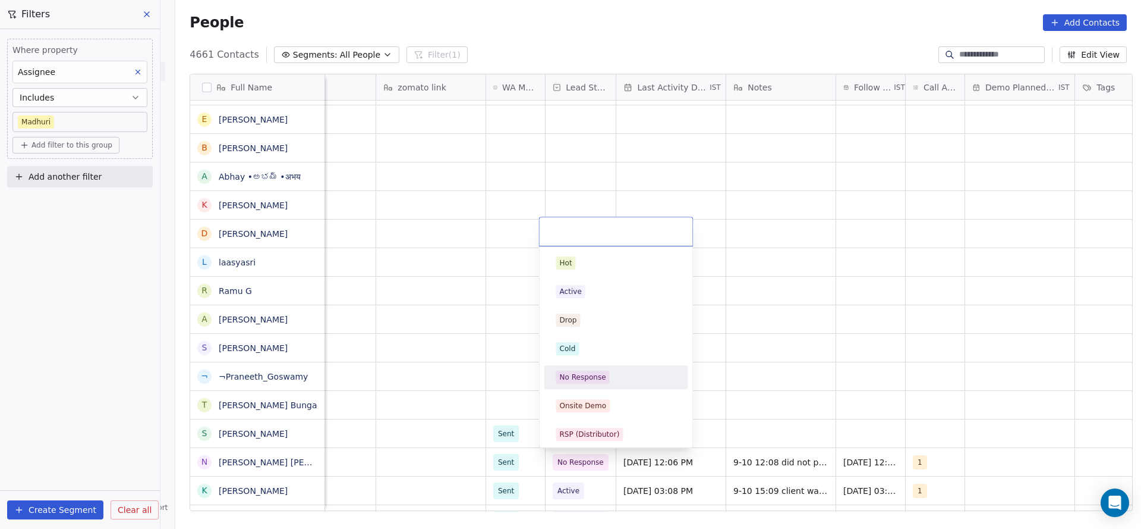
click at [589, 372] on div "No Response" at bounding box center [583, 377] width 46 height 11
click at [699, 434] on div "grid" at bounding box center [671, 433] width 109 height 28
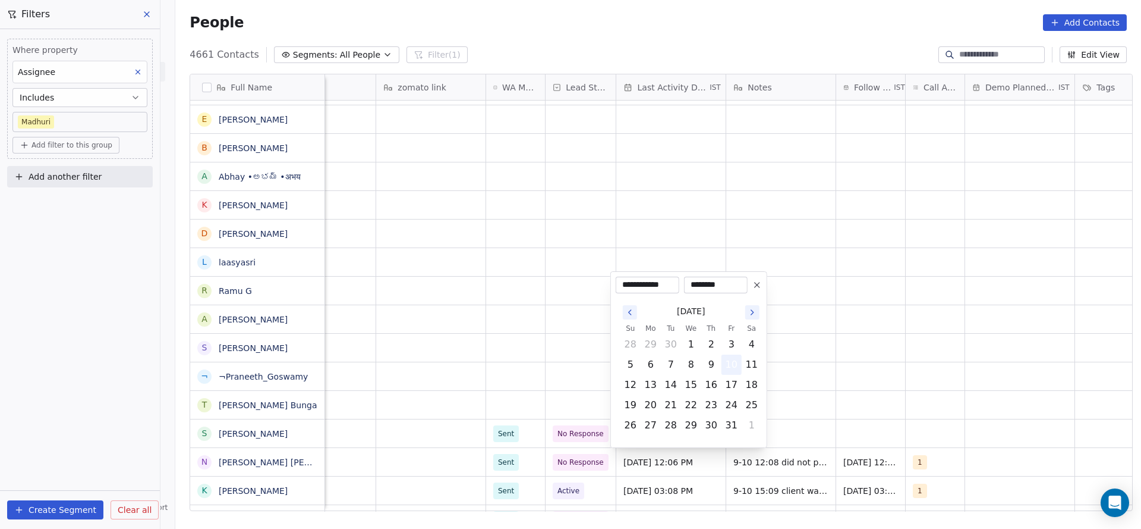
drag, startPoint x: 733, startPoint y: 365, endPoint x: 621, endPoint y: 364, distance: 112.4
click at [728, 364] on button "10" at bounding box center [731, 364] width 19 height 19
click at [439, 384] on html "On2Cook India Pvt. Ltd. Contacts People Marketing Workflows Campaigns Metrics &…" at bounding box center [570, 264] width 1141 height 529
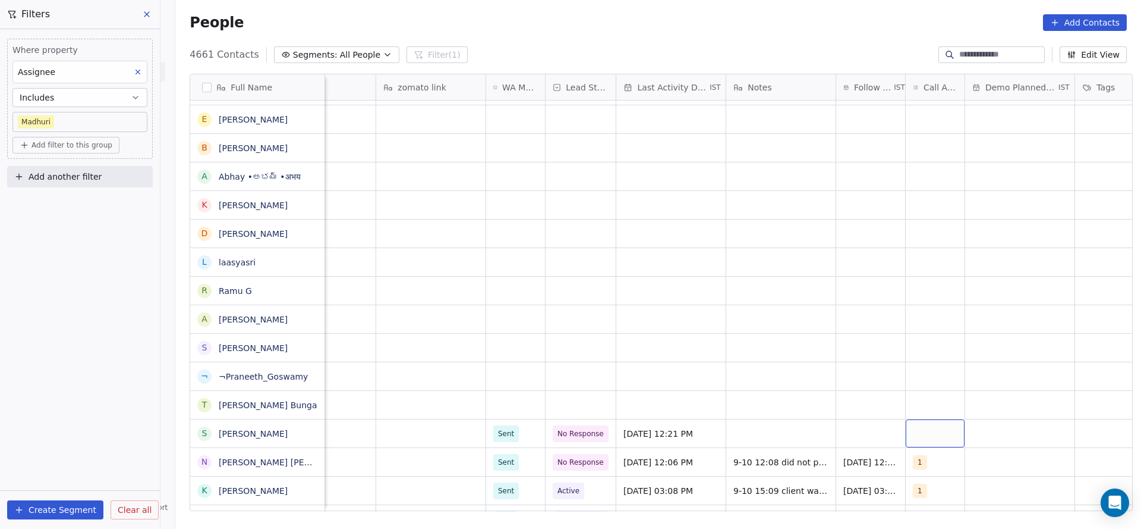
click at [938, 430] on div "grid" at bounding box center [935, 433] width 59 height 28
click at [938, 262] on span "1" at bounding box center [937, 262] width 12 height 13
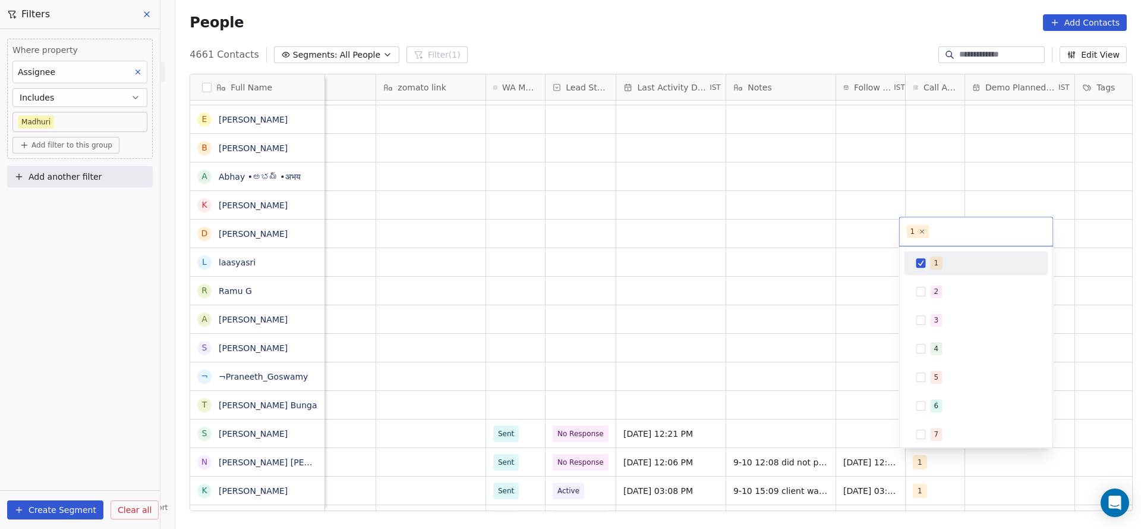
click at [737, 427] on html "On2Cook India Pvt. Ltd. Contacts People Marketing Workflows Campaigns Metrics &…" at bounding box center [570, 264] width 1141 height 529
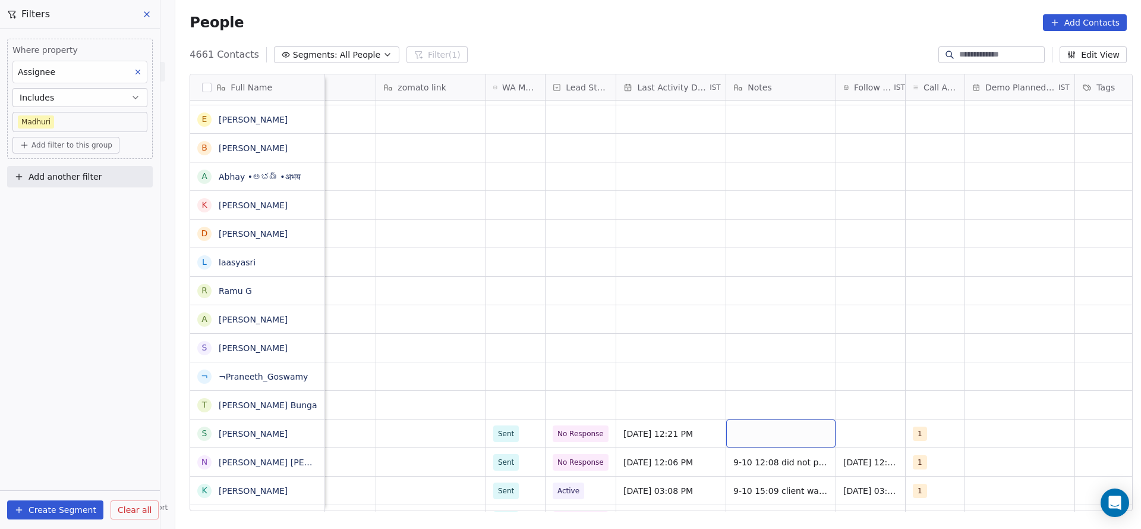
click at [751, 432] on div "grid" at bounding box center [780, 433] width 109 height 28
type textarea "**********"
click at [747, 295] on html "On2Cook India Pvt. Ltd. Contacts People Marketing Workflows Campaigns Metrics &…" at bounding box center [570, 264] width 1141 height 529
click at [841, 426] on div "grid" at bounding box center [870, 433] width 69 height 28
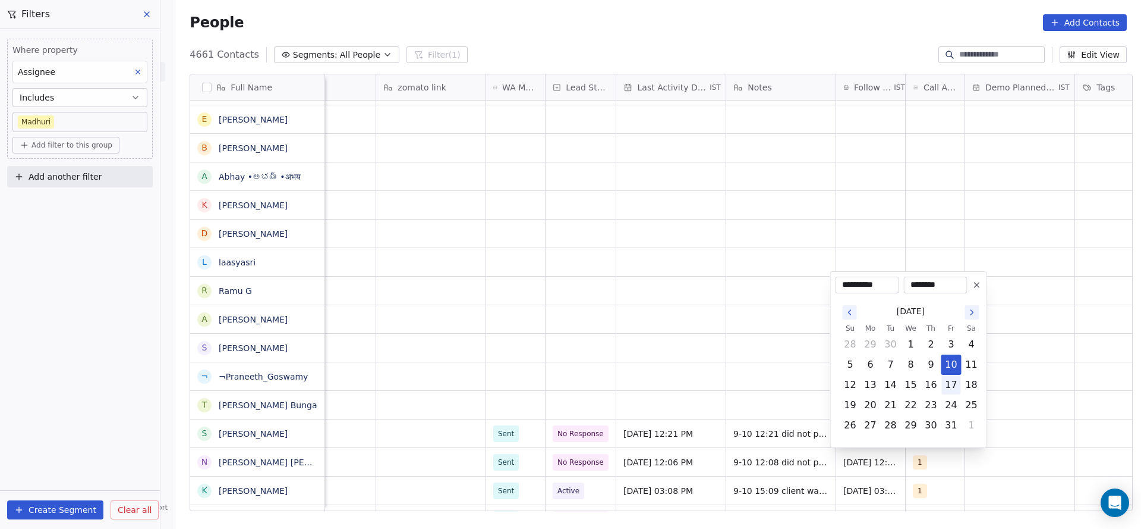
click at [955, 387] on button "17" at bounding box center [951, 384] width 19 height 19
type input "**********"
click at [674, 400] on html "On2Cook India Pvt. Ltd. Contacts People Marketing Workflows Campaigns Metrics &…" at bounding box center [570, 264] width 1141 height 529
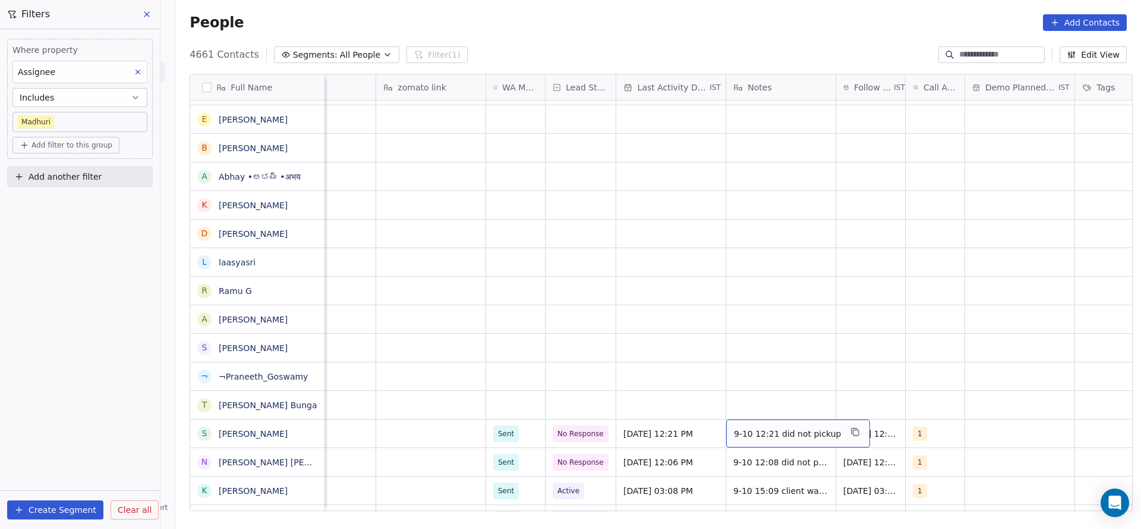
click at [773, 419] on div "9-10 12:21 did not pickup" at bounding box center [798, 433] width 144 height 28
drag, startPoint x: 767, startPoint y: 426, endPoint x: 824, endPoint y: 426, distance: 57.1
click at [824, 426] on textarea "**********" at bounding box center [787, 437] width 133 height 37
type textarea "**********"
click at [759, 423] on textarea "**********" at bounding box center [787, 437] width 133 height 37
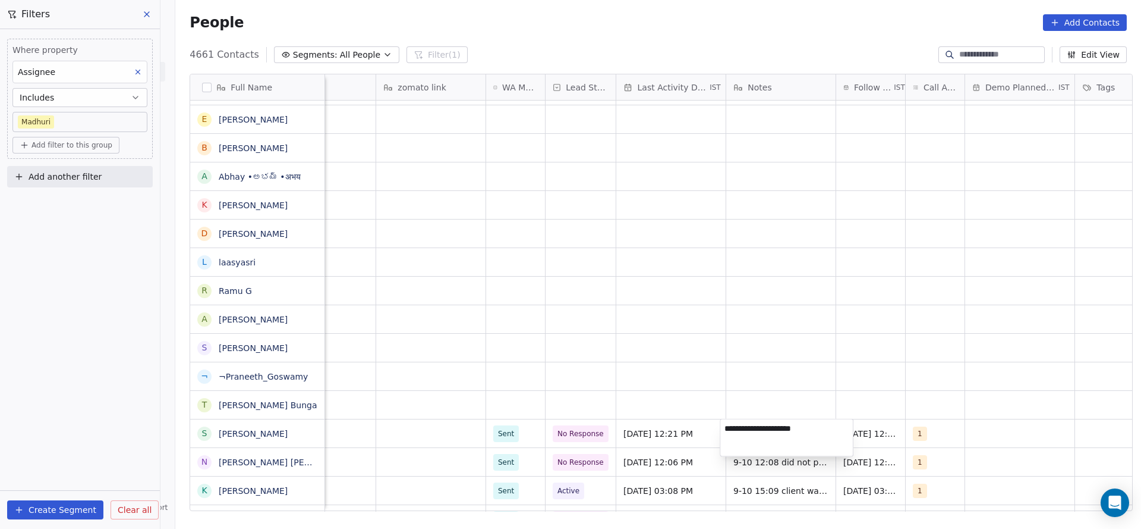
click at [649, 400] on html "On2Cook India Pvt. Ltd. Contacts People Marketing Workflows Campaigns Metrics &…" at bounding box center [570, 264] width 1141 height 529
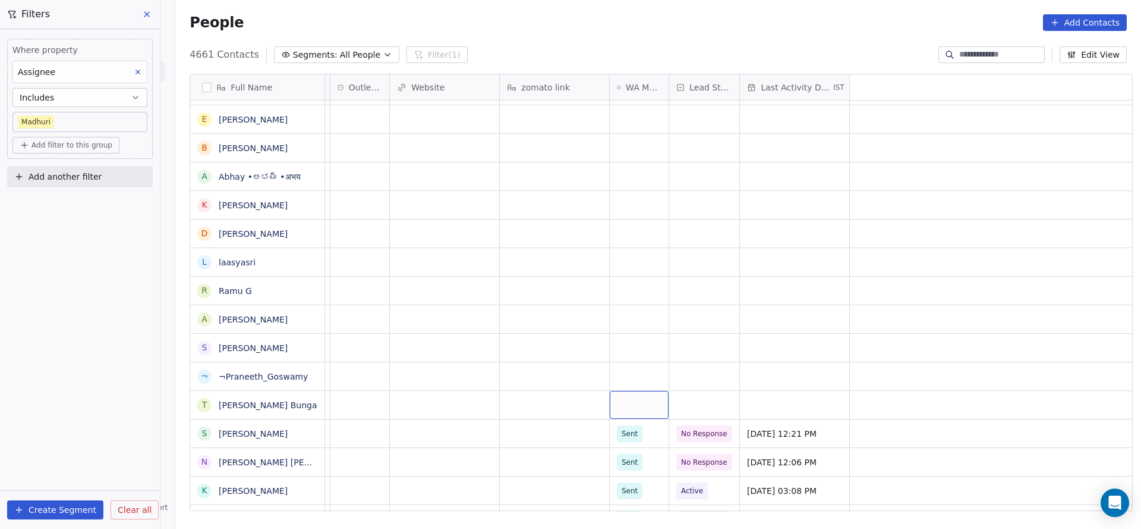
scroll to position [0, 0]
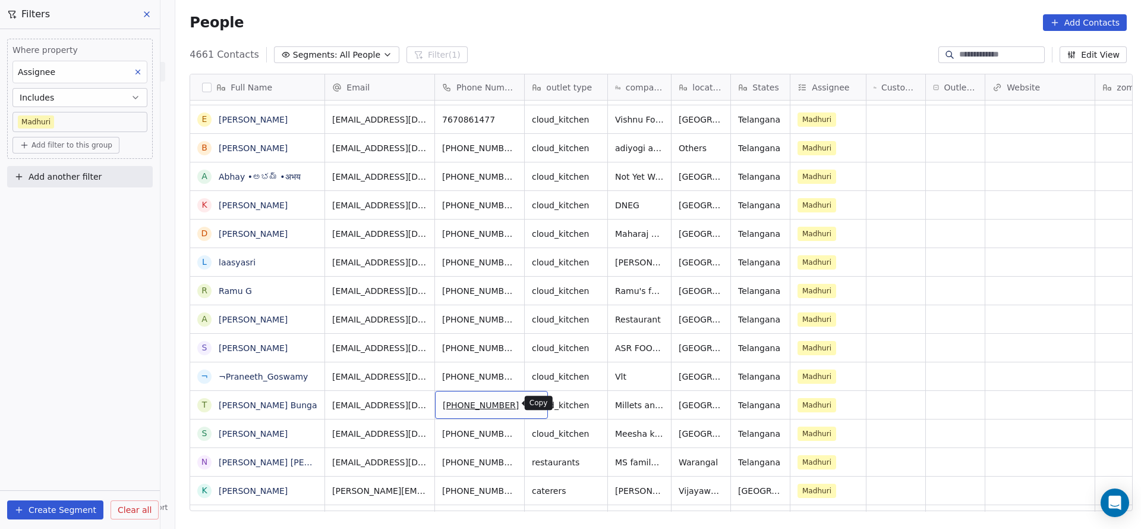
click at [529, 403] on icon "grid" at bounding box center [534, 403] width 10 height 10
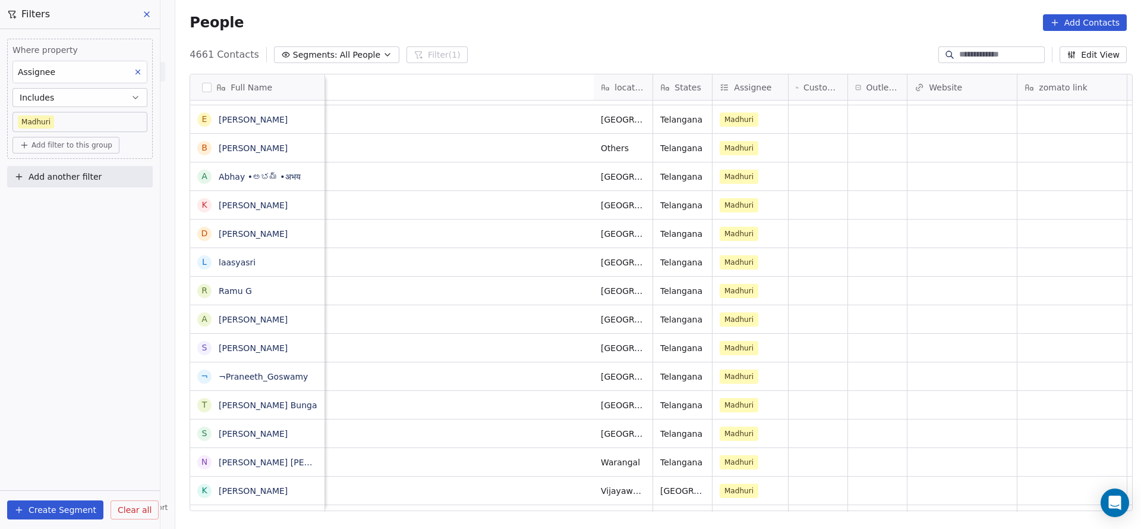
scroll to position [0, 691]
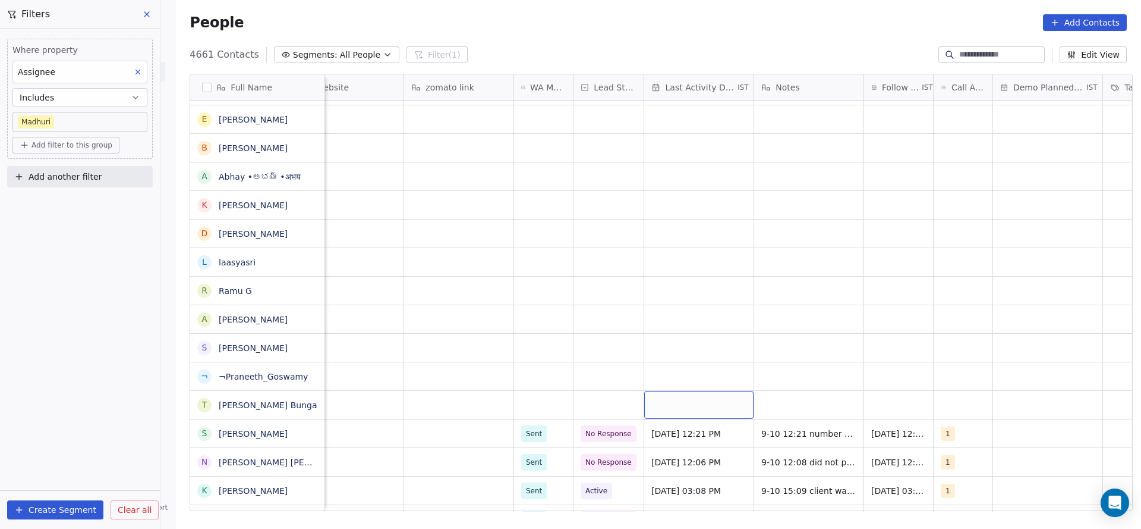
click at [675, 408] on div "grid" at bounding box center [698, 405] width 109 height 28
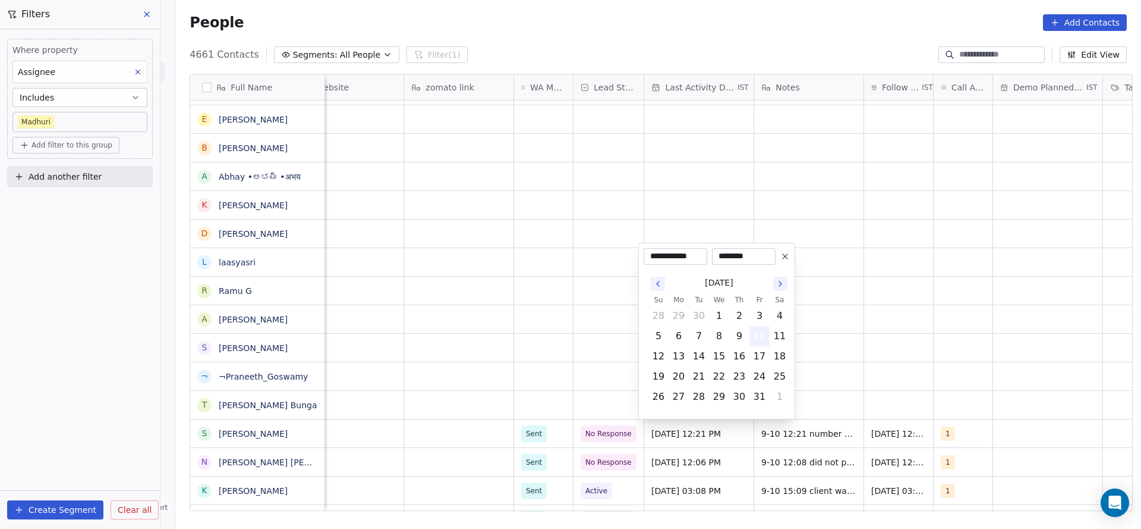
click at [759, 331] on button "10" at bounding box center [759, 335] width 19 height 19
click at [519, 408] on html "On2Cook India Pvt. Ltd. Contacts People Marketing Workflows Campaigns Metrics &…" at bounding box center [570, 264] width 1141 height 529
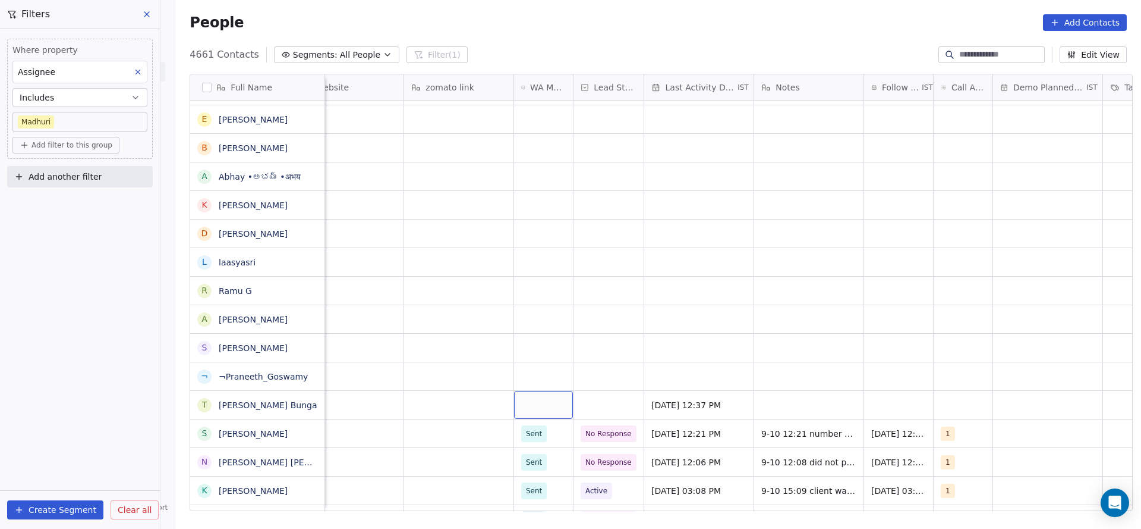
click at [519, 408] on div "grid" at bounding box center [543, 405] width 59 height 28
click at [537, 403] on div "grid" at bounding box center [543, 405] width 59 height 28
click at [540, 438] on div "Sent" at bounding box center [537, 435] width 16 height 11
click at [967, 398] on div "grid" at bounding box center [963, 405] width 59 height 28
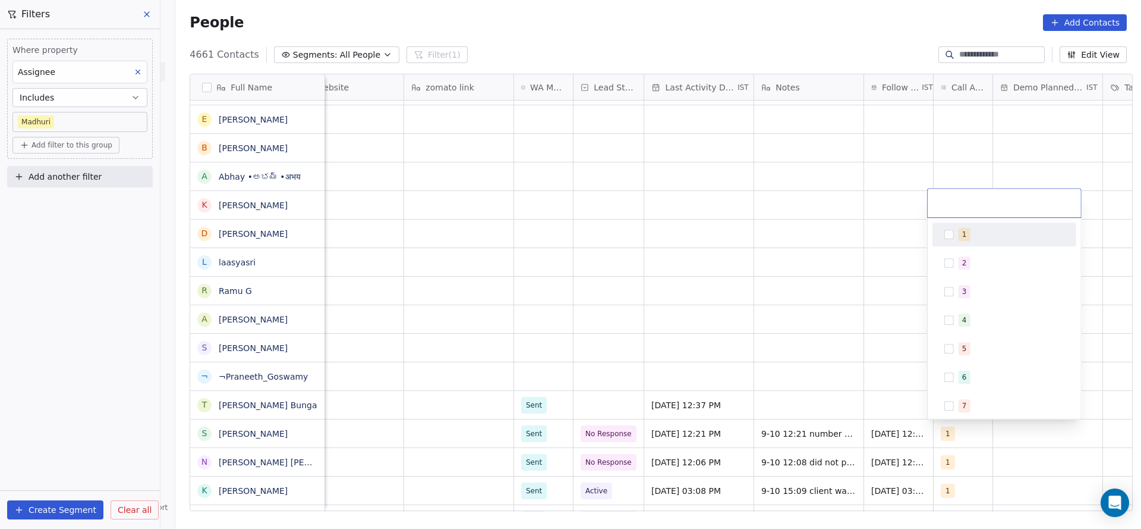
click at [963, 226] on div "1" at bounding box center [1005, 234] width 134 height 19
click at [809, 404] on html "On2Cook India Pvt. Ltd. Contacts People Marketing Workflows Campaigns Metrics &…" at bounding box center [570, 264] width 1141 height 529
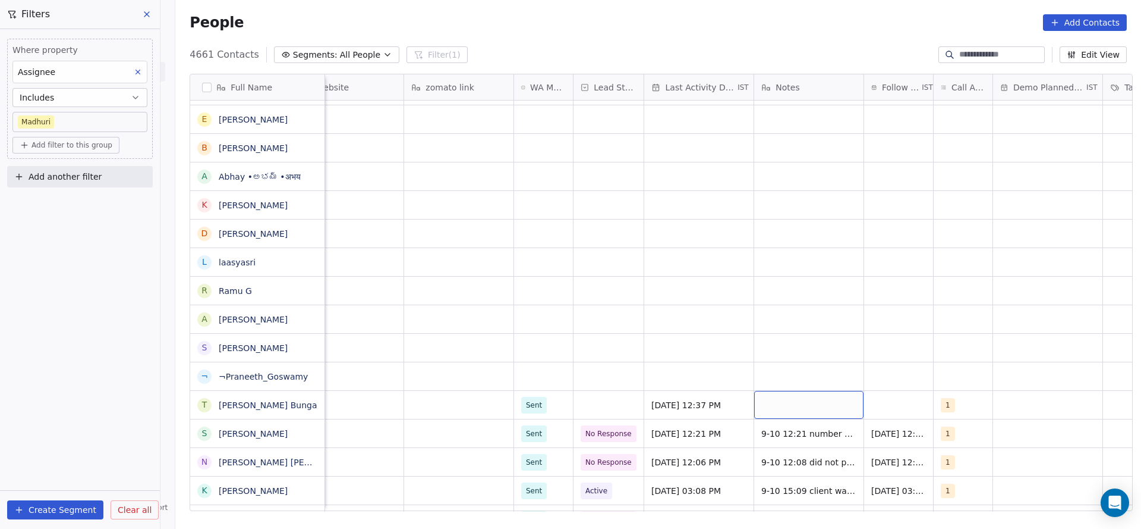
click at [809, 404] on div "grid" at bounding box center [808, 405] width 109 height 28
type textarea "**********"
click at [820, 401] on textarea "**********" at bounding box center [803, 409] width 108 height 37
click at [901, 416] on html "On2Cook India Pvt. Ltd. Contacts People Marketing Workflows Campaigns Metrics &…" at bounding box center [570, 264] width 1141 height 529
click at [895, 404] on div "grid" at bounding box center [898, 405] width 69 height 28
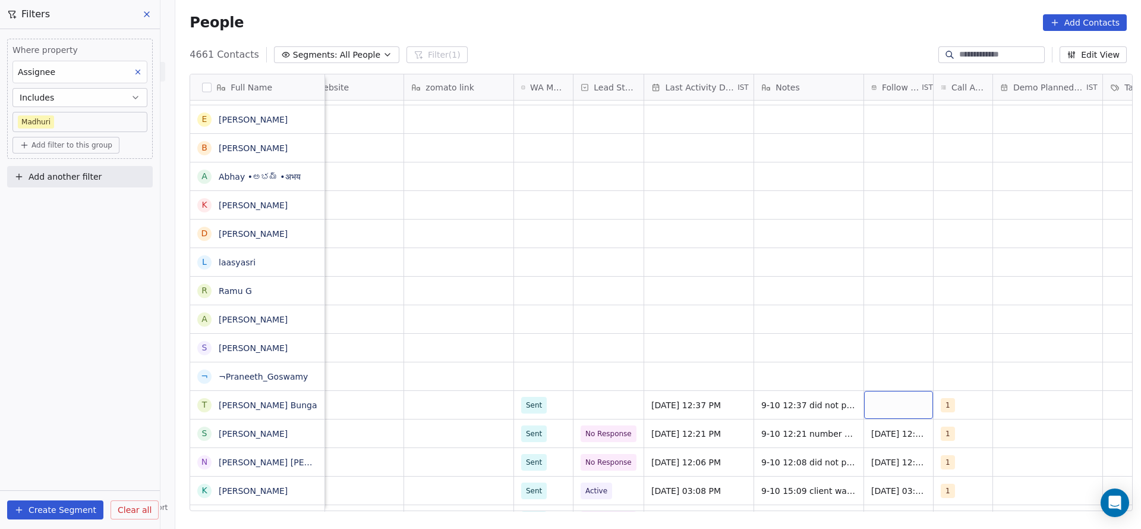
click at [895, 404] on div "grid" at bounding box center [898, 405] width 69 height 28
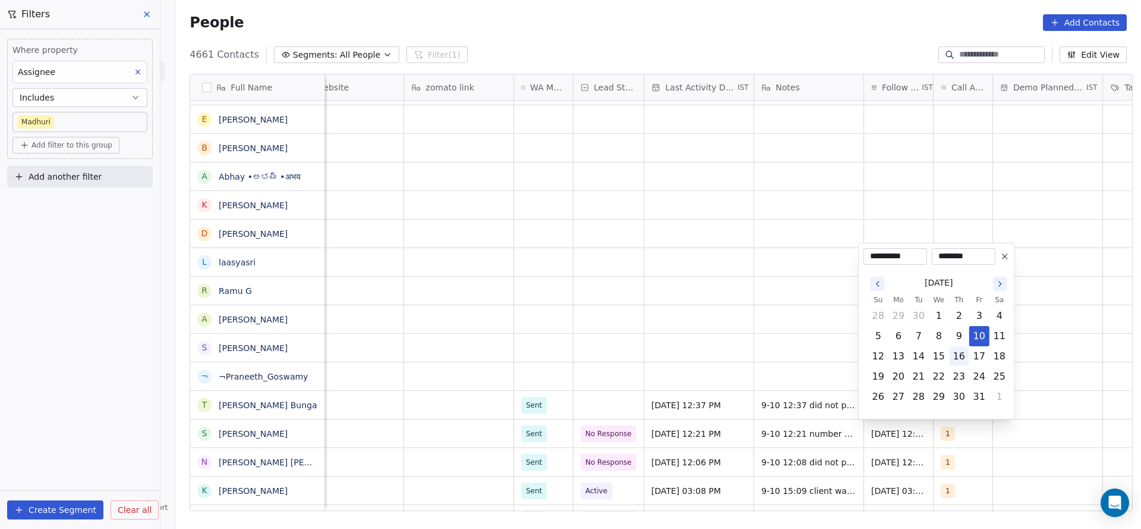
click at [979, 354] on button "17" at bounding box center [979, 356] width 19 height 19
type input "**********"
click at [649, 391] on html "On2Cook India Pvt. Ltd. Contacts People Marketing Workflows Campaigns Metrics &…" at bounding box center [570, 264] width 1141 height 529
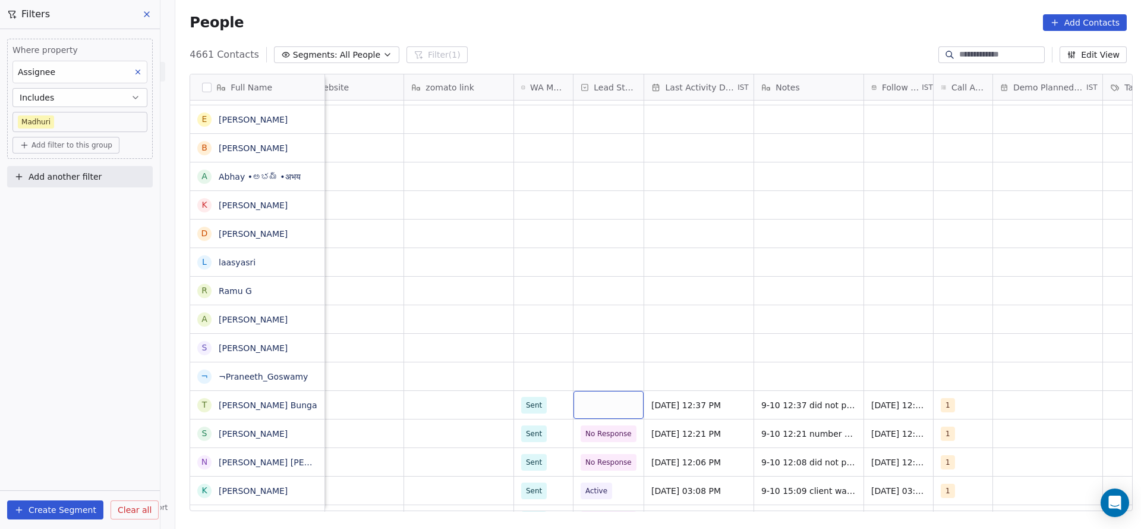
click at [606, 400] on div "grid" at bounding box center [609, 405] width 70 height 28
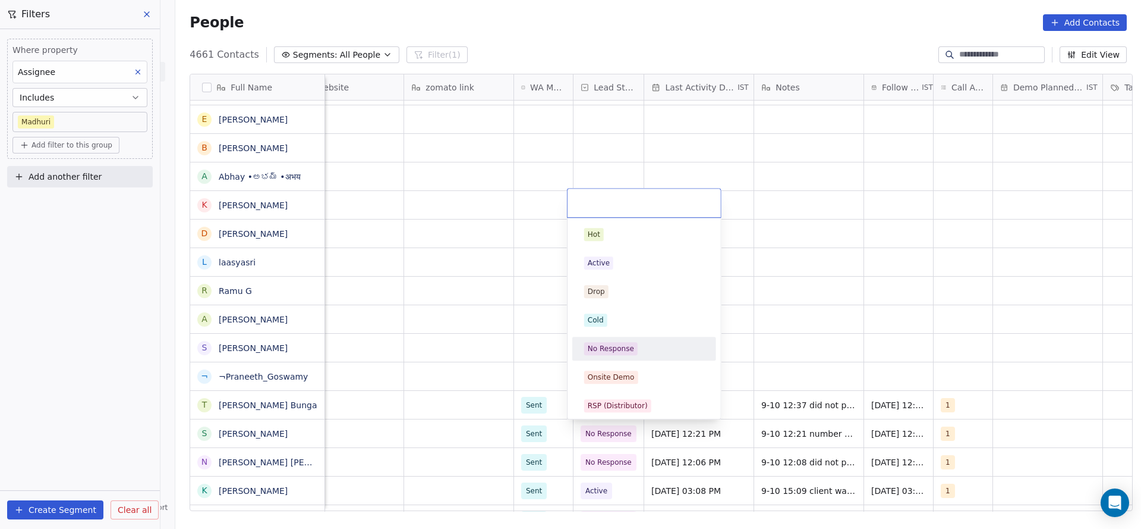
click at [628, 354] on span "No Response" at bounding box center [611, 348] width 54 height 13
